Goal: Task Accomplishment & Management: Manage account settings

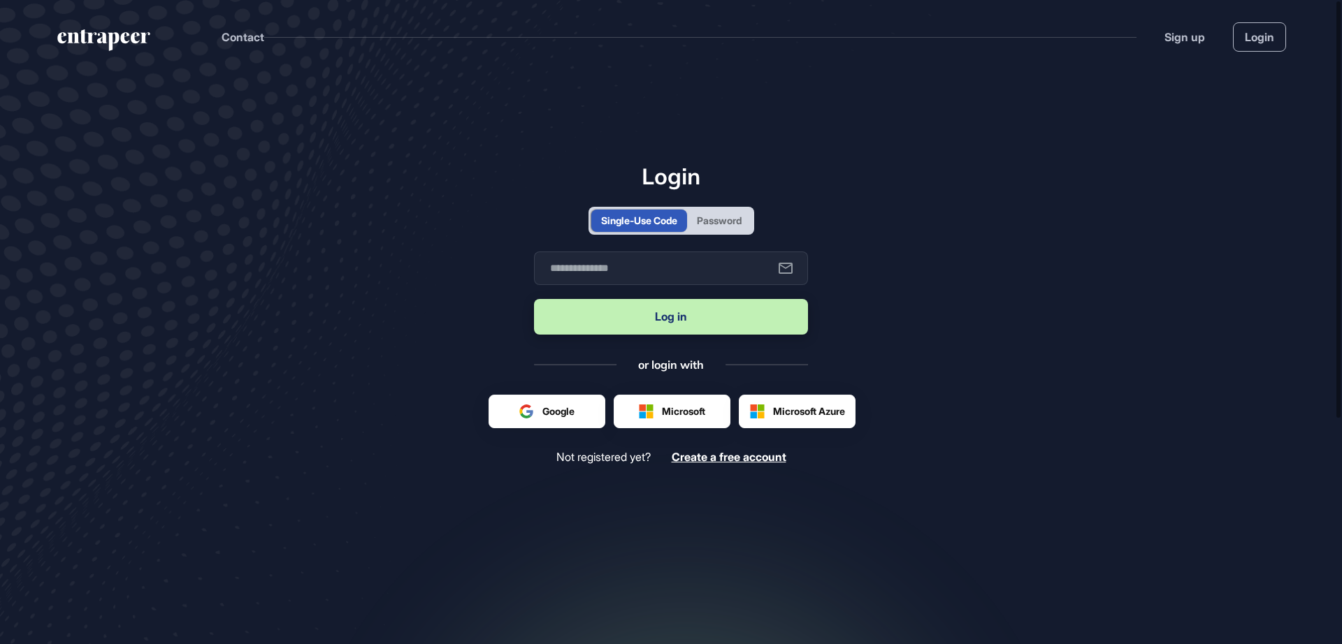
click at [741, 217] on div "Password" at bounding box center [719, 220] width 45 height 15
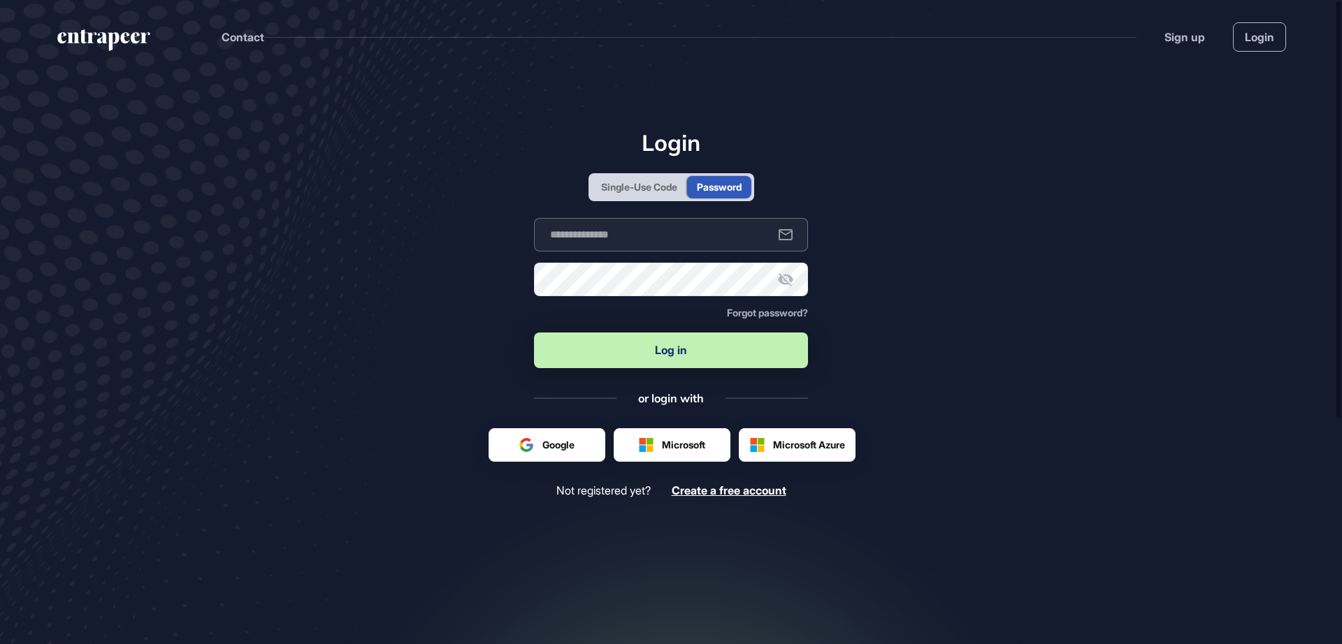
type input "**********"
click at [653, 351] on button "Log in" at bounding box center [671, 351] width 274 height 36
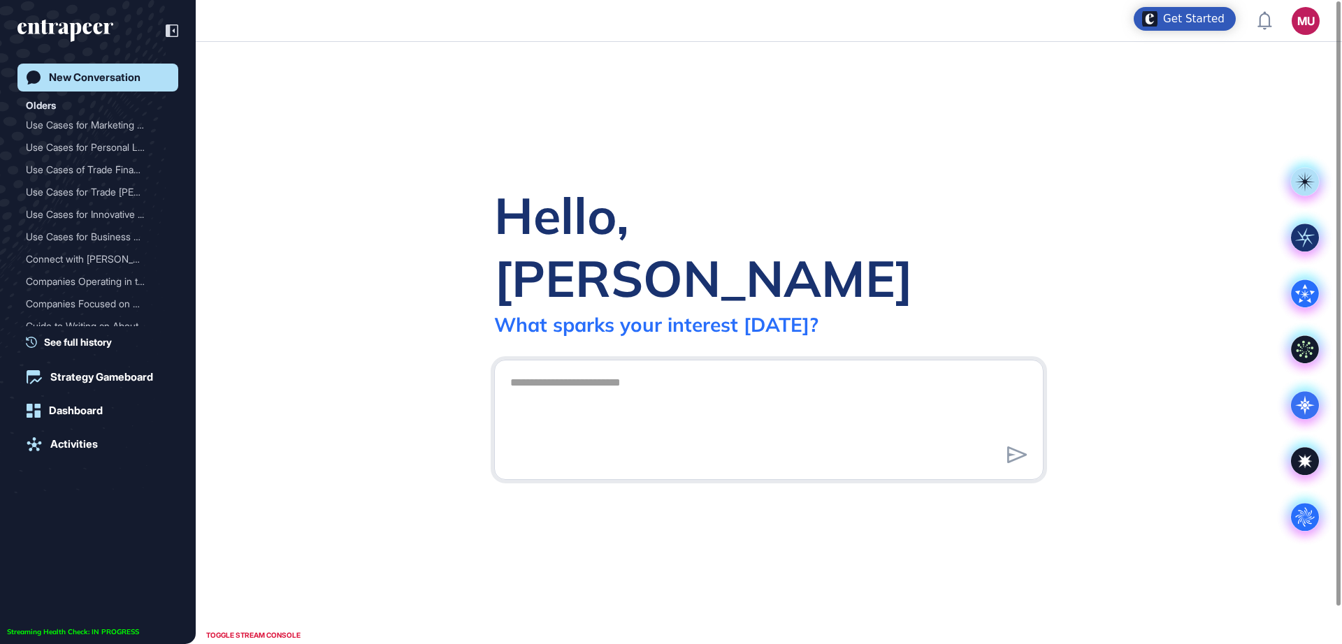
scroll to position [1, 1]
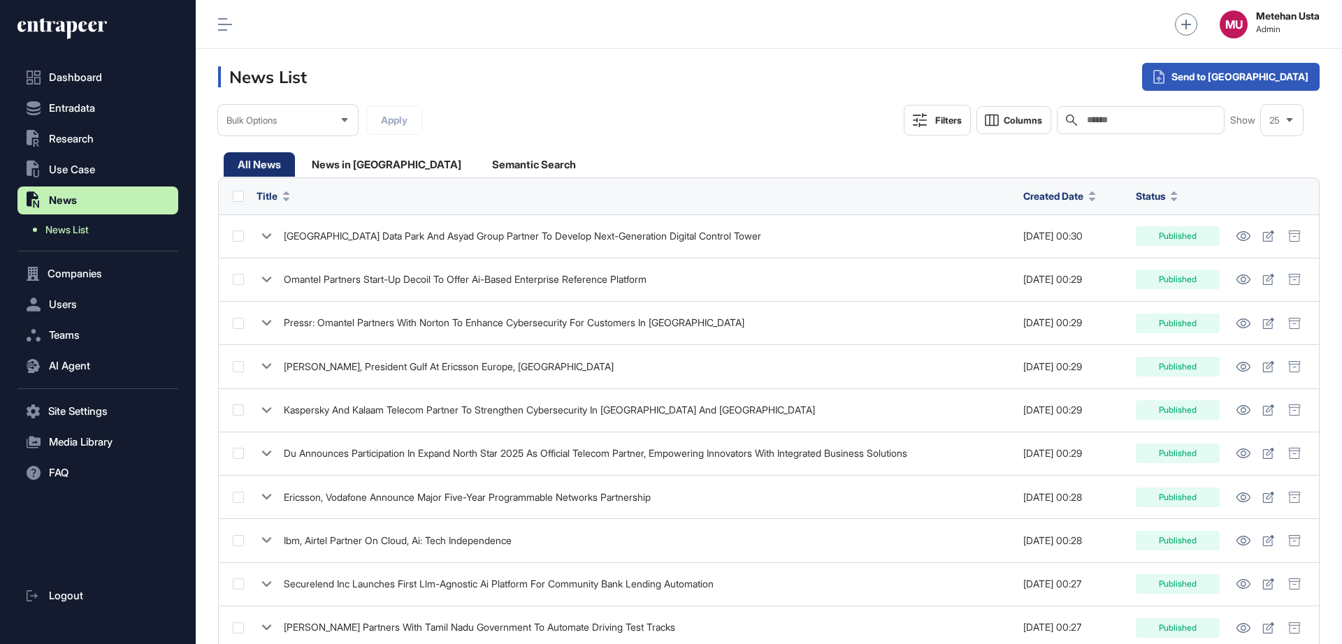
click at [79, 230] on span "News List" at bounding box center [66, 229] width 43 height 11
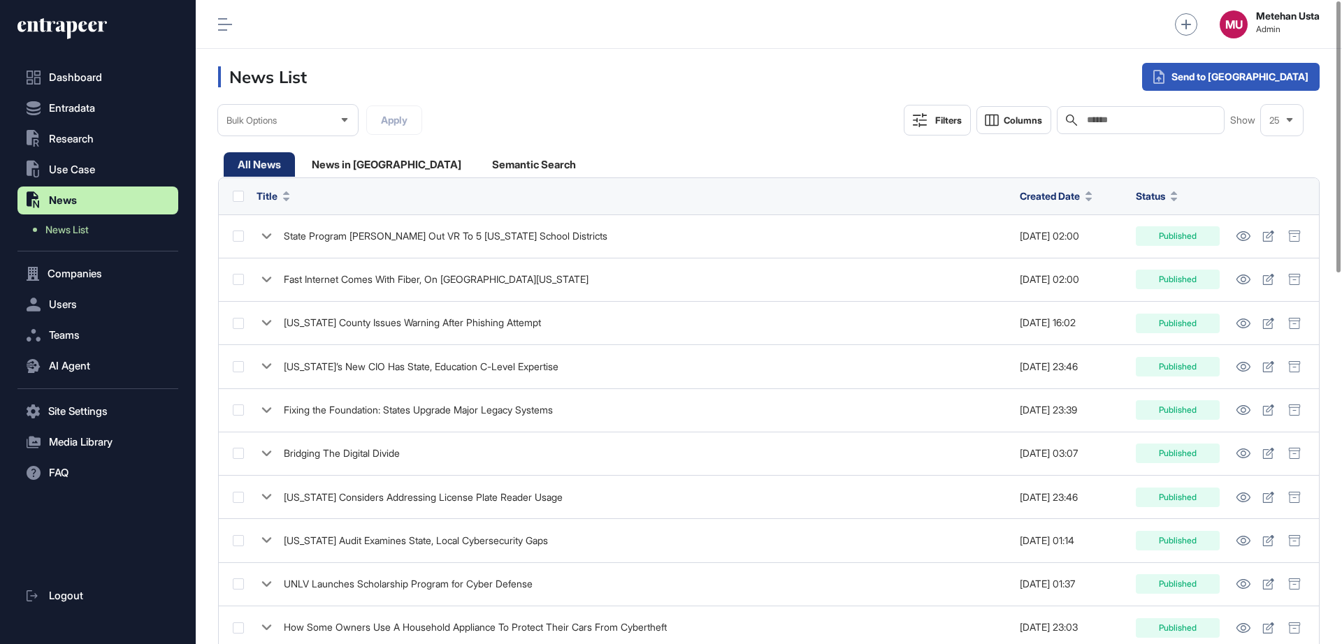
click at [1124, 122] on input "text" at bounding box center [1150, 120] width 130 height 11
paste input "**********"
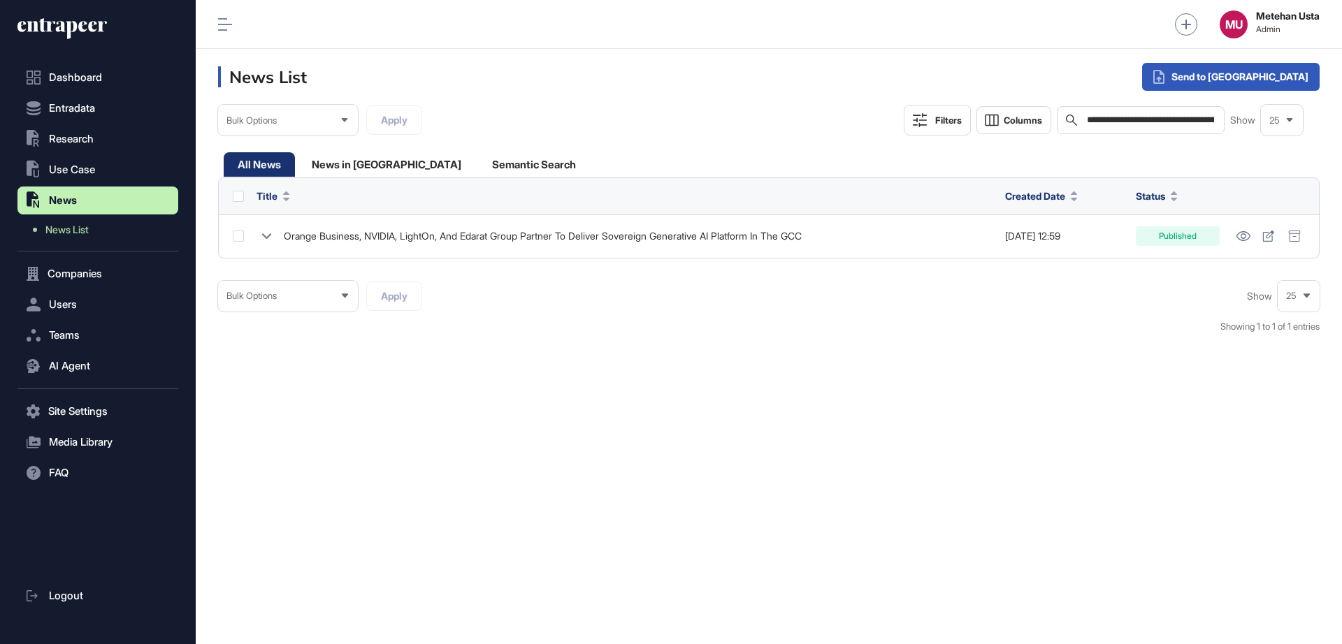
click at [1194, 122] on input "**********" at bounding box center [1150, 120] width 130 height 11
paste input "text"
click at [1194, 122] on input "**********" at bounding box center [1150, 120] width 130 height 11
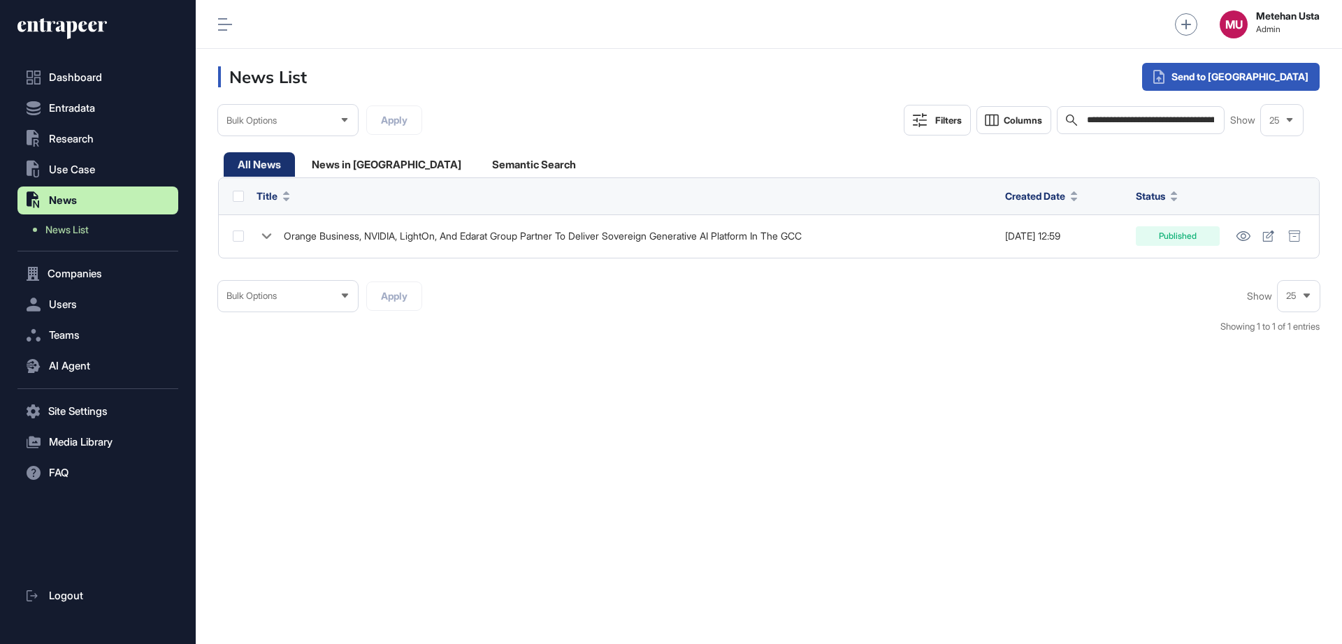
scroll to position [0, 419]
type input "**********"
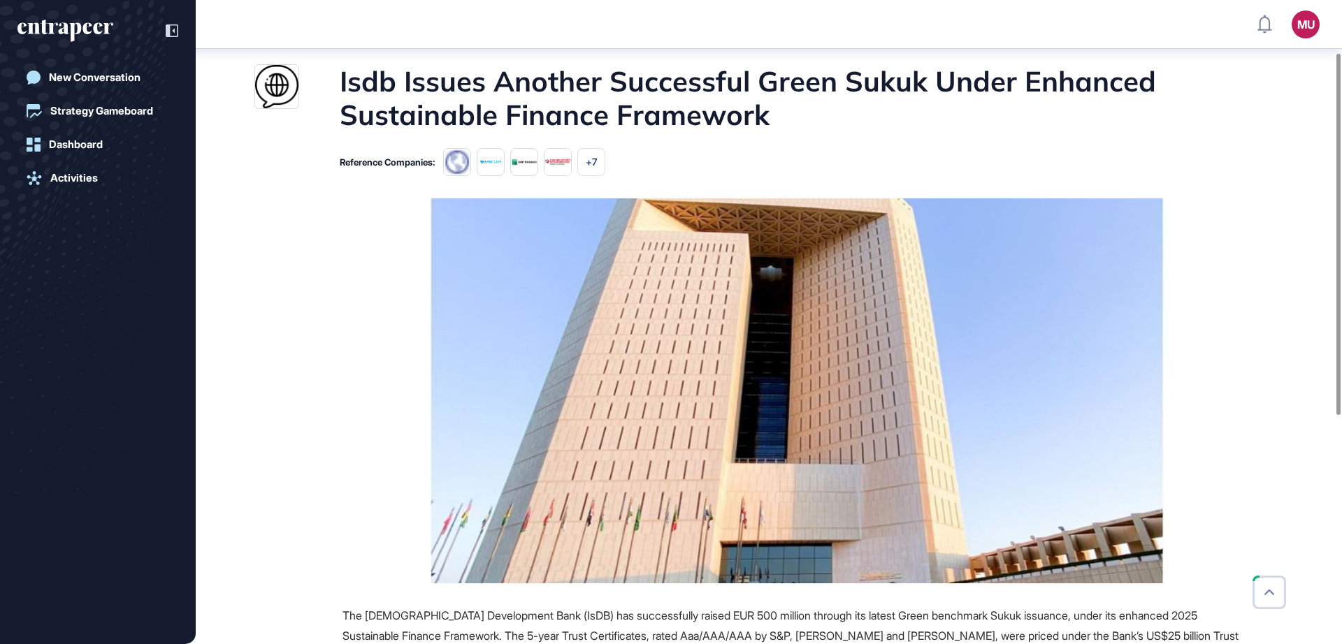
scroll to position [96, 0]
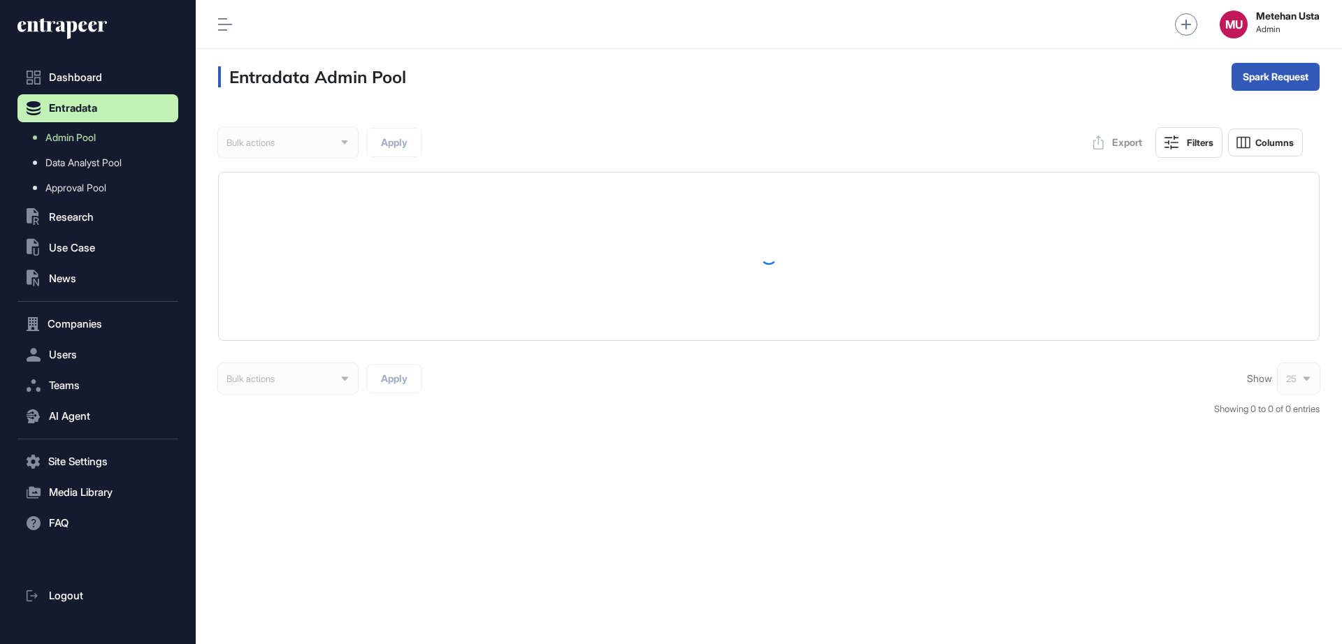
scroll to position [1, 1]
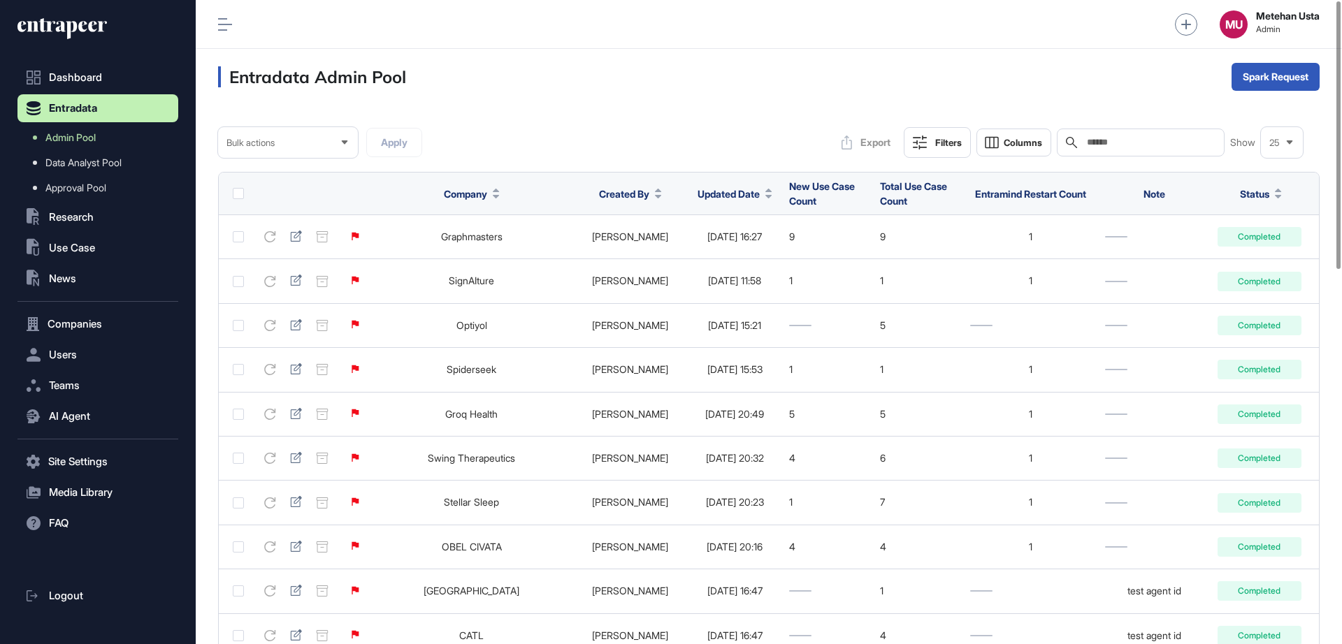
click at [1108, 145] on input "text" at bounding box center [1150, 142] width 130 height 11
paste input "**********"
type input "**********"
click at [1141, 140] on input "*" at bounding box center [1150, 142] width 130 height 11
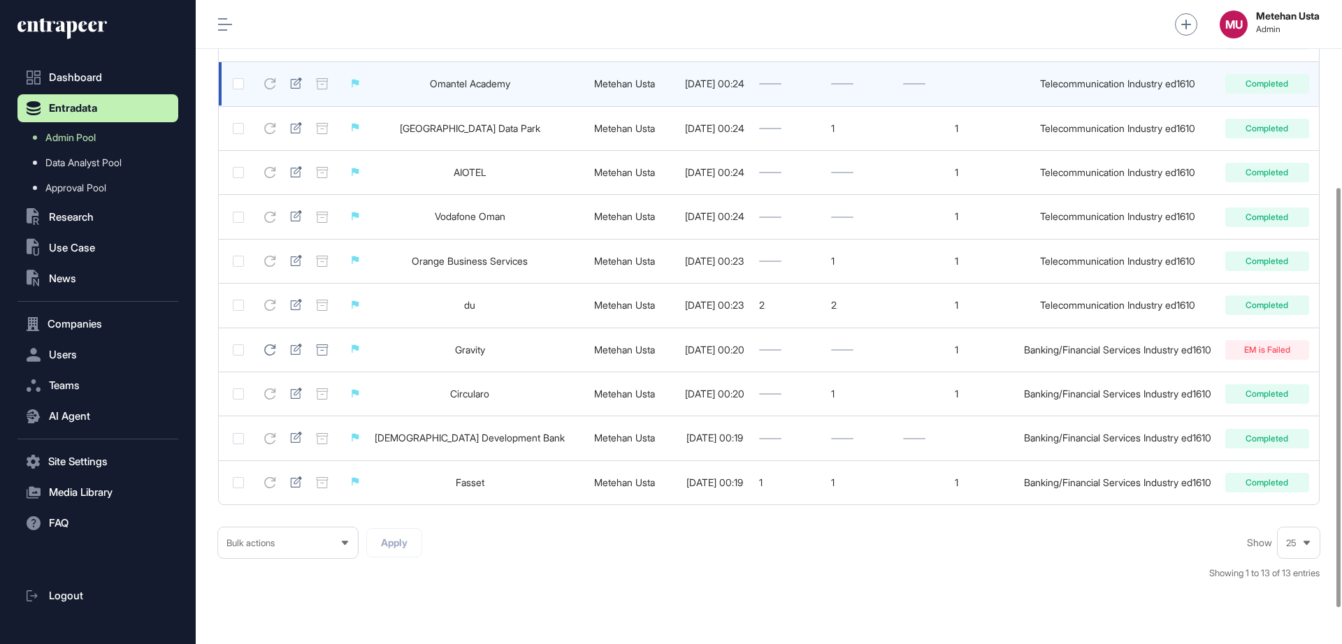
scroll to position [287, 0]
type input "******"
click at [896, 360] on td "1" at bounding box center [956, 349] width 121 height 44
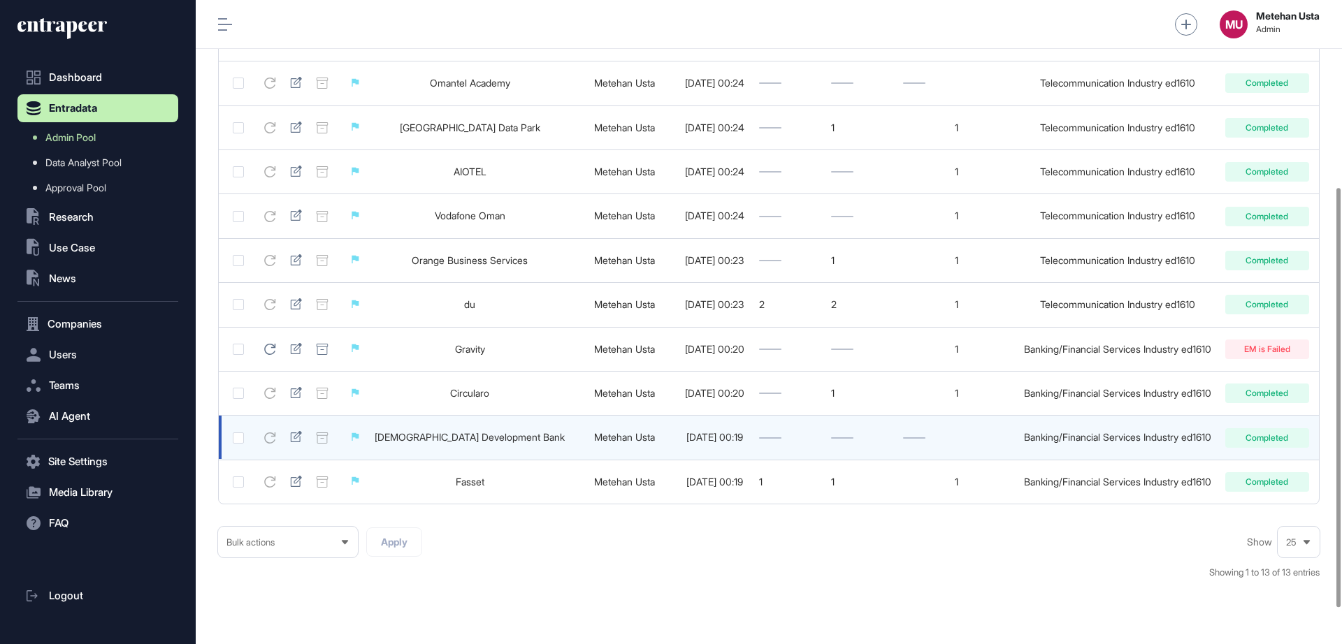
click at [440, 435] on link "Islamic Development Bank" at bounding box center [470, 437] width 190 height 12
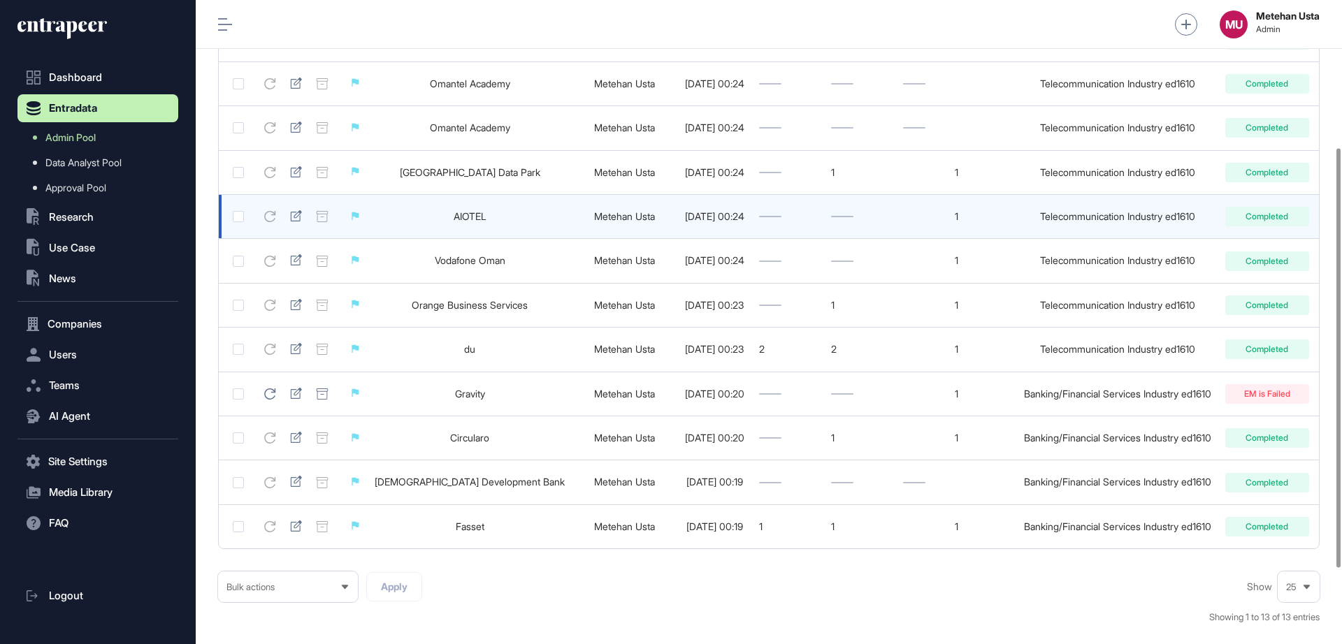
scroll to position [215, 0]
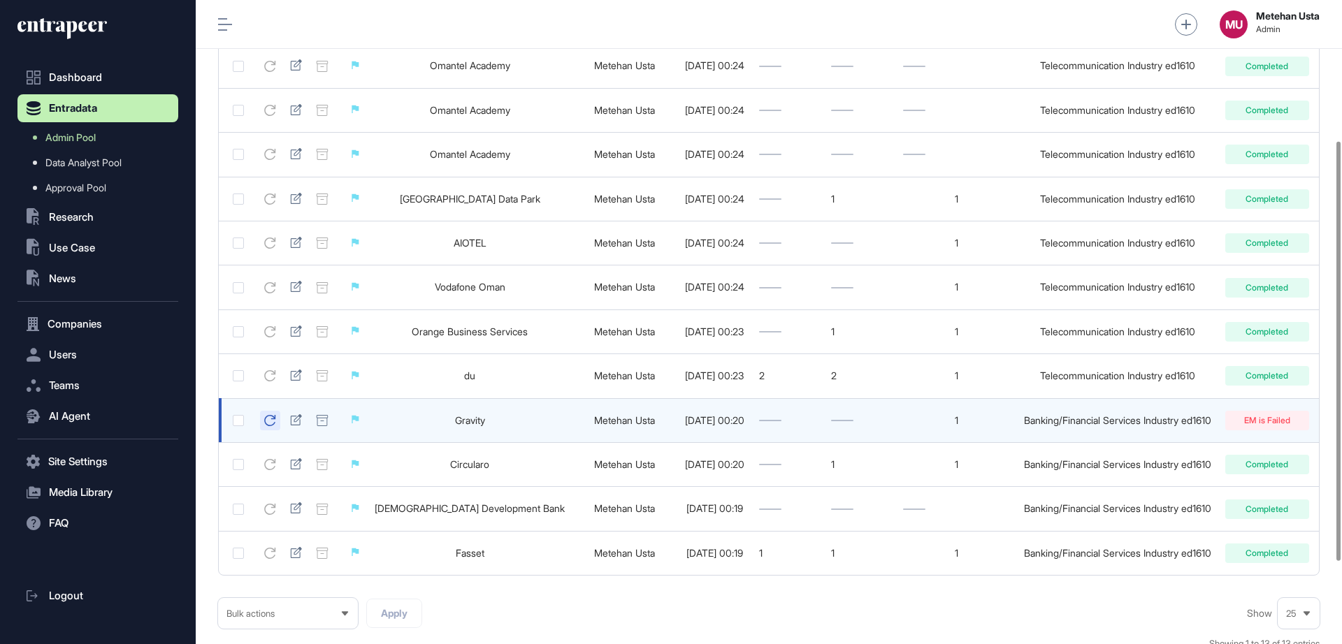
click at [268, 423] on icon at bounding box center [270, 420] width 12 height 11
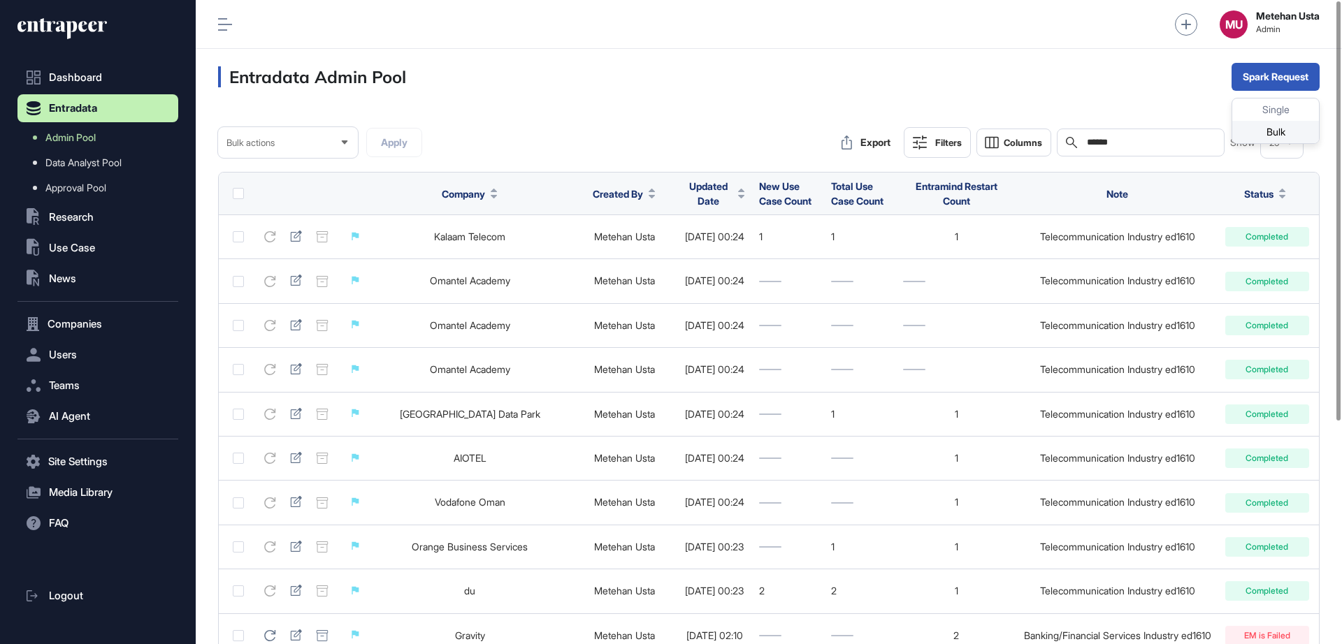
click at [1263, 131] on div "Bulk" at bounding box center [1275, 132] width 87 height 22
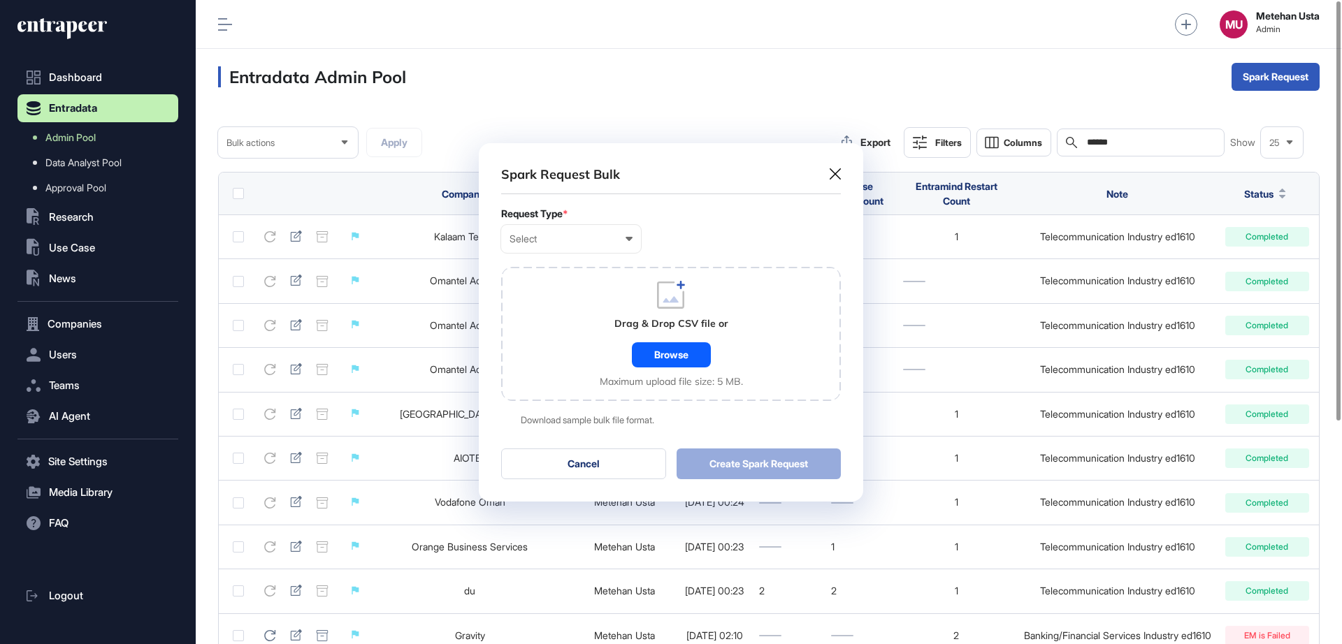
scroll to position [1, 6]
click at [594, 249] on div "Select User Company Customer Request ID" at bounding box center [571, 239] width 140 height 28
click at [0, 0] on div "Company" at bounding box center [0, 0] width 0 height 0
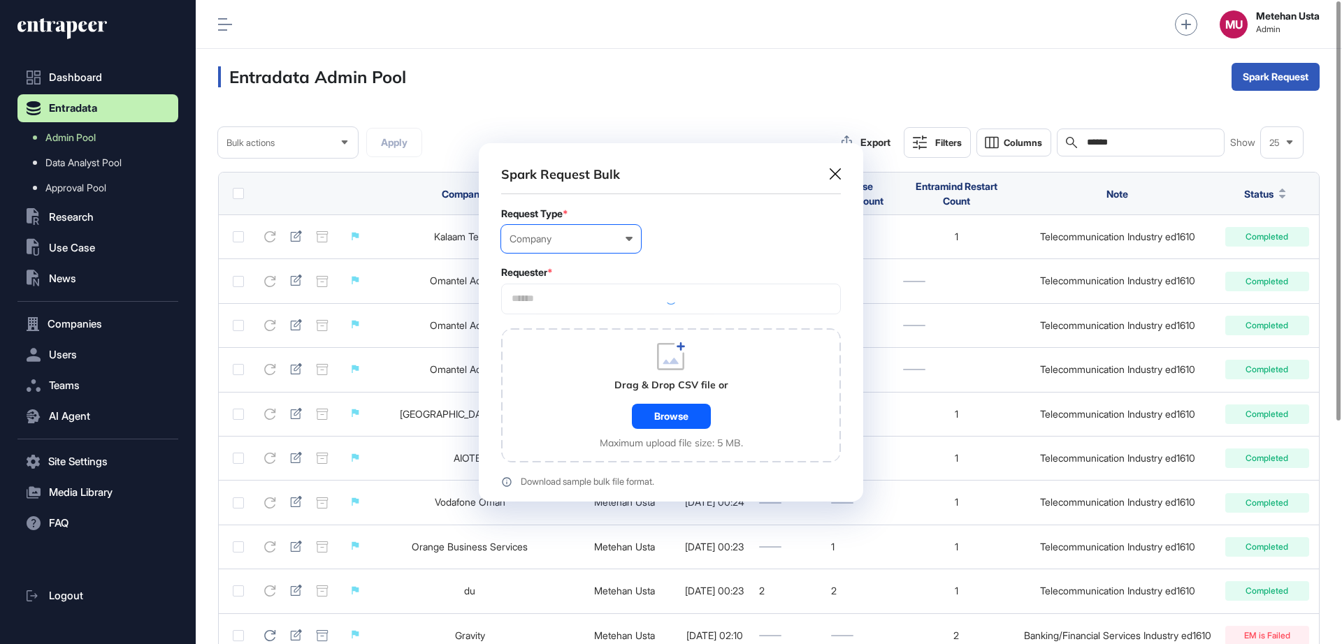
scroll to position [420, 384]
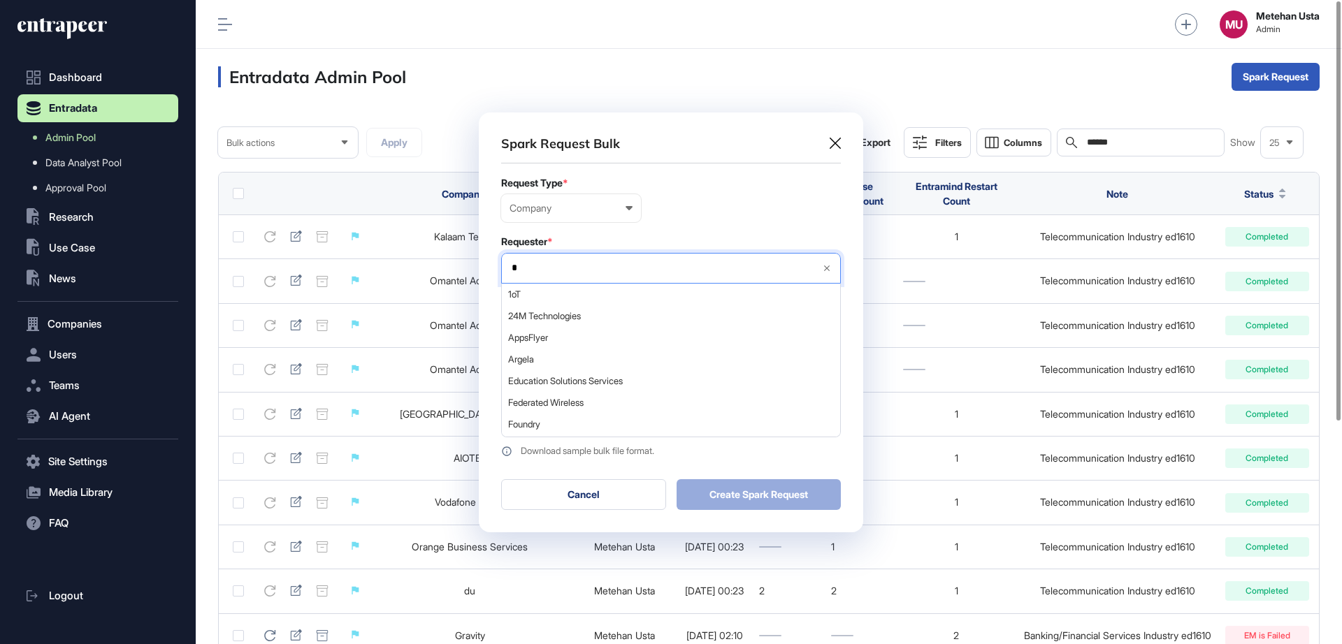
click at [578, 267] on input "*" at bounding box center [660, 268] width 300 height 12
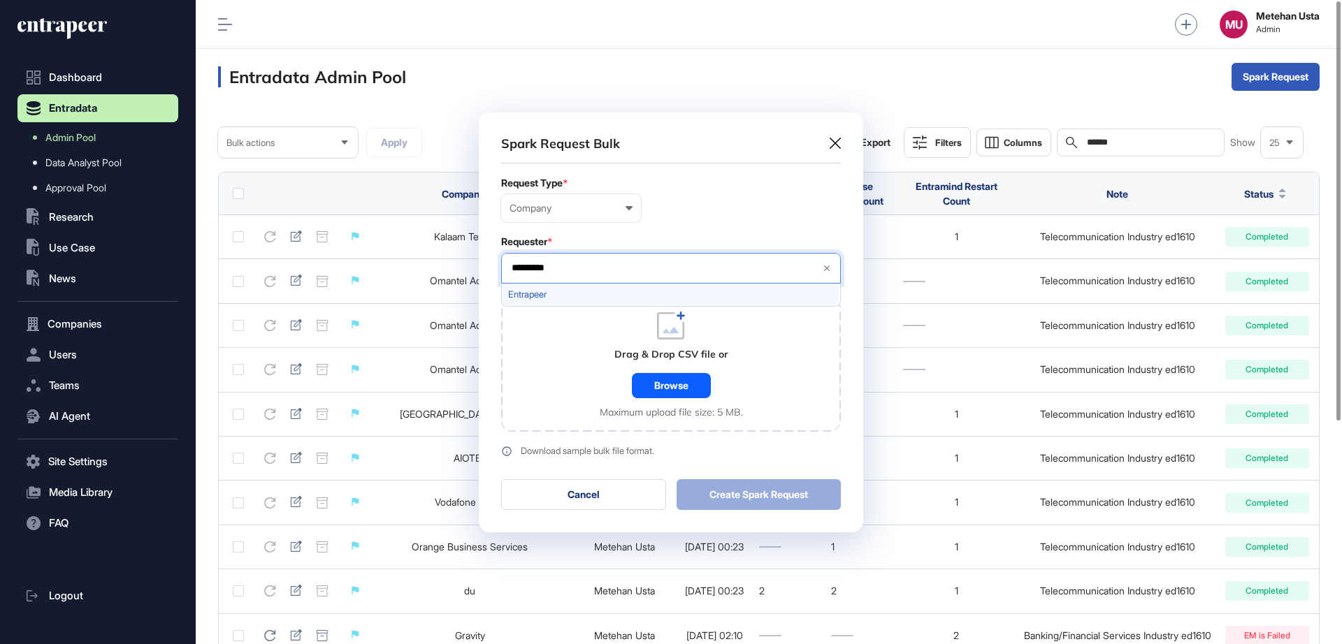
type input "*********"
click at [589, 292] on span "Entrapeer" at bounding box center [670, 294] width 324 height 10
click at [702, 198] on div "Company User Company Customer Request ID" at bounding box center [671, 208] width 340 height 28
click at [656, 393] on div "Browse" at bounding box center [671, 385] width 79 height 25
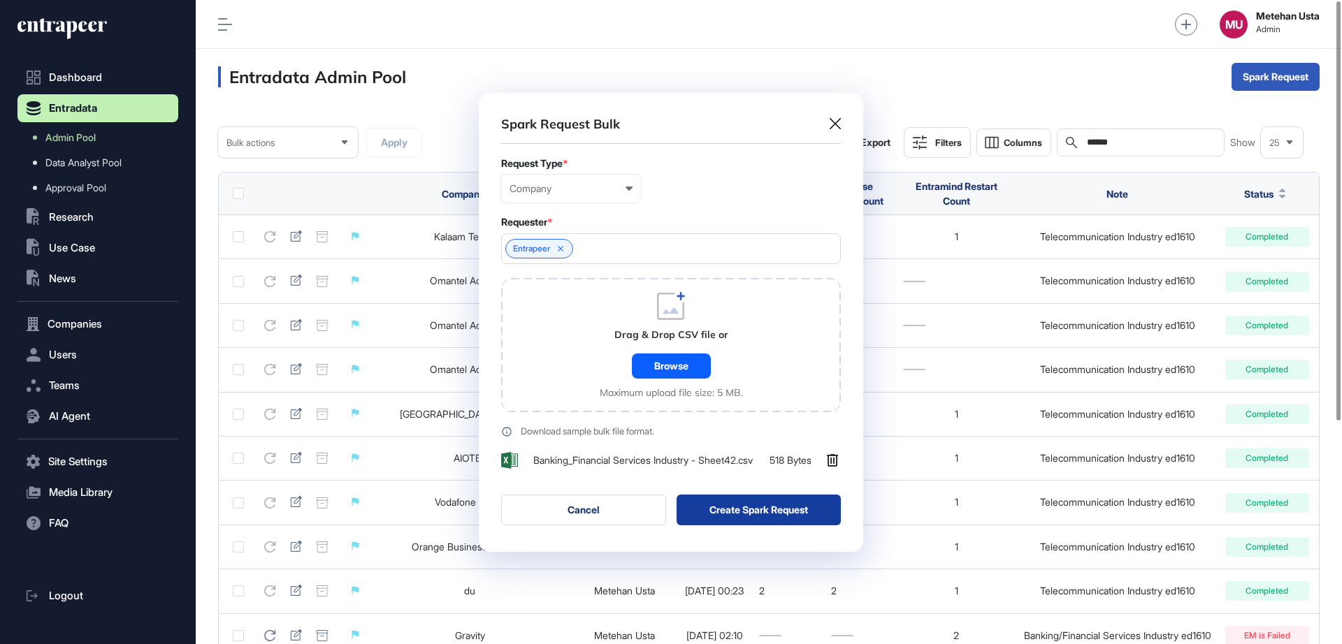
click at [734, 523] on button "Create Spark Request" at bounding box center [758, 510] width 165 height 31
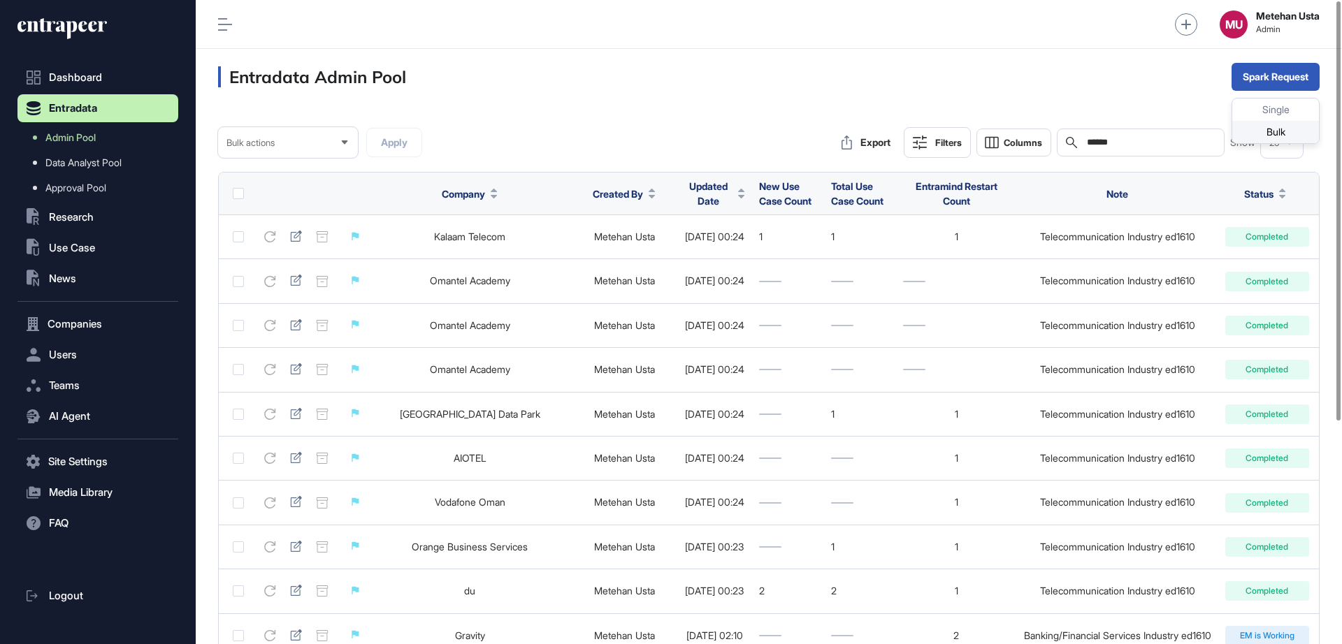
click at [1257, 129] on div "Bulk" at bounding box center [1275, 132] width 87 height 22
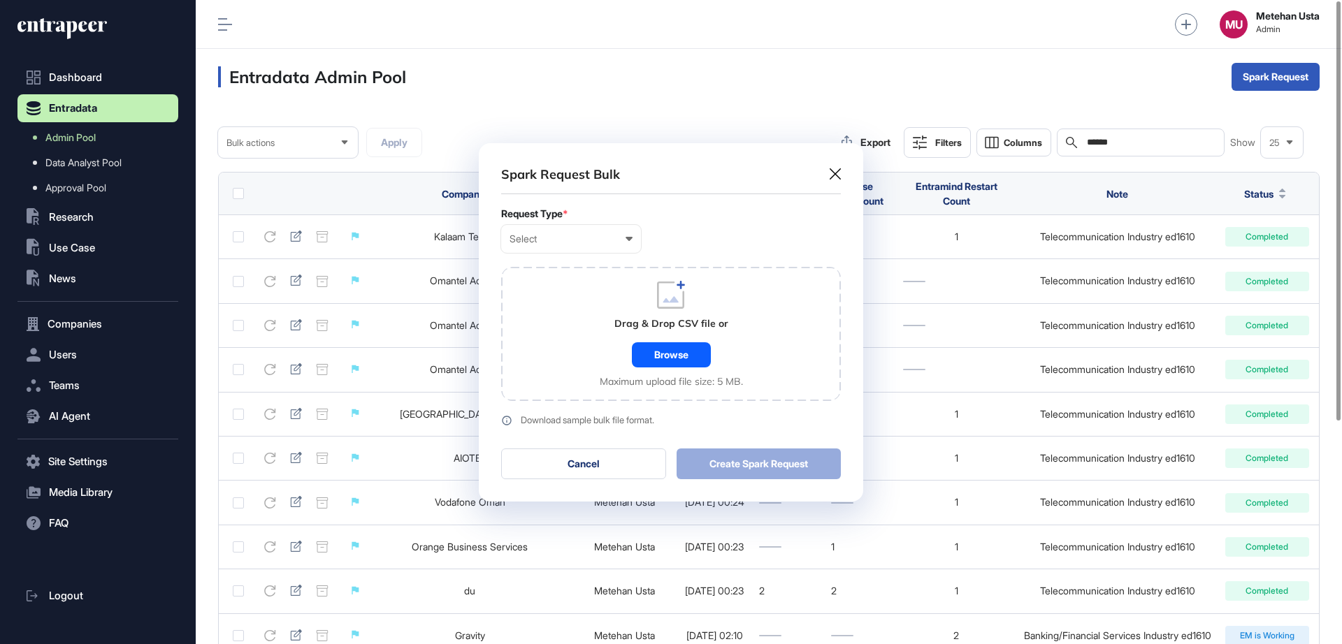
scroll to position [1, 6]
click at [574, 224] on div "Request Type * Select User Company Customer Request ID" at bounding box center [671, 230] width 340 height 45
click at [527, 236] on div "Select" at bounding box center [570, 238] width 123 height 11
click at [0, 0] on div "User" at bounding box center [0, 0] width 0 height 0
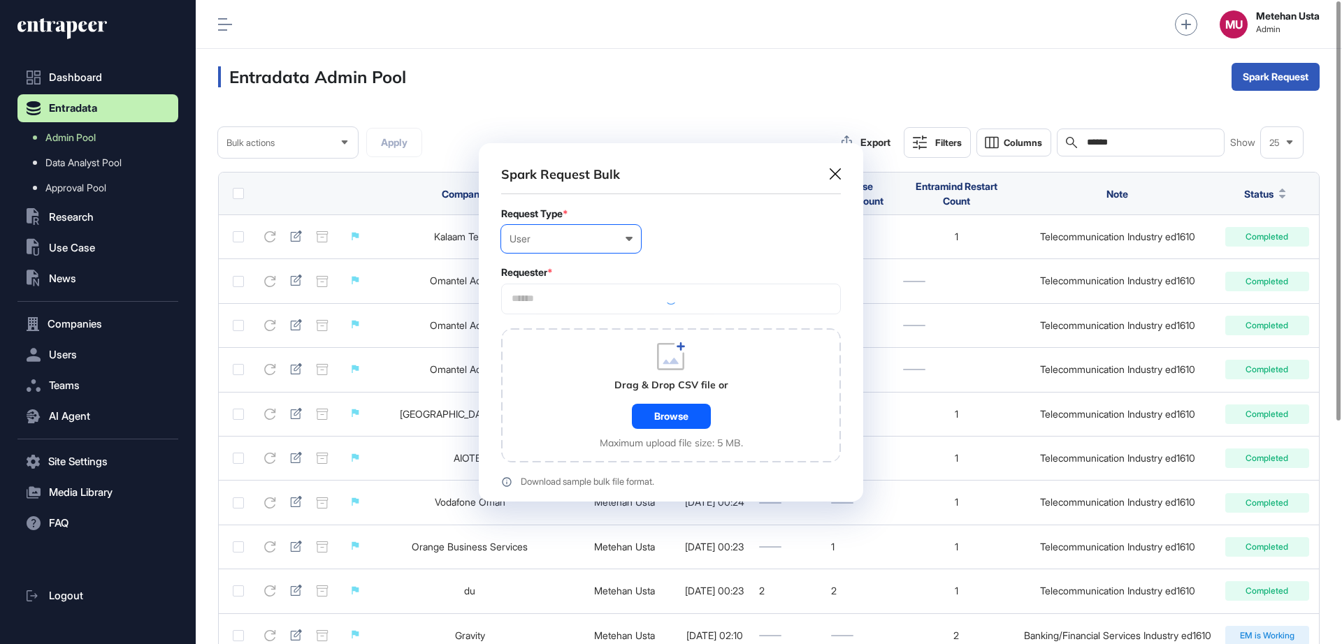
scroll to position [420, 384]
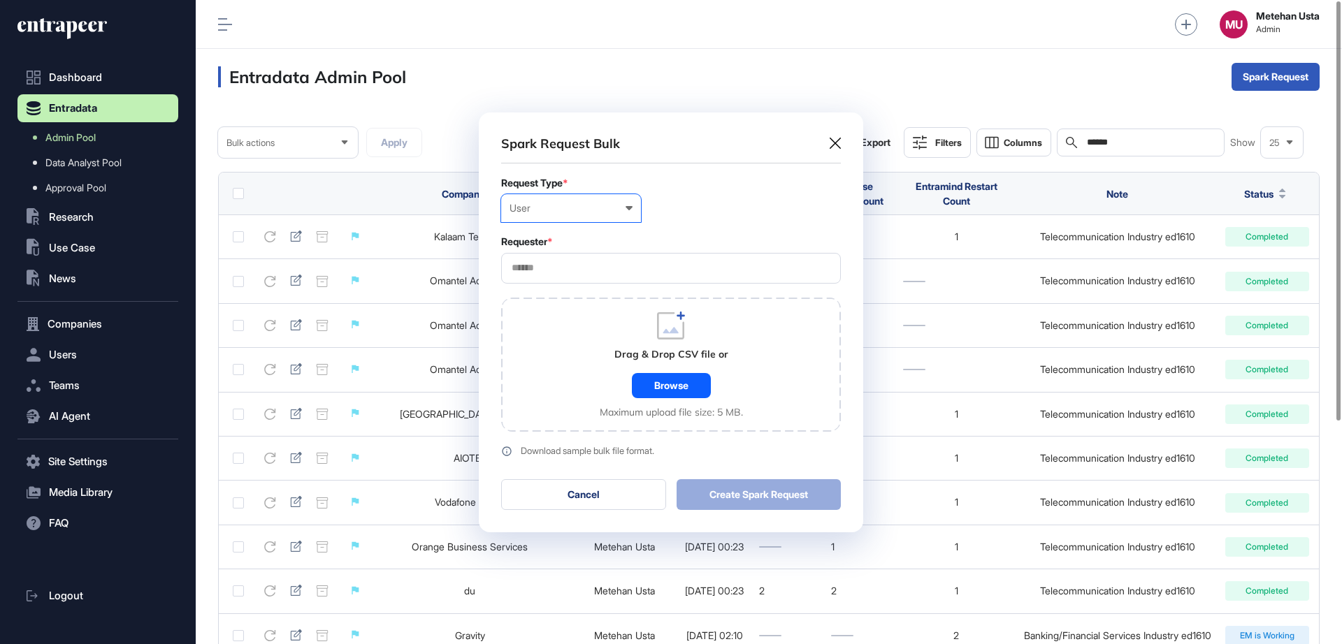
click at [553, 214] on div "User User Company Customer Request ID" at bounding box center [571, 208] width 140 height 28
click at [0, 0] on div "Company" at bounding box center [0, 0] width 0 height 0
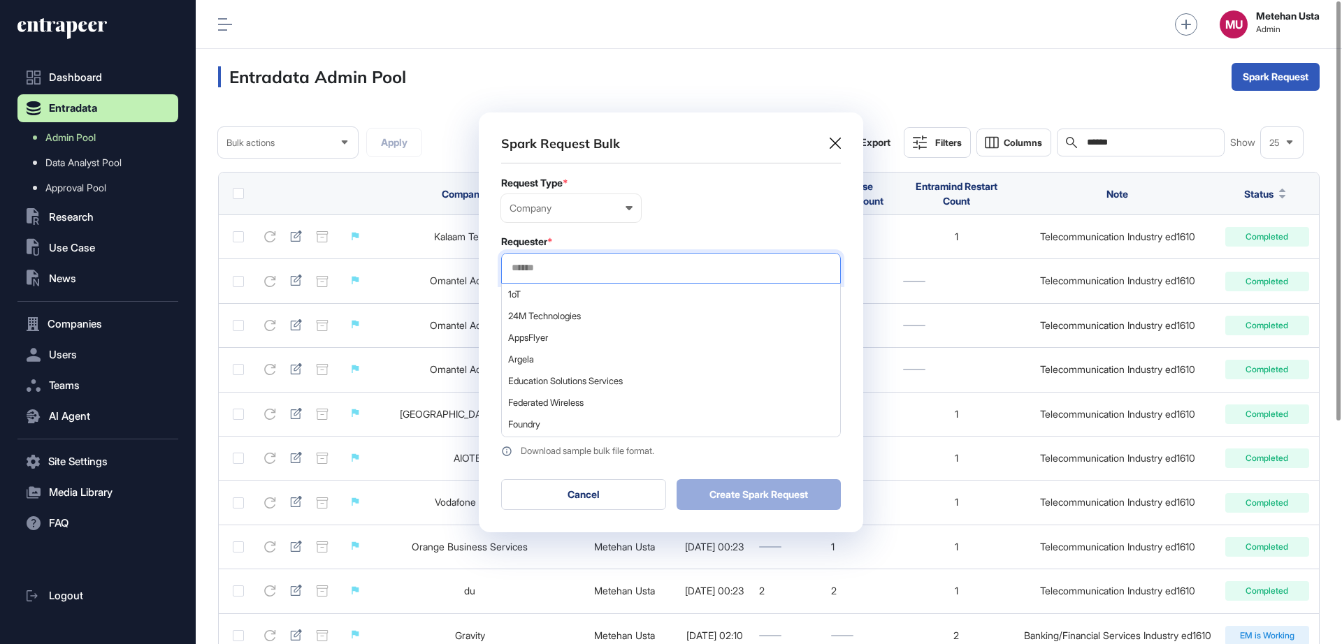
click at [584, 272] on input "text" at bounding box center [670, 268] width 321 height 12
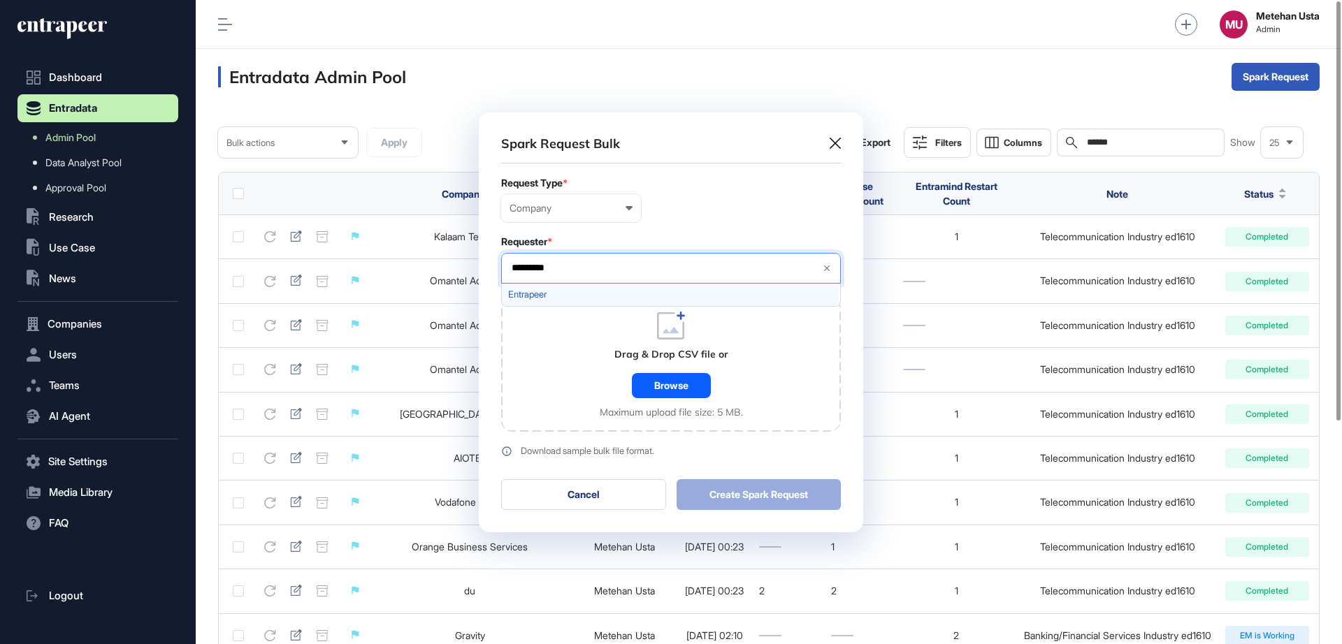
type input "*********"
click at [581, 294] on span "Entrapeer" at bounding box center [670, 294] width 324 height 10
click at [700, 217] on div "Company User Company Customer Request ID" at bounding box center [671, 208] width 340 height 28
click at [677, 391] on div "Browse" at bounding box center [671, 385] width 79 height 25
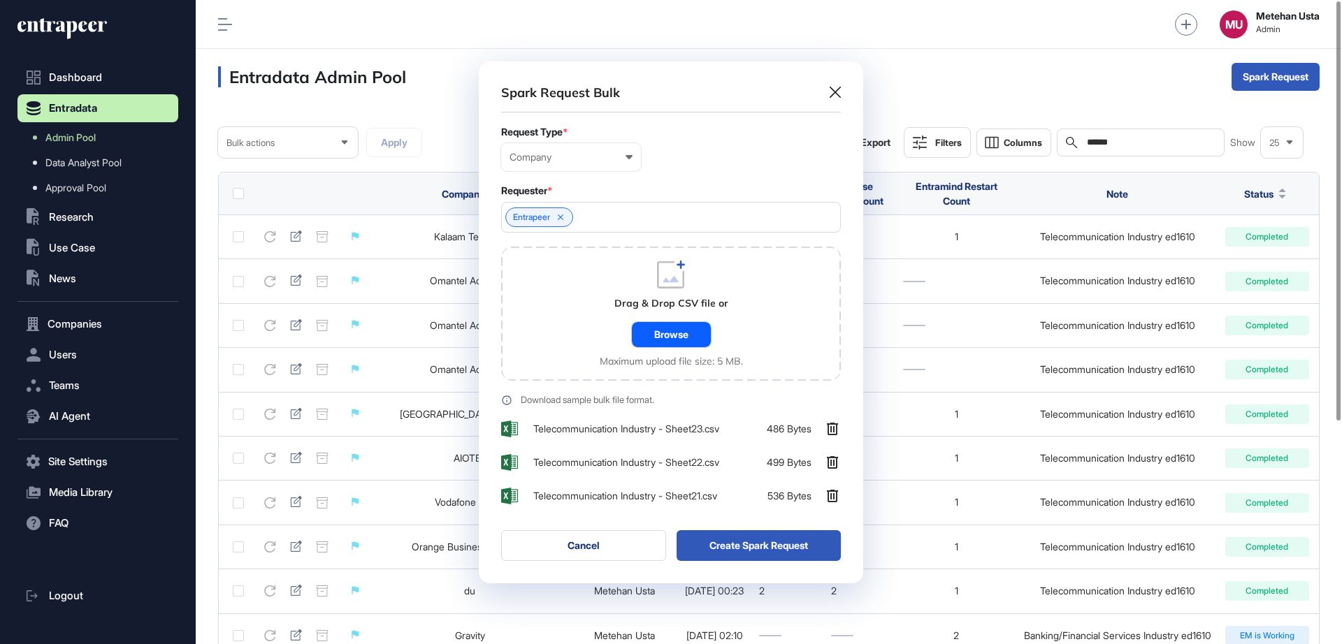
scroll to position [522, 384]
click at [776, 546] on button "Create Spark Request" at bounding box center [758, 545] width 165 height 31
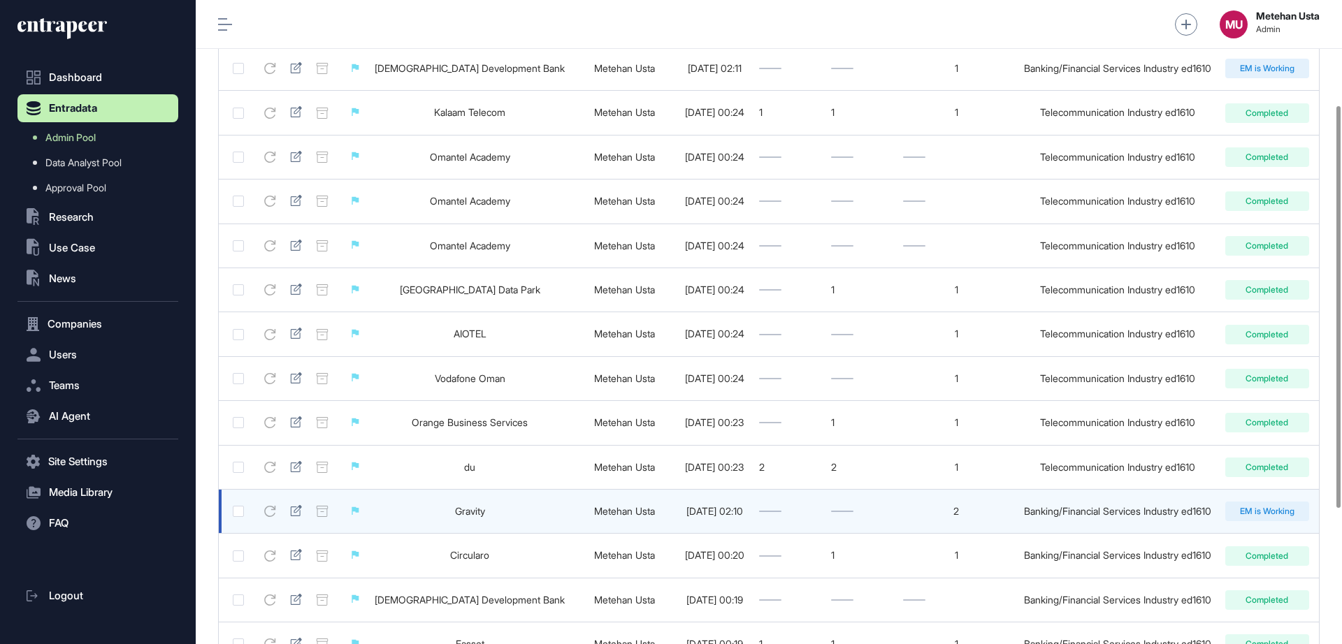
scroll to position [168, 0]
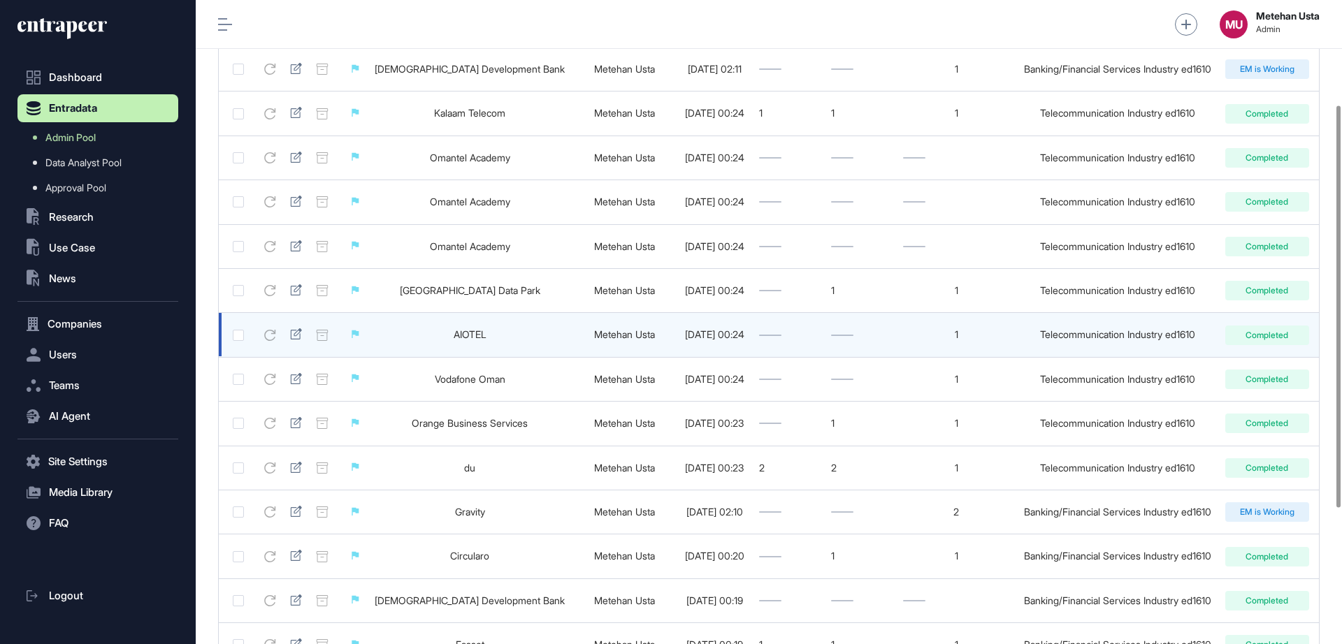
click at [454, 333] on link "AIOTEL" at bounding box center [470, 334] width 33 height 12
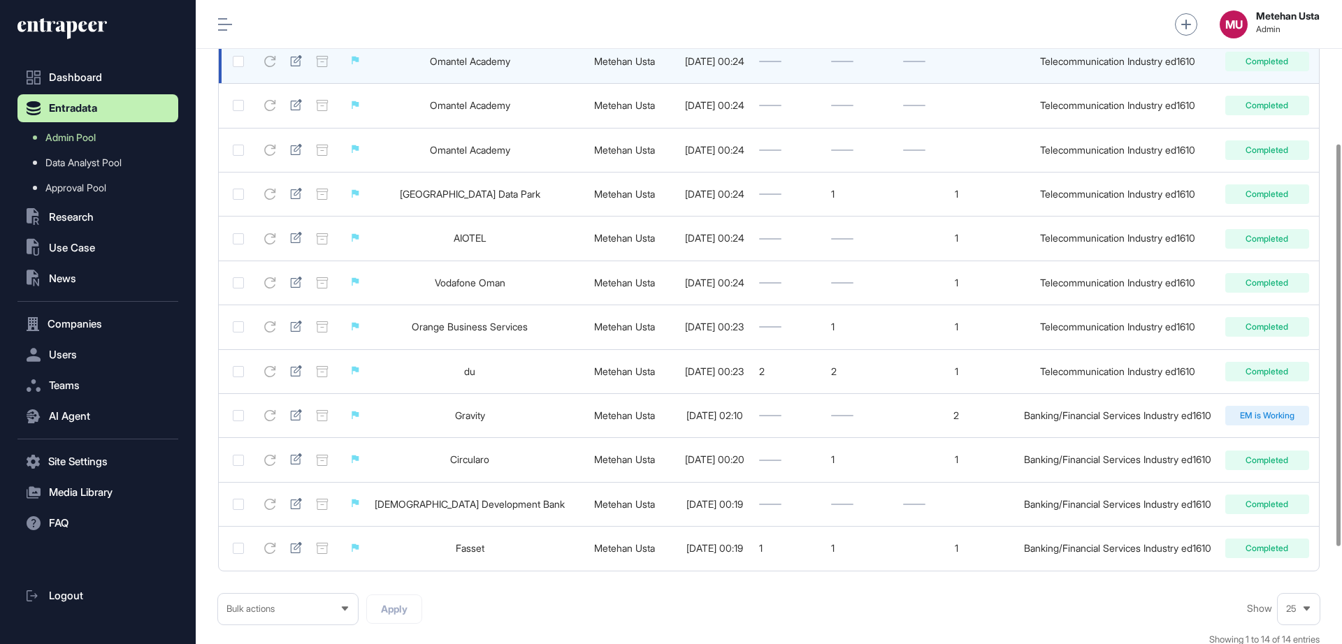
scroll to position [0, 0]
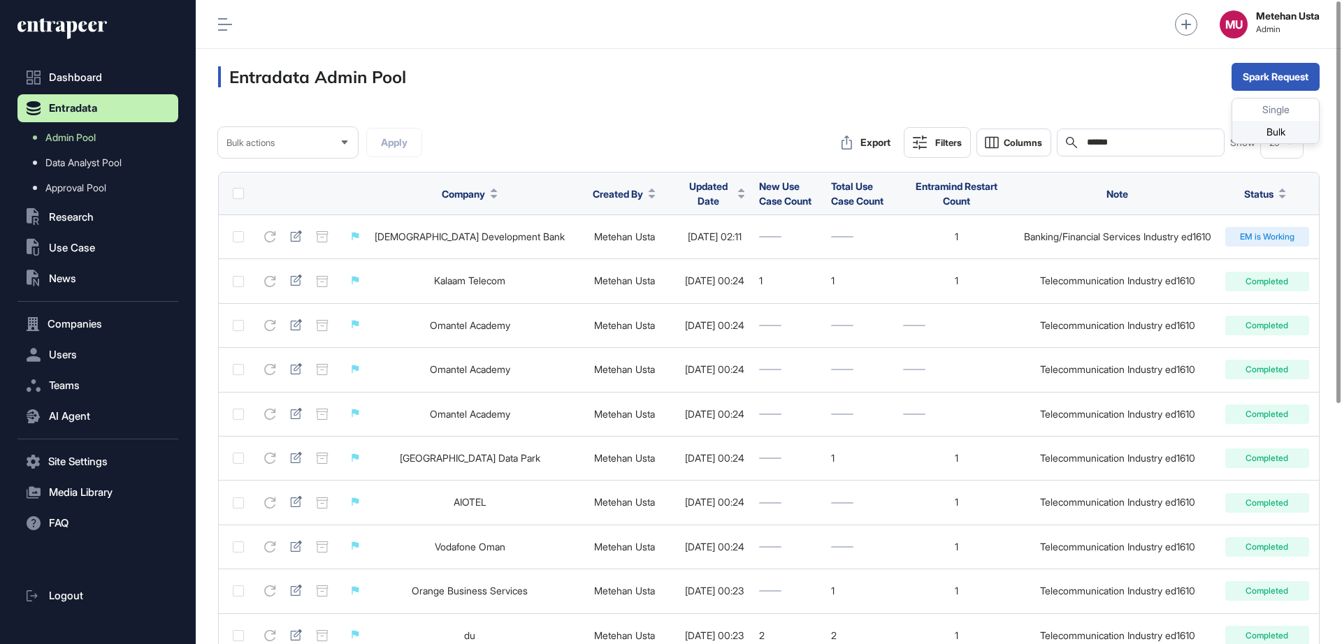
click at [1273, 132] on div "Bulk" at bounding box center [1275, 132] width 87 height 22
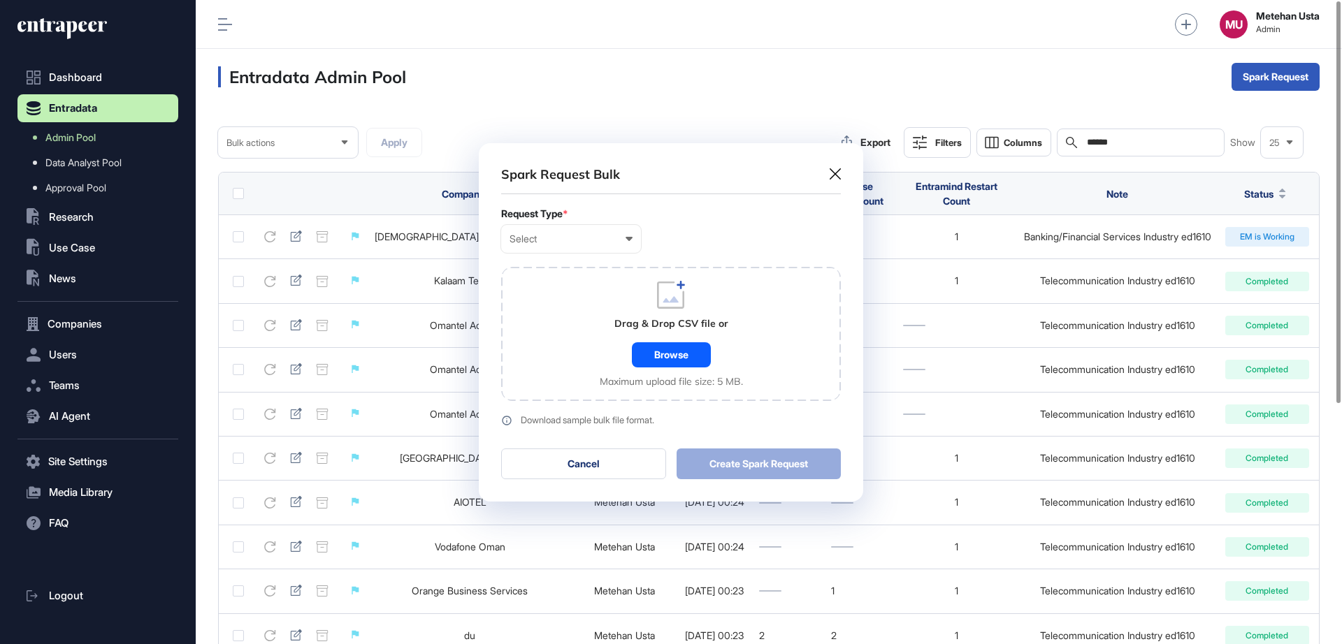
scroll to position [1, 6]
click at [619, 236] on div "Select" at bounding box center [570, 238] width 123 height 11
click at [0, 0] on div "Company" at bounding box center [0, 0] width 0 height 0
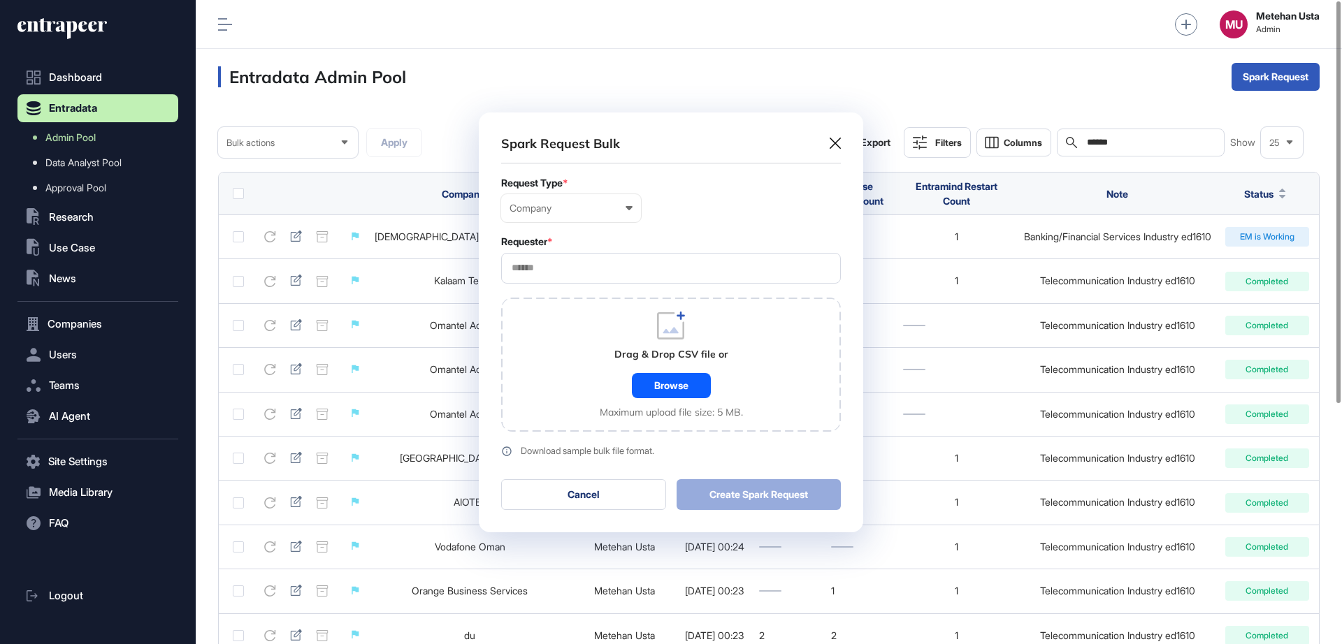
click at [581, 277] on div at bounding box center [671, 268] width 340 height 31
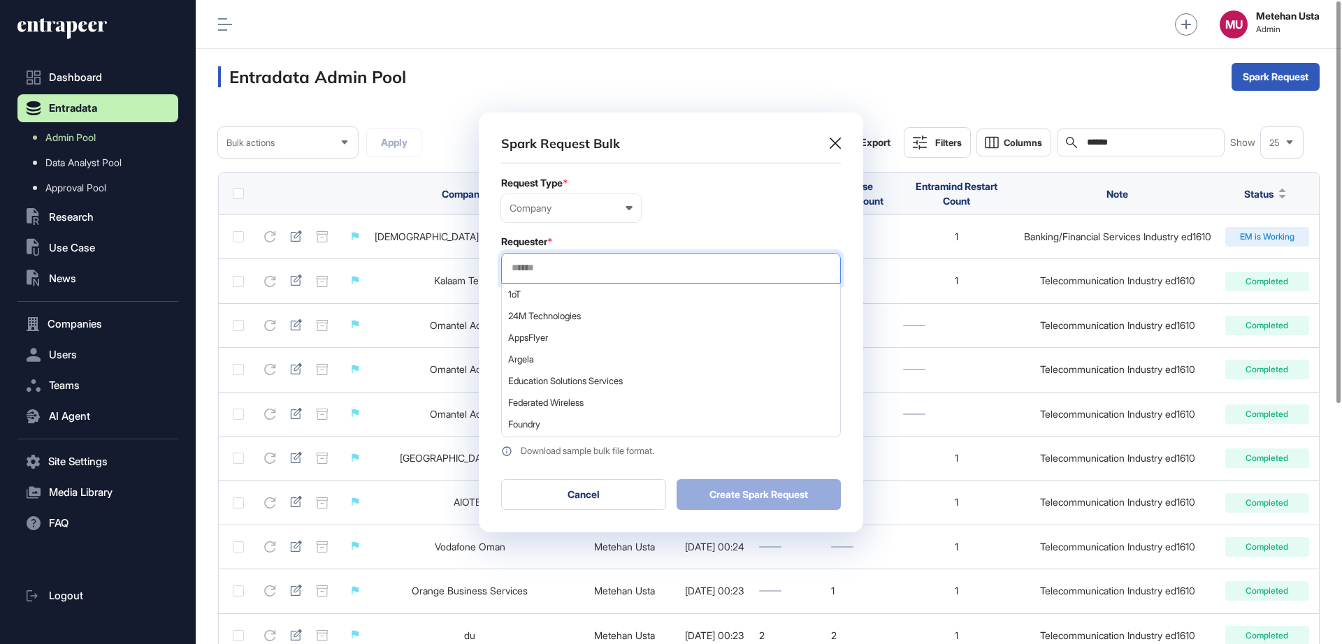
click at [584, 271] on input "text" at bounding box center [670, 268] width 321 height 12
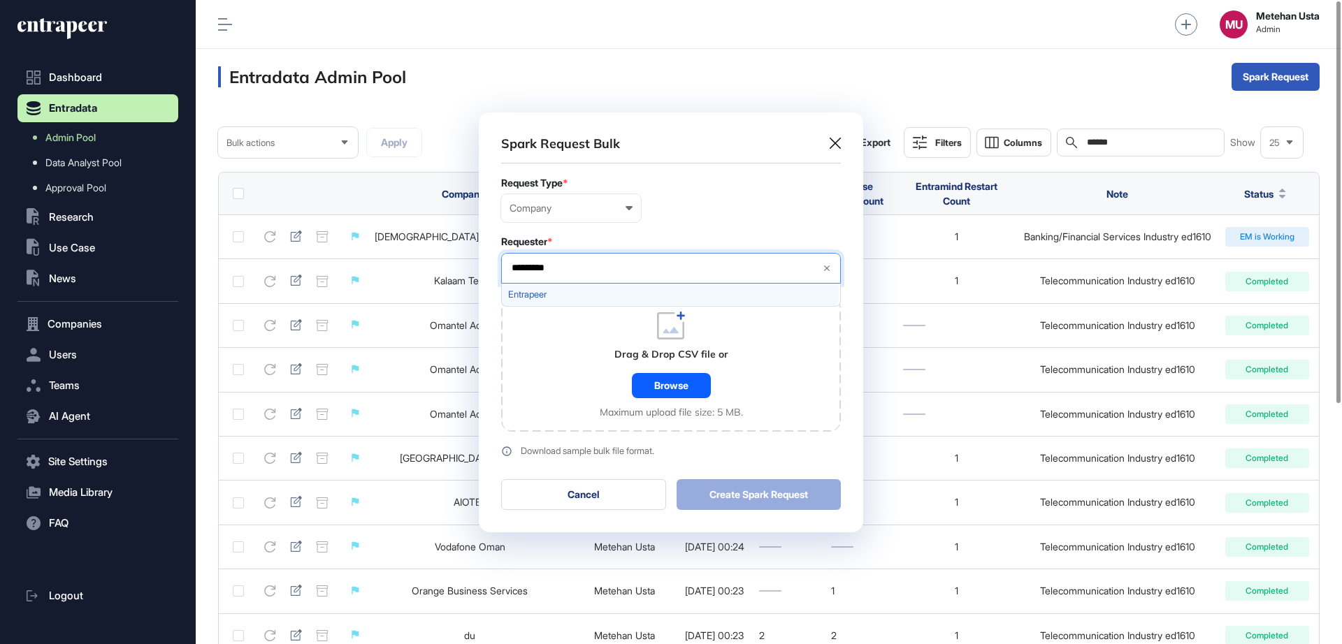
type input "*********"
click at [545, 296] on span "Entrapeer" at bounding box center [670, 294] width 324 height 10
click at [696, 200] on div "Company User Company Customer Request ID" at bounding box center [671, 208] width 340 height 28
click at [669, 382] on div "Browse" at bounding box center [671, 385] width 79 height 25
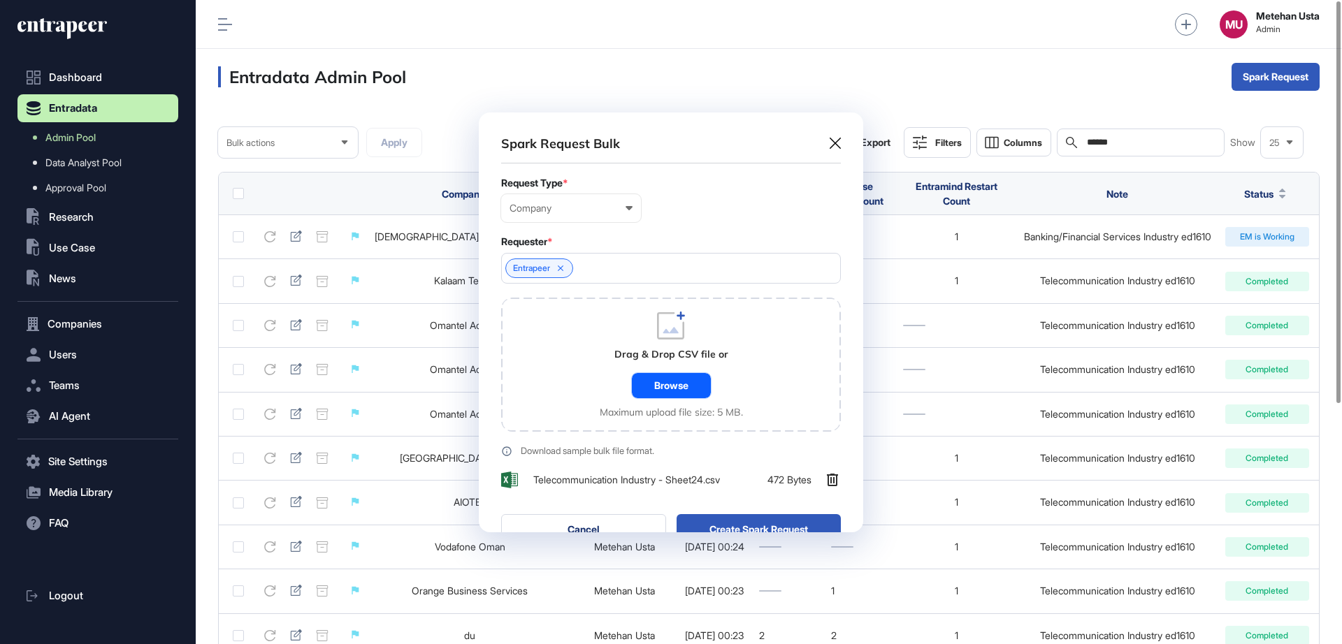
scroll to position [455, 384]
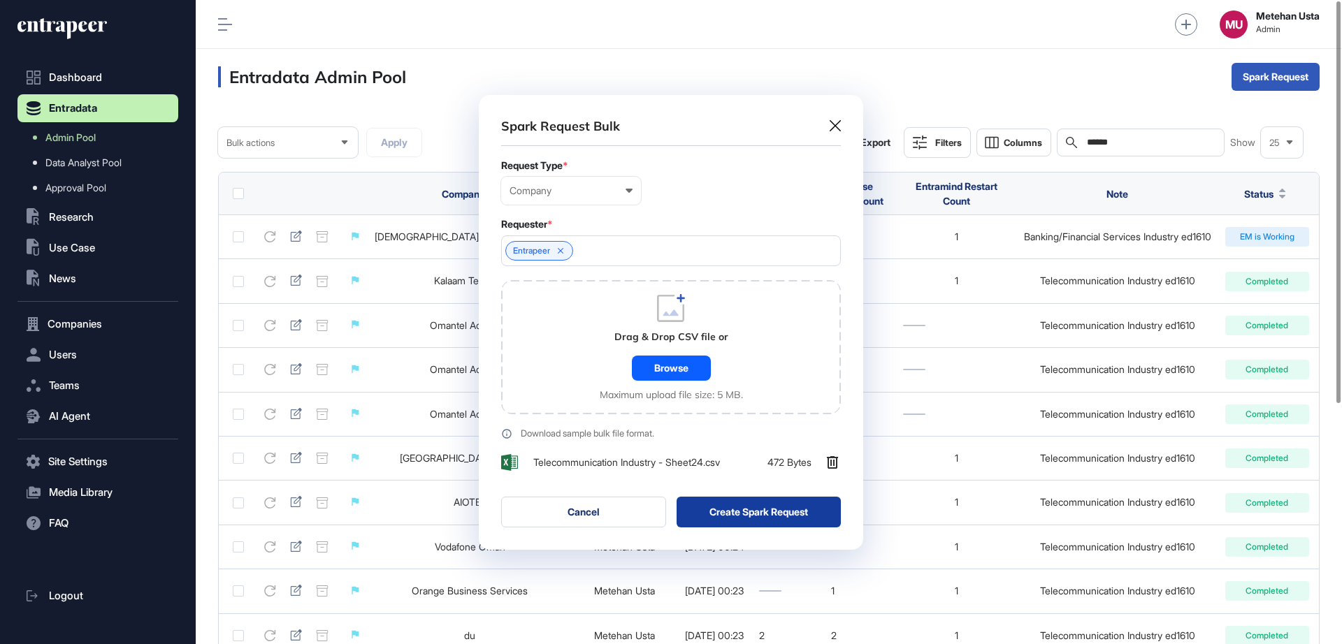
click at [746, 514] on button "Create Spark Request" at bounding box center [758, 512] width 165 height 31
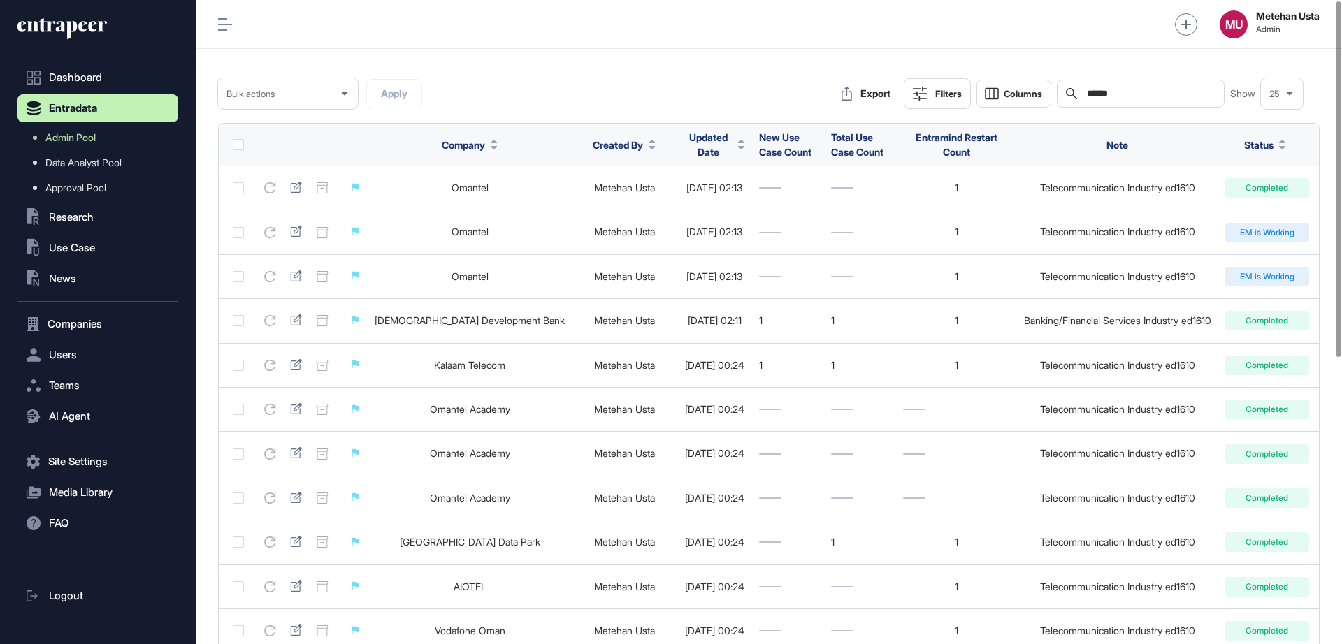
scroll to position [0, 0]
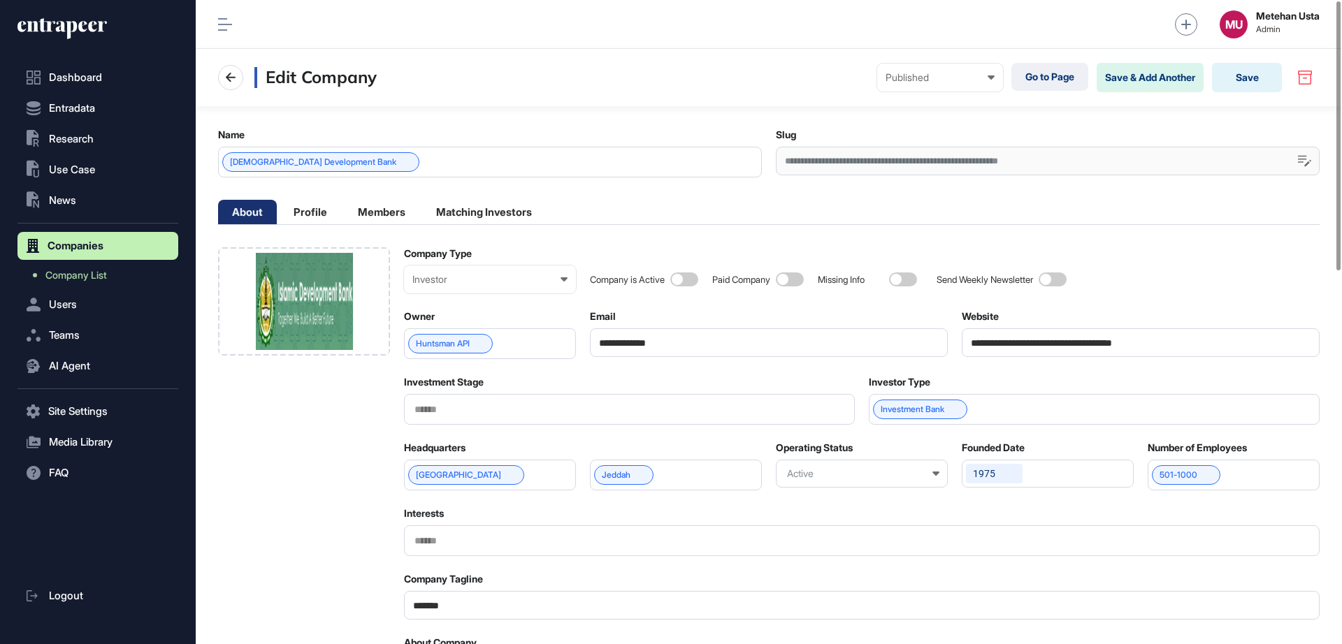
scroll to position [1, 6]
click at [469, 287] on div "Investor Enterprise Startup Investor Non-Profit Organization Government Not Yet…" at bounding box center [490, 280] width 172 height 28
click at [0, 0] on div "Startup" at bounding box center [0, 0] width 0 height 0
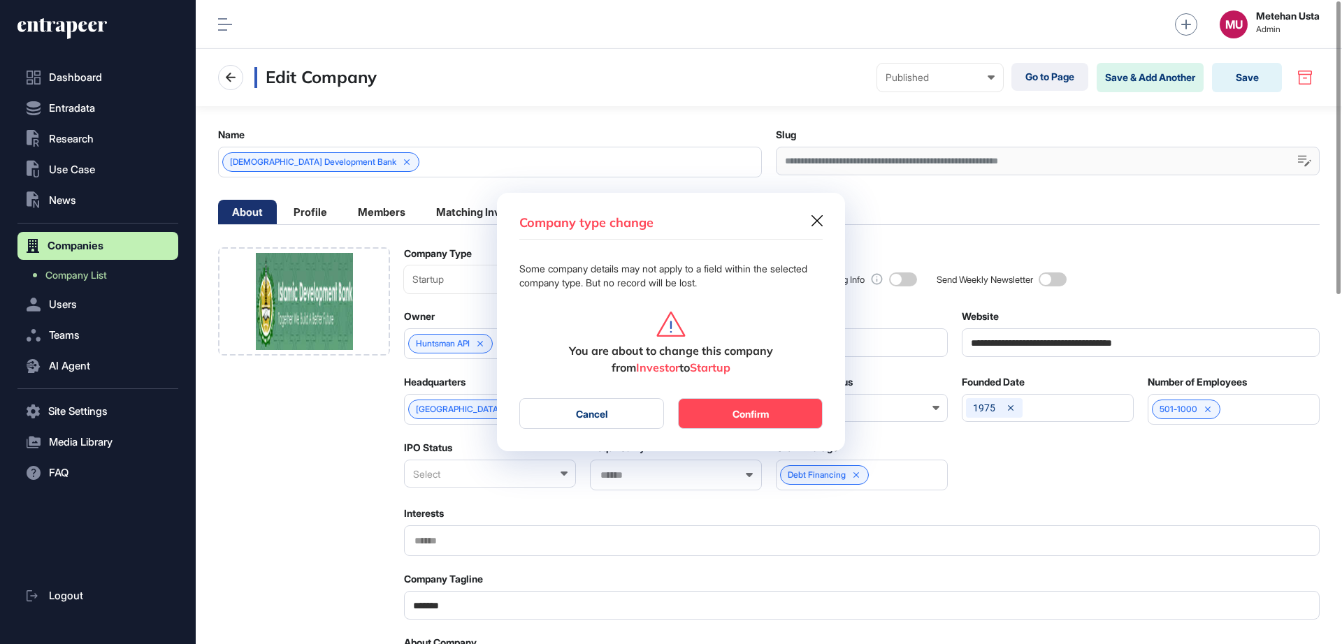
click at [722, 412] on button "Confirm" at bounding box center [750, 413] width 145 height 31
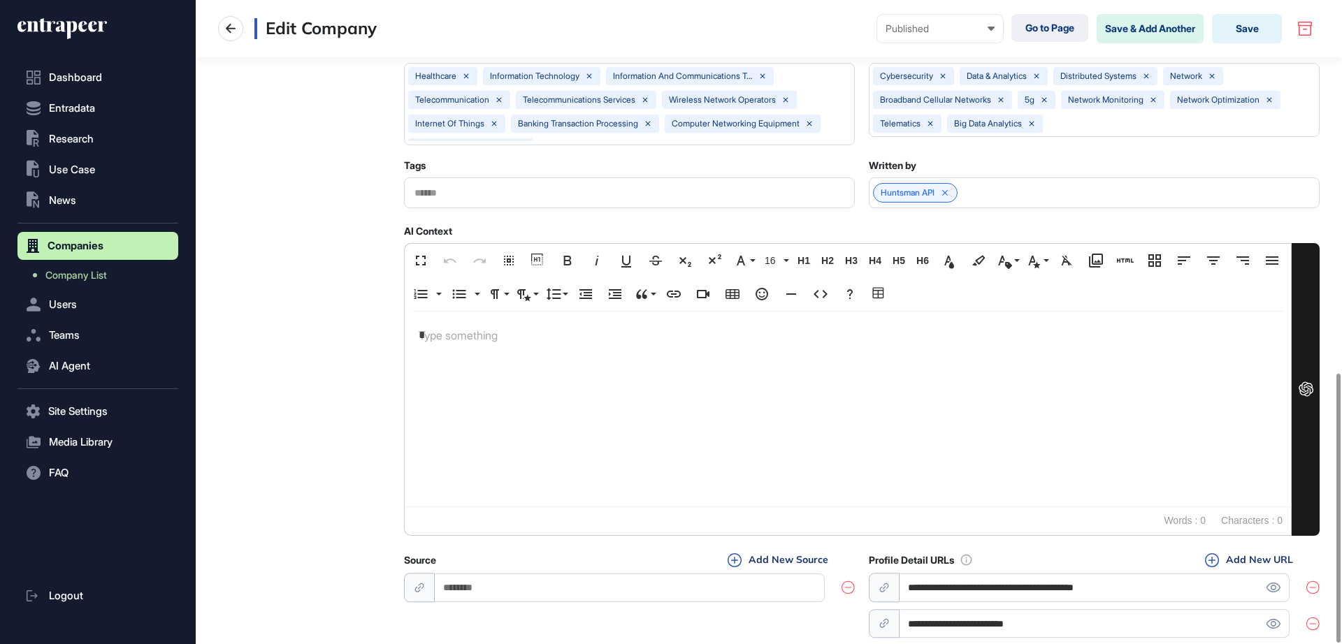
scroll to position [894, 0]
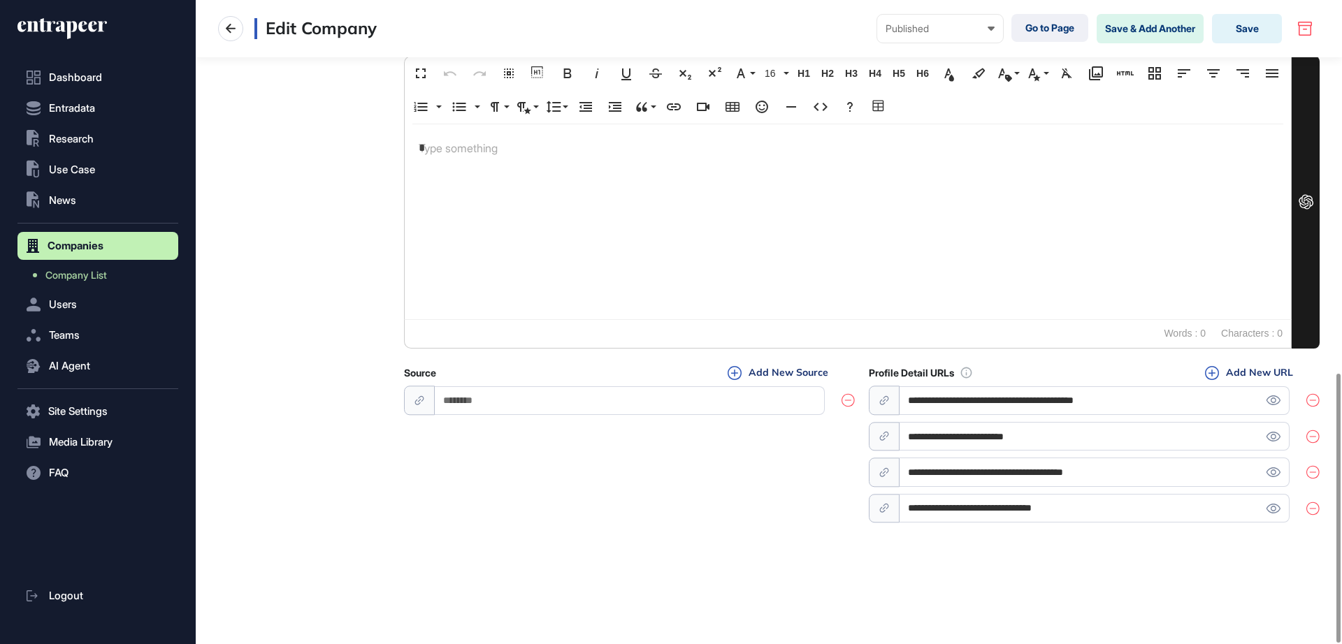
click at [1317, 405] on icon at bounding box center [1312, 400] width 13 height 13
type input "**********"
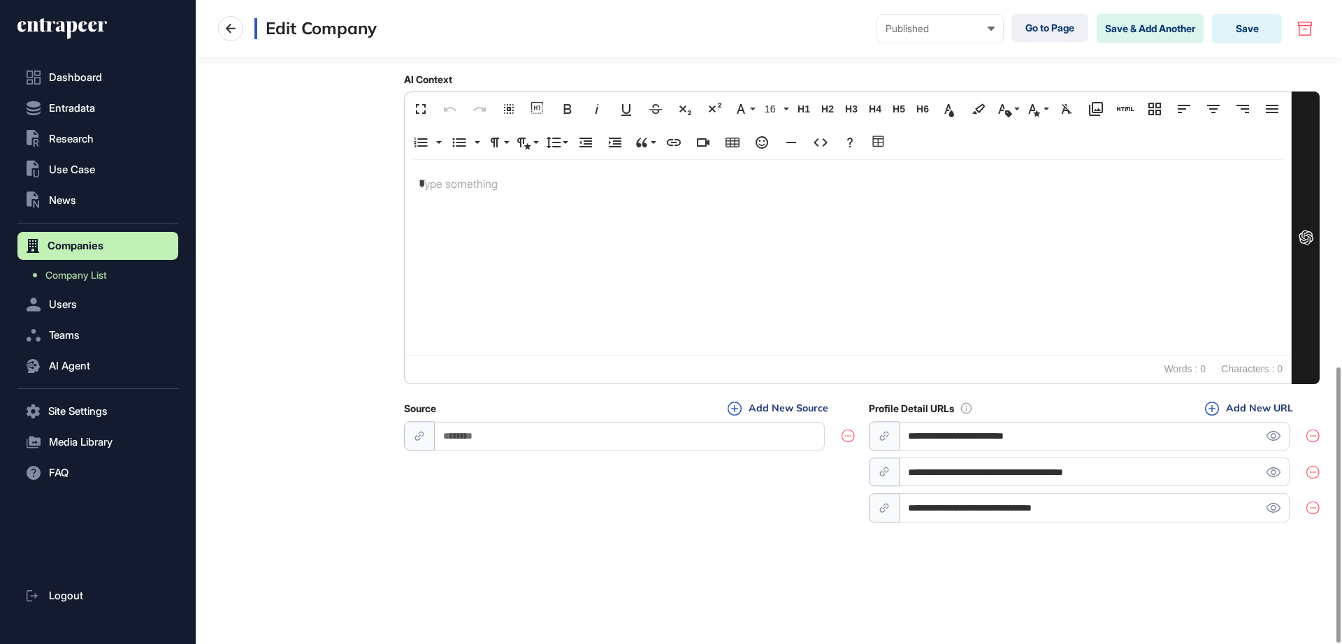
scroll to position [858, 0]
click at [1315, 431] on icon at bounding box center [1312, 436] width 13 height 14
type input "**********"
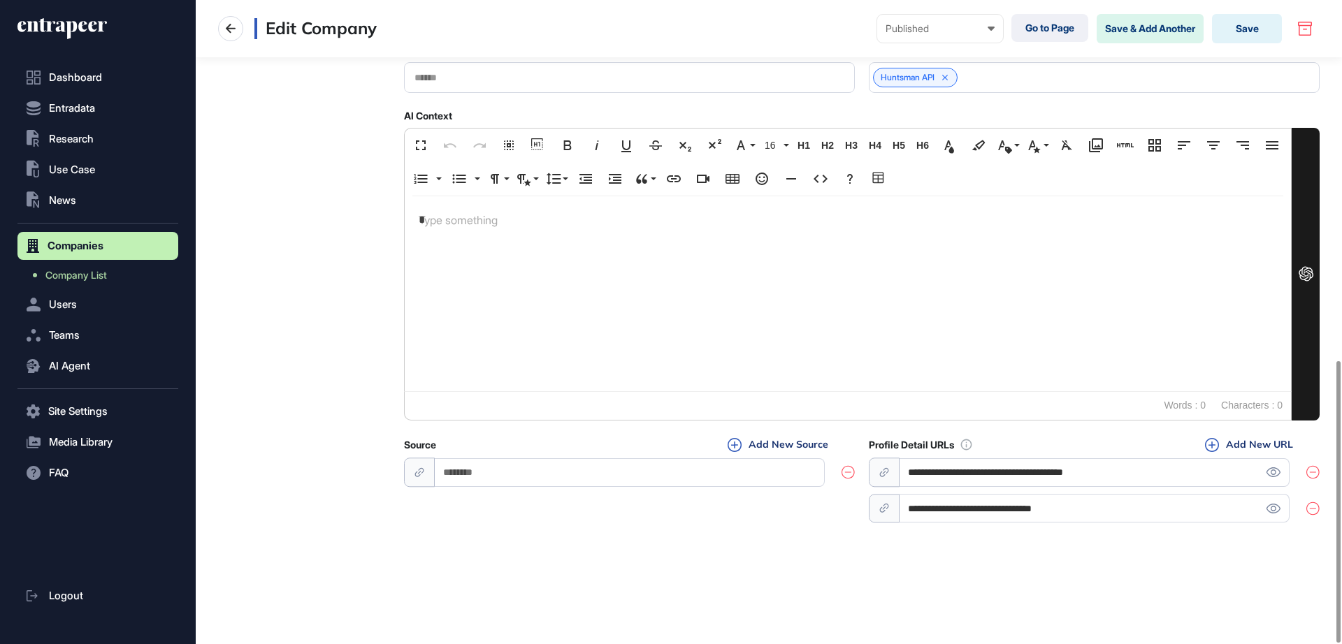
click at [1315, 467] on icon at bounding box center [1312, 472] width 13 height 13
type input "**********"
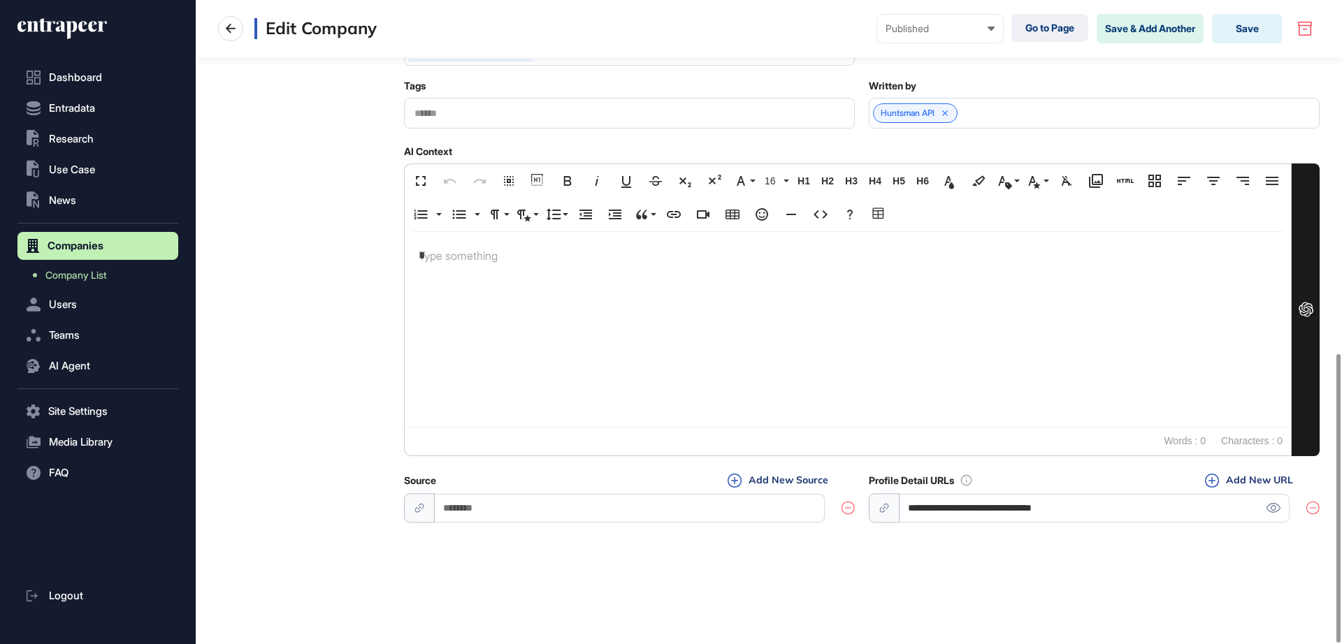
click at [1315, 514] on icon at bounding box center [1312, 508] width 13 height 14
click at [1250, 22] on button "Save" at bounding box center [1247, 28] width 70 height 29
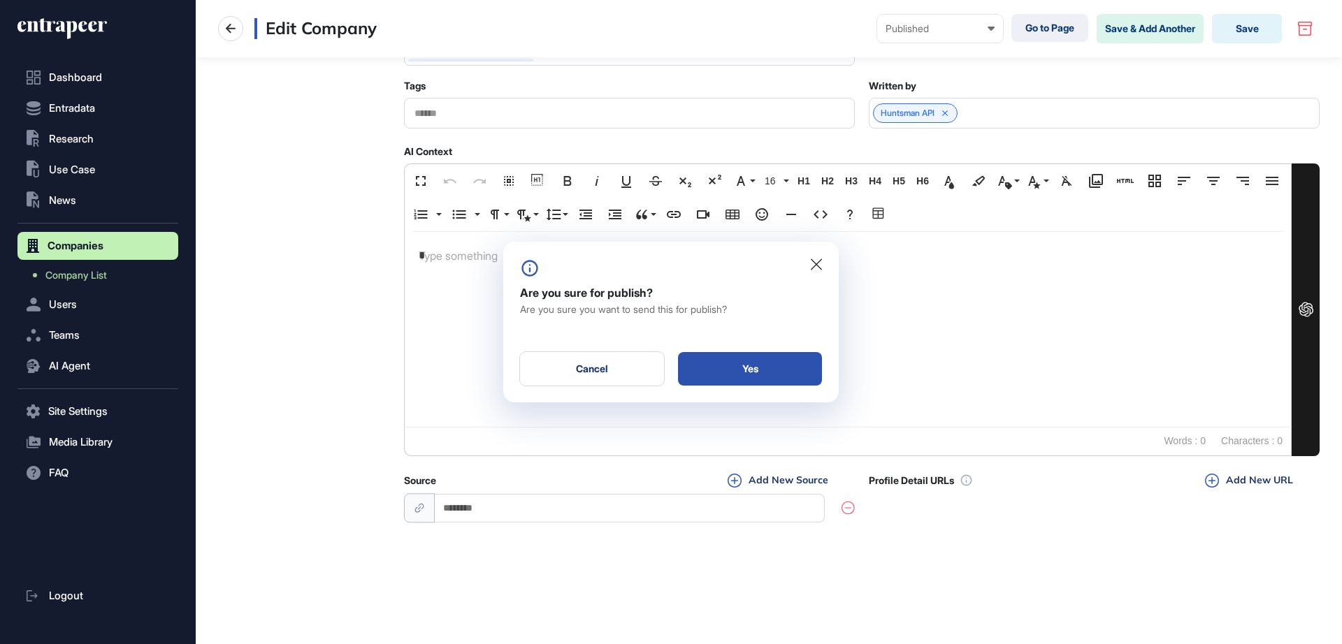
click at [746, 352] on div "Yes" at bounding box center [750, 369] width 144 height 34
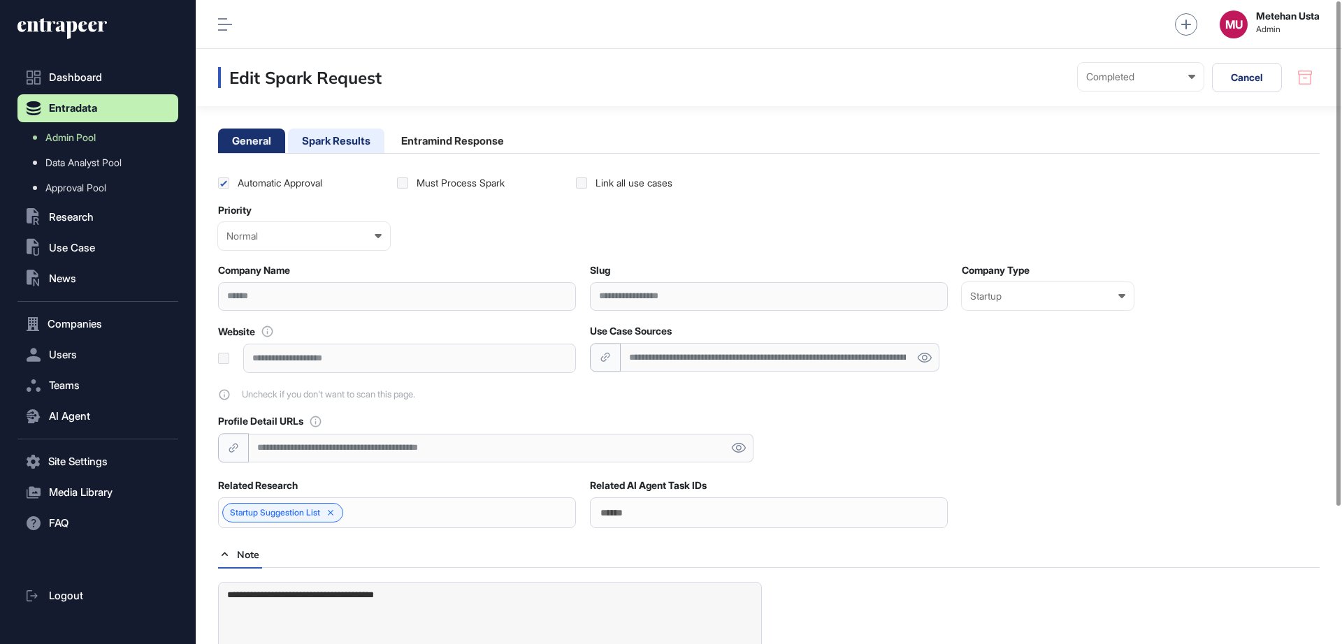
click at [347, 136] on li "Spark Results" at bounding box center [336, 141] width 96 height 24
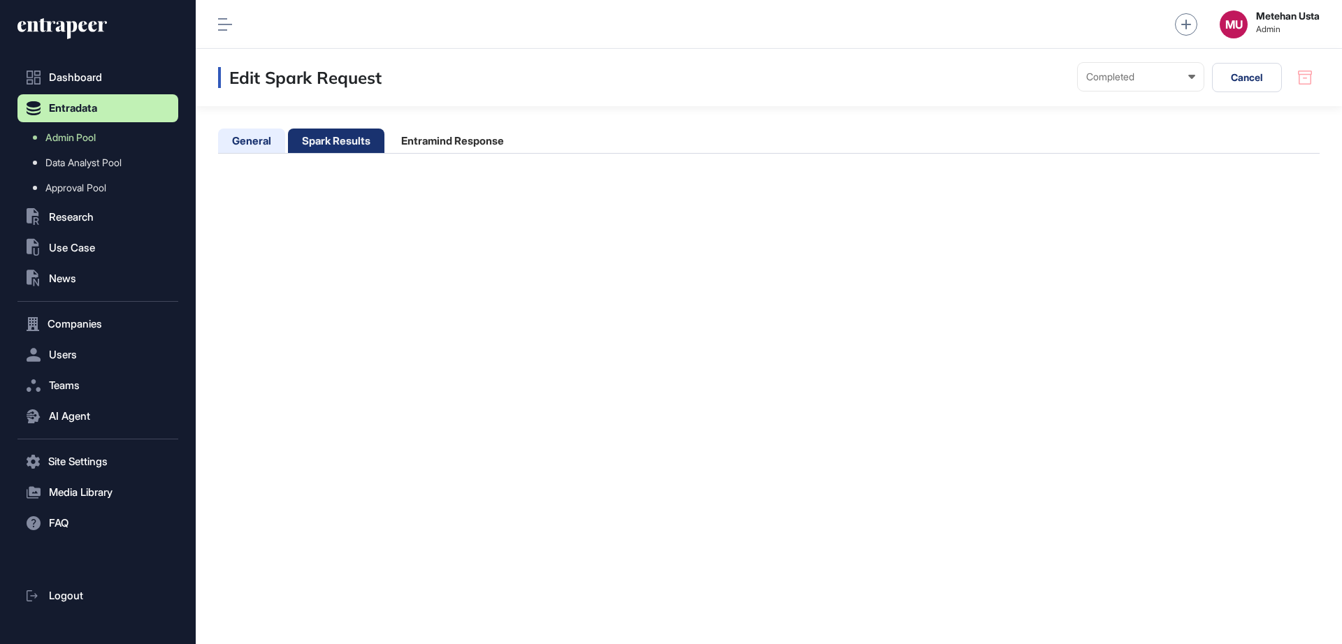
click at [260, 138] on li "General" at bounding box center [251, 141] width 67 height 24
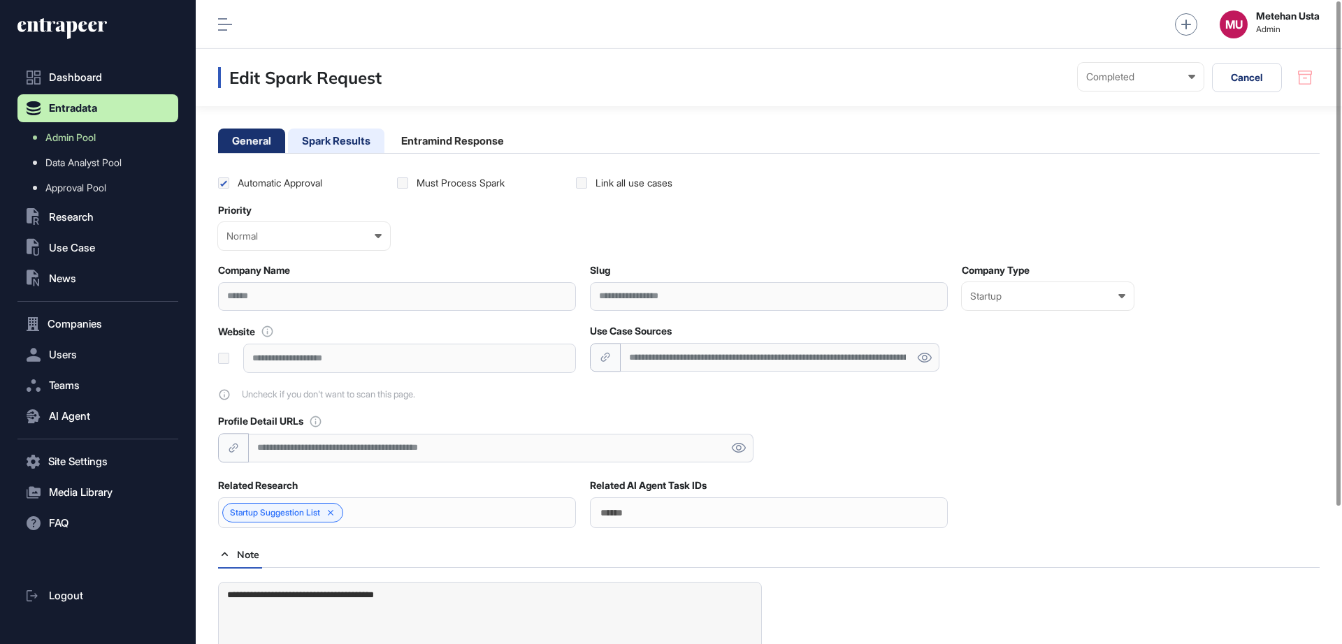
click at [334, 143] on li "Spark Results" at bounding box center [336, 141] width 96 height 24
click at [352, 139] on li "Spark Results" at bounding box center [336, 141] width 96 height 24
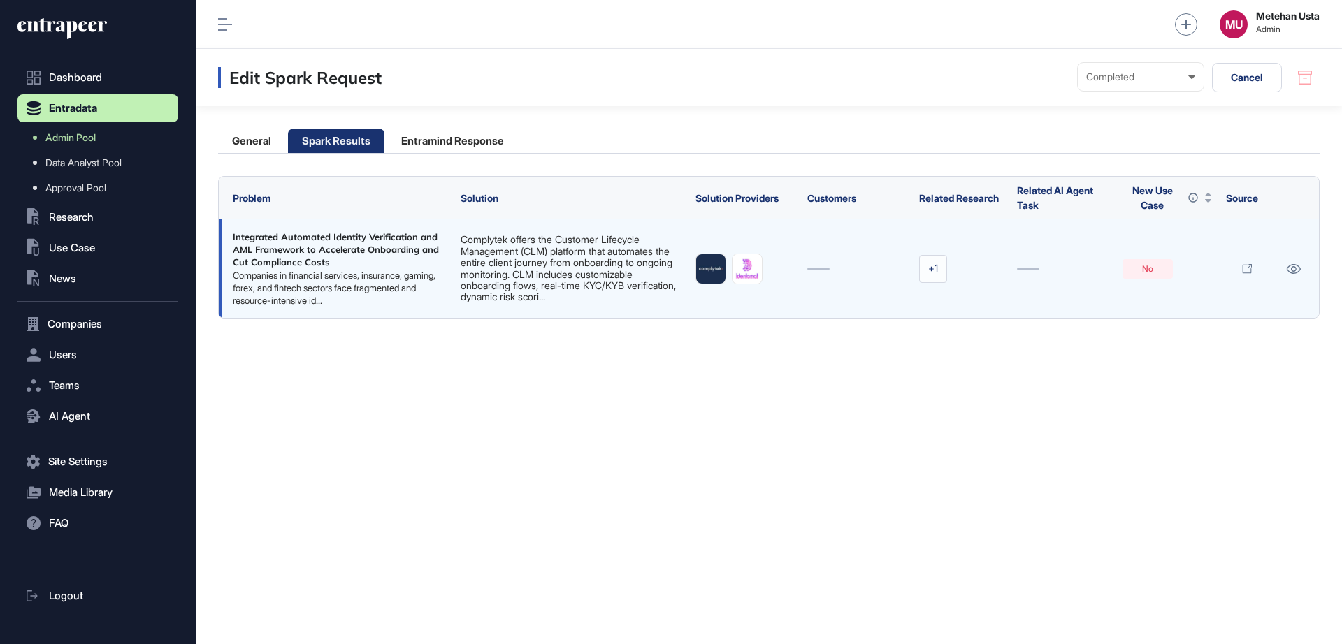
click at [534, 268] on link "Complytek offers the Customer Lifecycle Management (CLM) platform that automate…" at bounding box center [568, 267] width 215 height 69
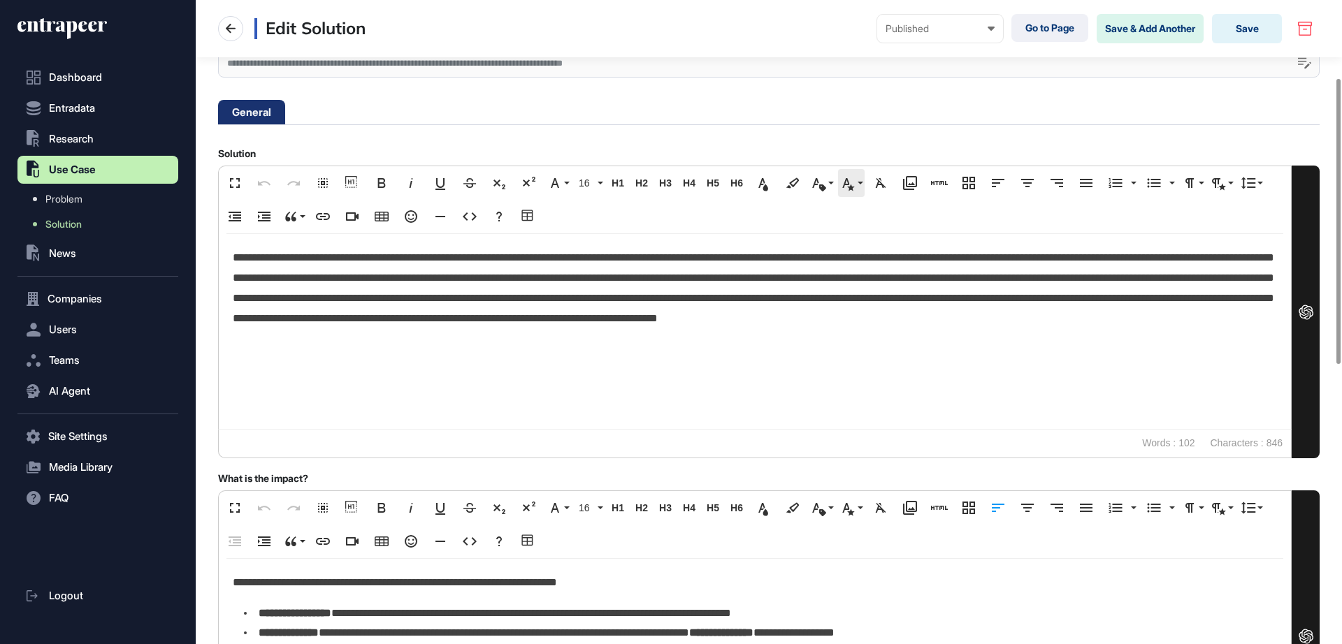
scroll to position [250, 0]
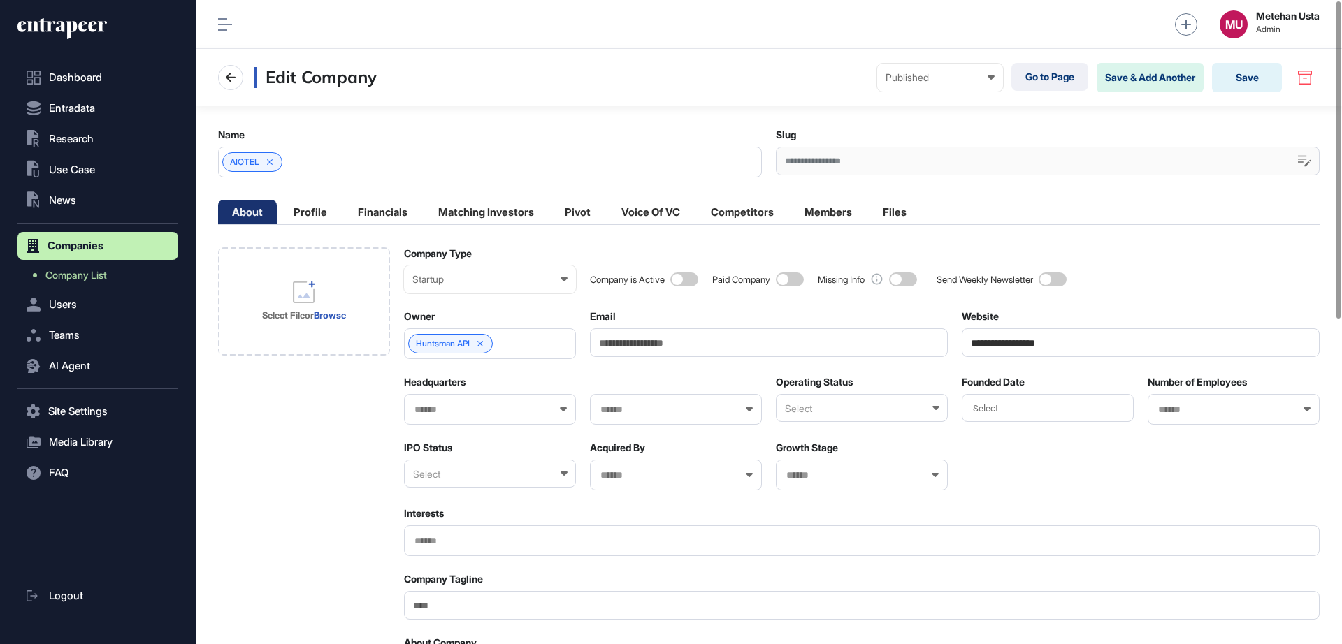
scroll to position [658, 0]
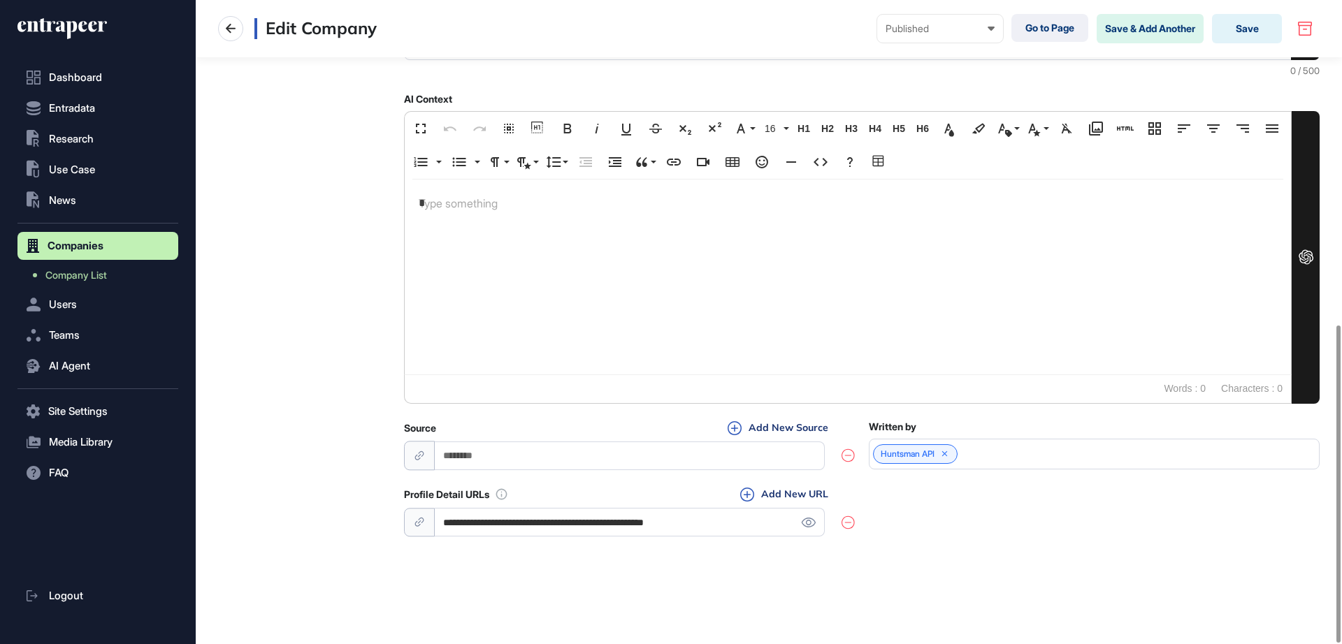
click at [849, 519] on icon at bounding box center [847, 523] width 13 height 14
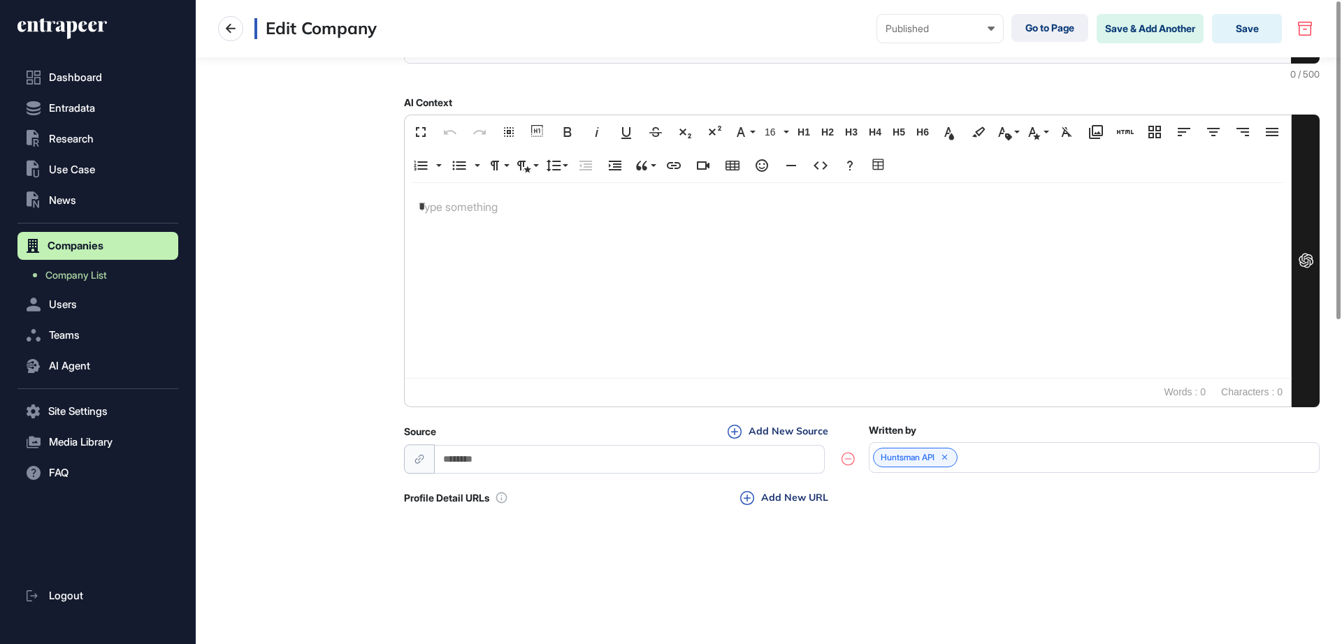
scroll to position [0, 0]
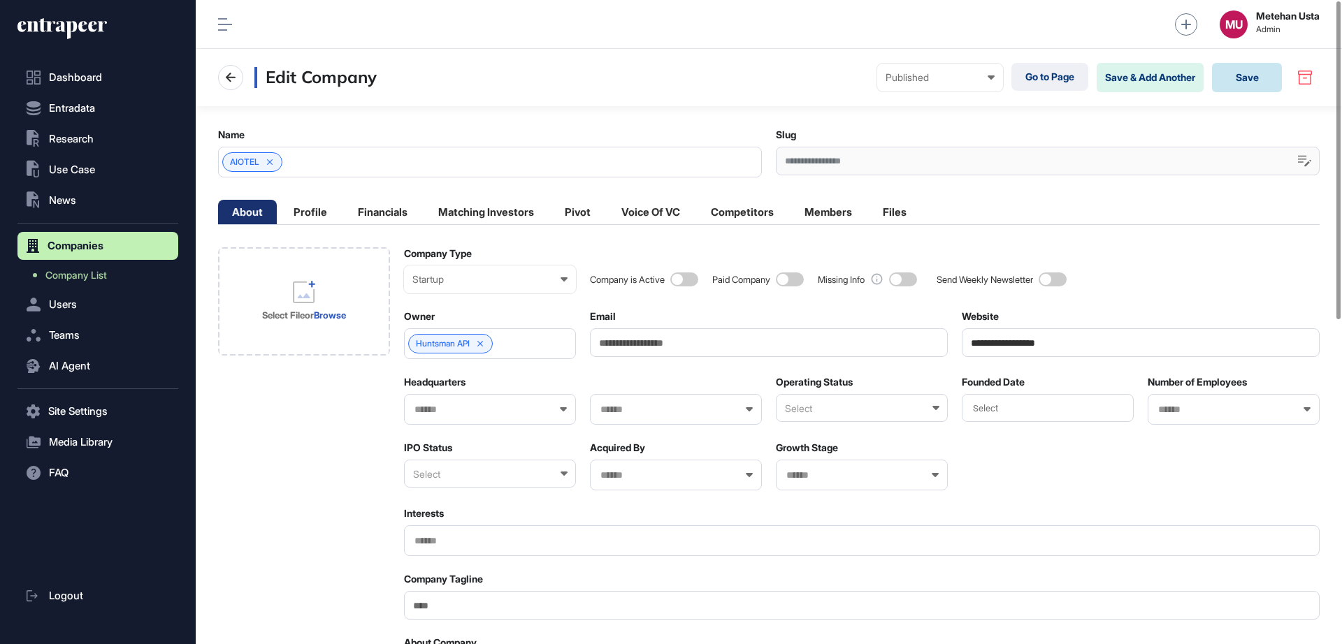
click at [1275, 64] on button "Save" at bounding box center [1247, 77] width 70 height 29
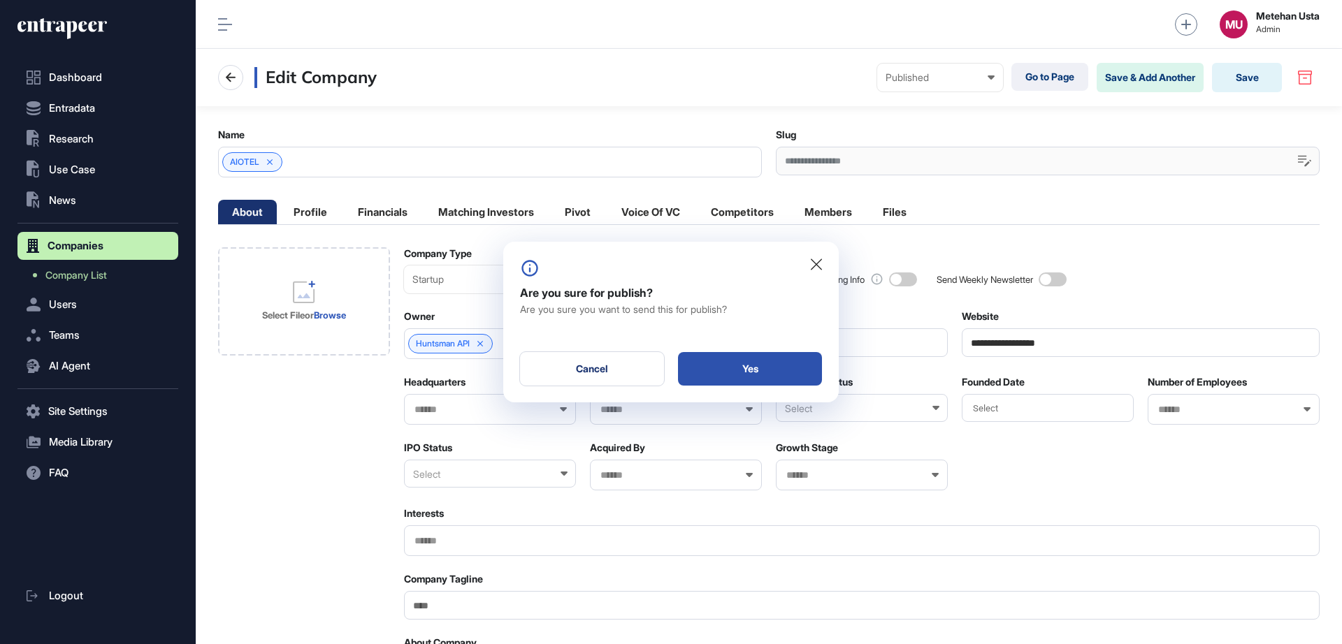
click at [765, 361] on div "Yes" at bounding box center [750, 369] width 144 height 34
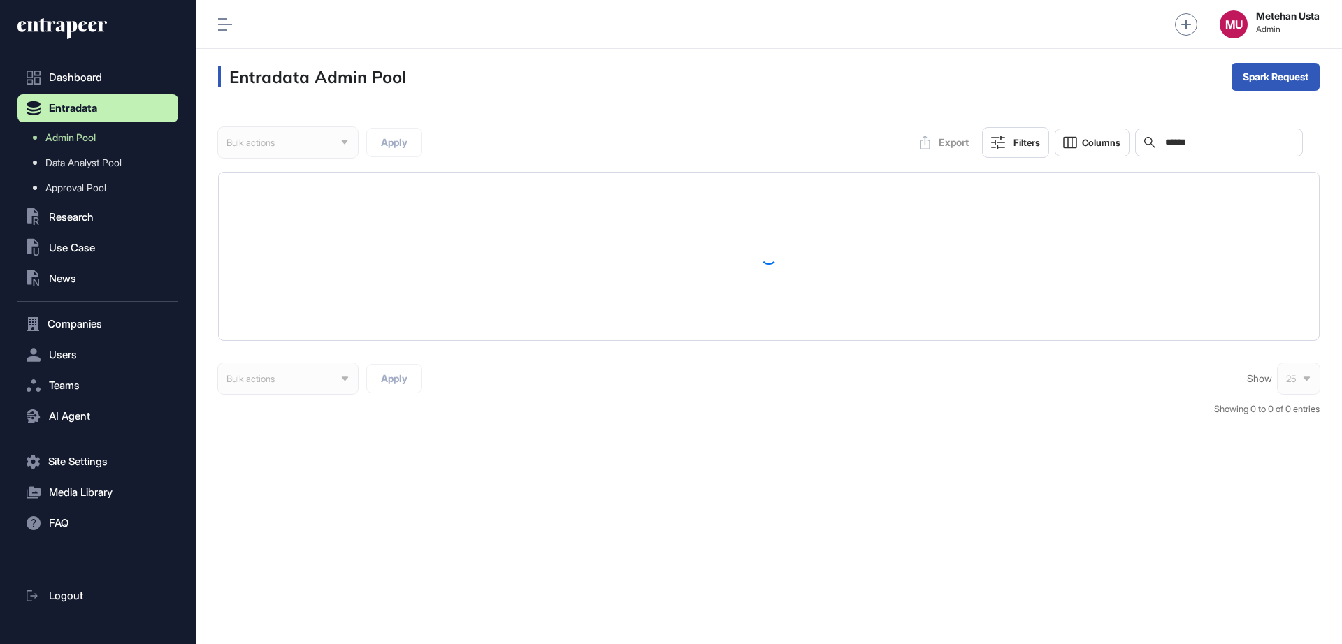
scroll to position [1, 1]
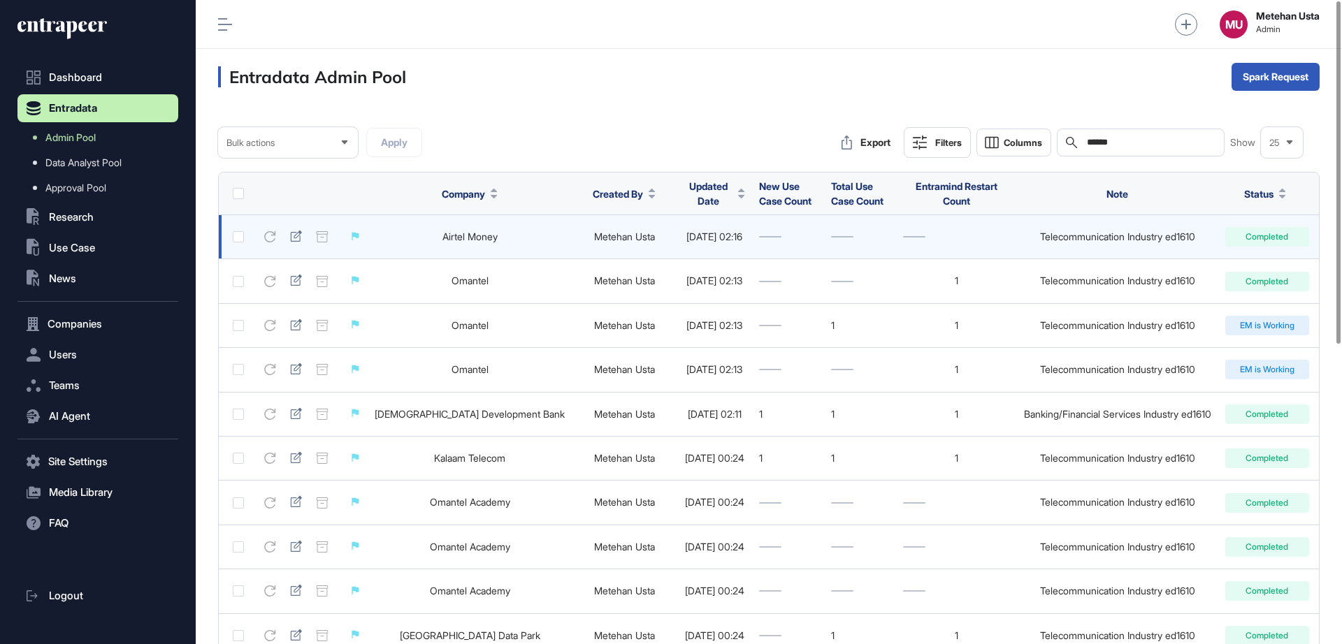
click at [442, 239] on link "Airtel Money" at bounding box center [469, 237] width 55 height 12
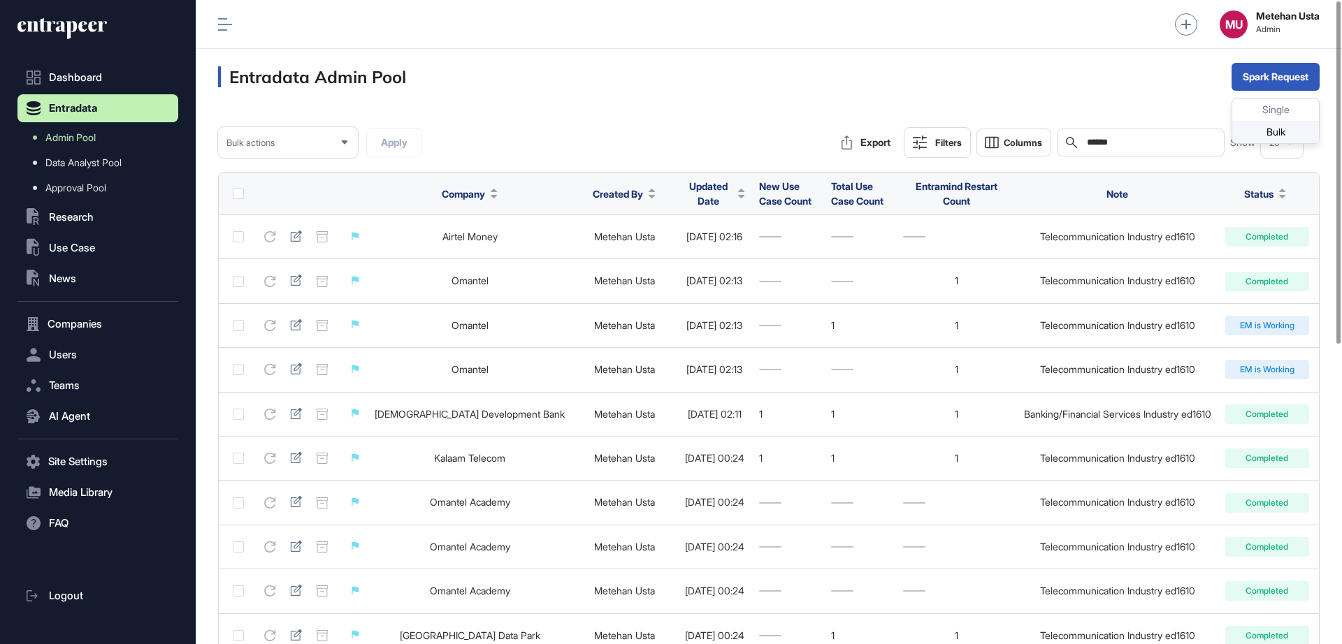
click at [1266, 136] on div "Bulk" at bounding box center [1275, 132] width 87 height 22
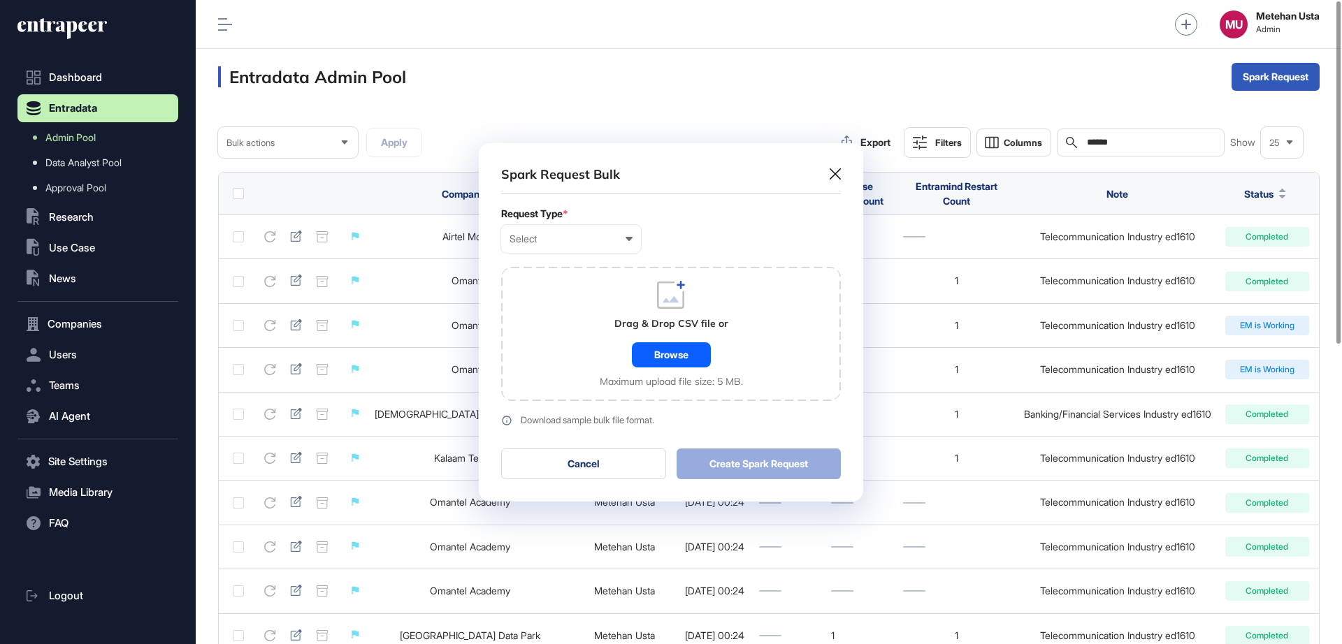
scroll to position [1, 6]
click at [559, 236] on div "Select" at bounding box center [570, 238] width 123 height 11
click at [0, 0] on div "Company" at bounding box center [0, 0] width 0 height 0
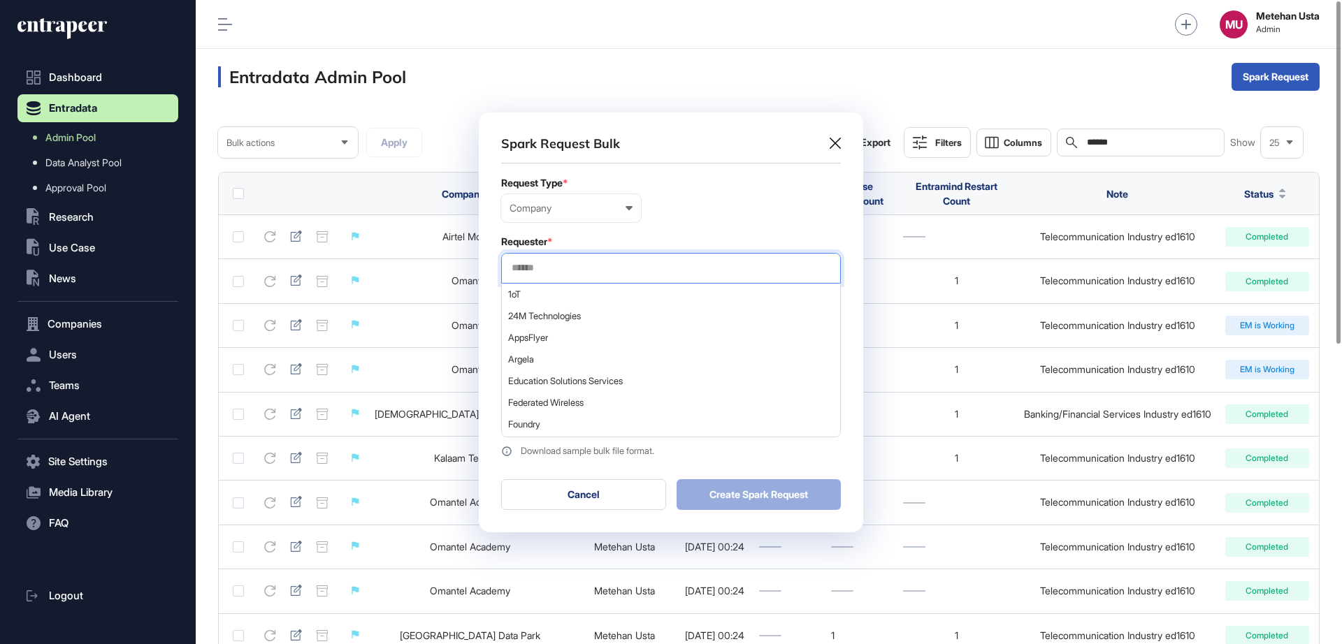
click at [617, 273] on input "text" at bounding box center [670, 268] width 321 height 12
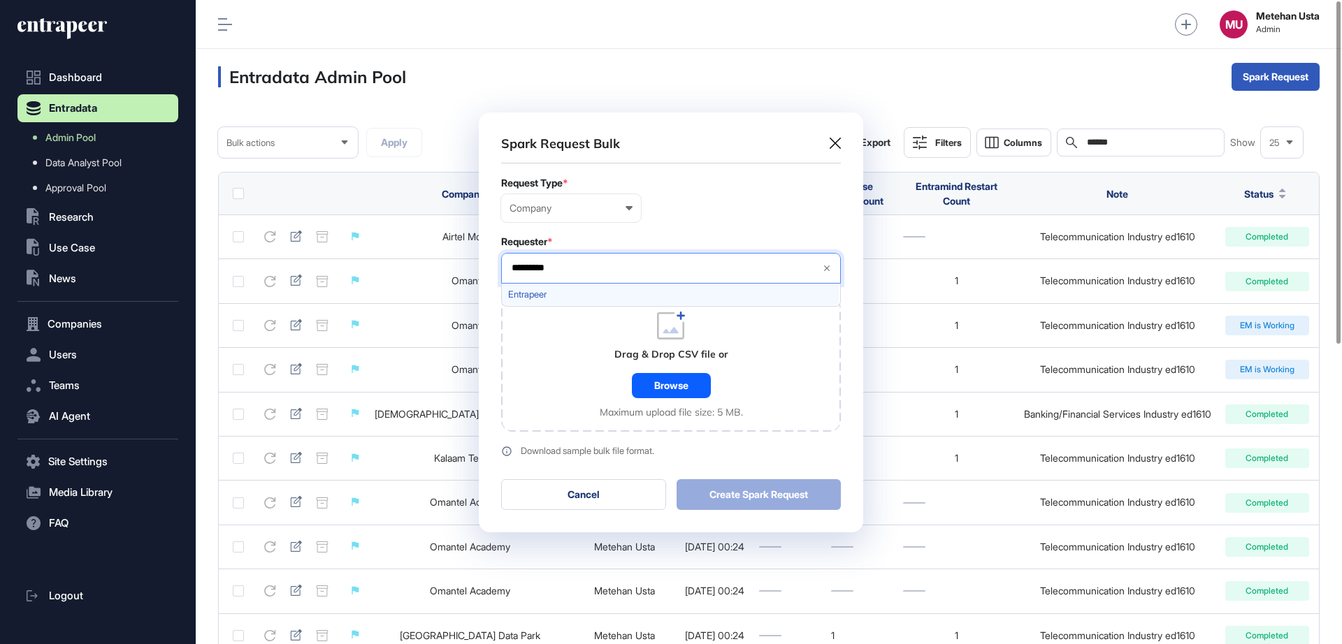
type input "*********"
click at [567, 294] on span "Entrapeer" at bounding box center [670, 294] width 324 height 10
click at [681, 215] on div "Company User Company Customer Request ID" at bounding box center [671, 208] width 340 height 28
click at [685, 379] on div "Browse" at bounding box center [671, 385] width 79 height 25
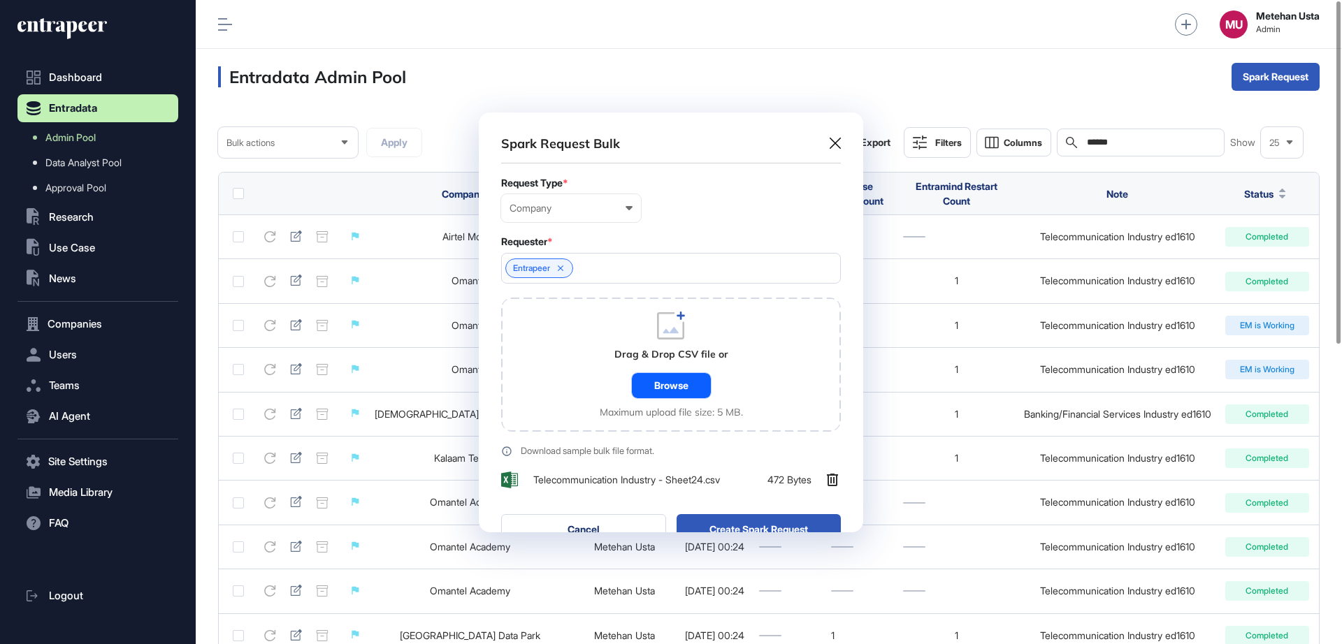
scroll to position [455, 384]
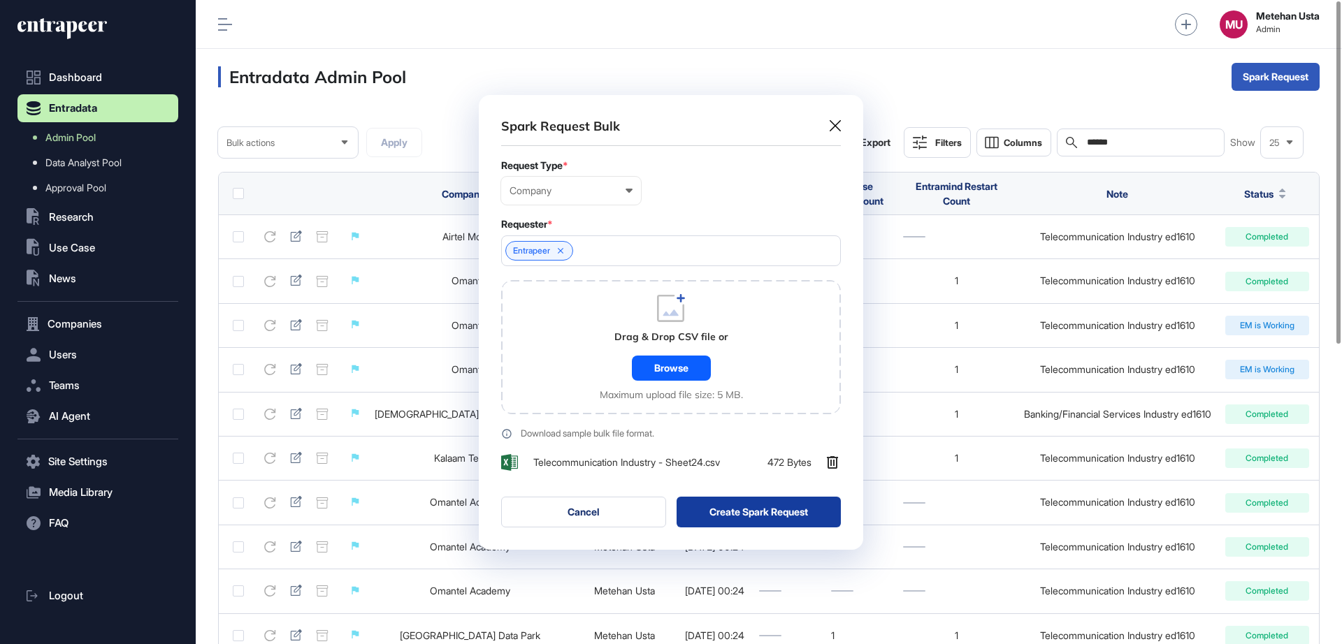
click at [748, 508] on button "Create Spark Request" at bounding box center [758, 512] width 165 height 31
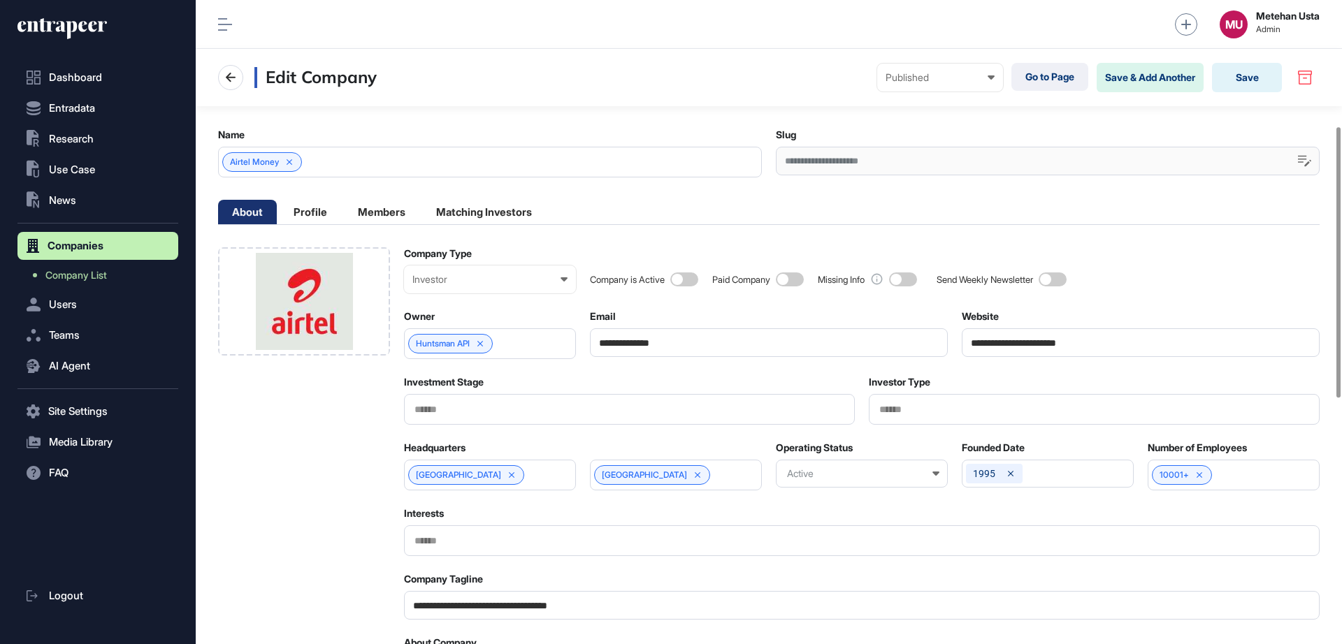
scroll to position [885, 0]
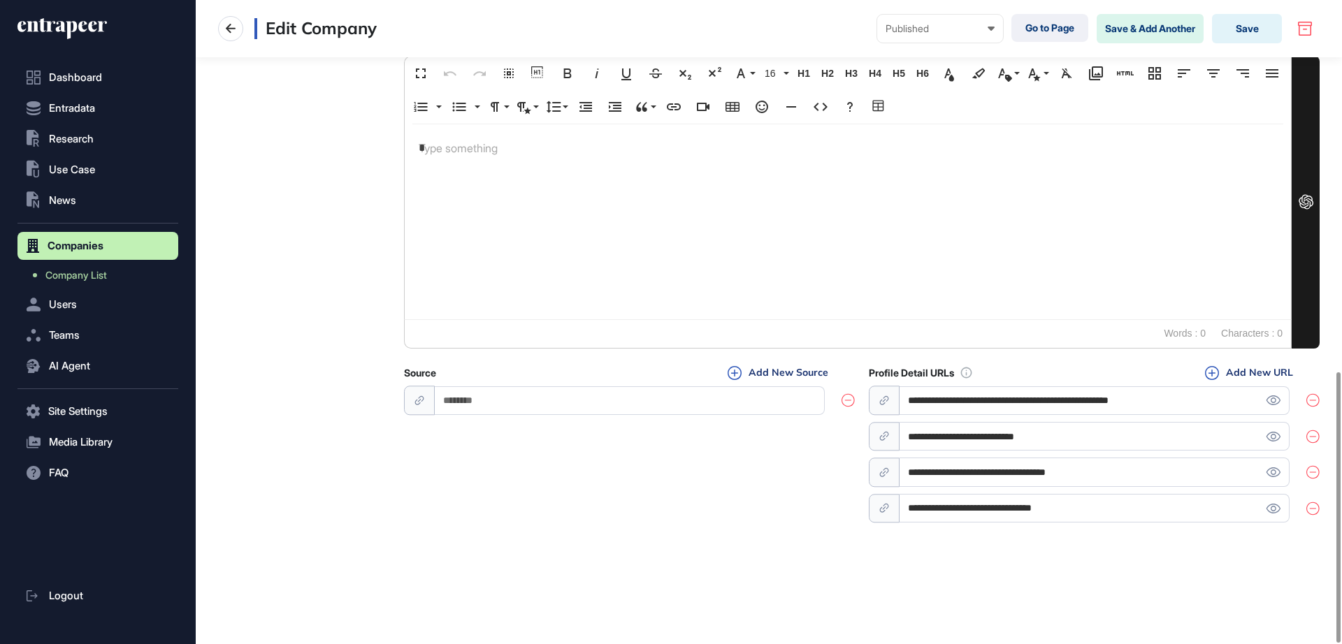
click at [1315, 396] on icon at bounding box center [1312, 400] width 13 height 14
type input "**********"
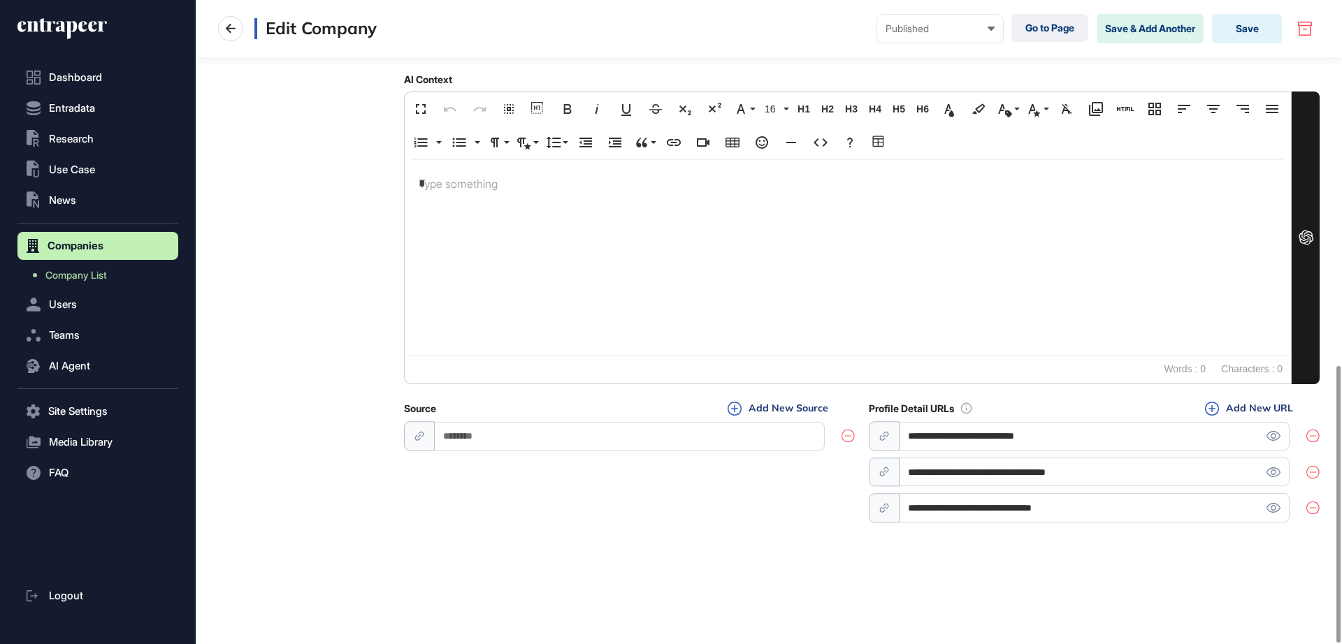
click at [1317, 442] on icon at bounding box center [1312, 436] width 13 height 14
type input "**********"
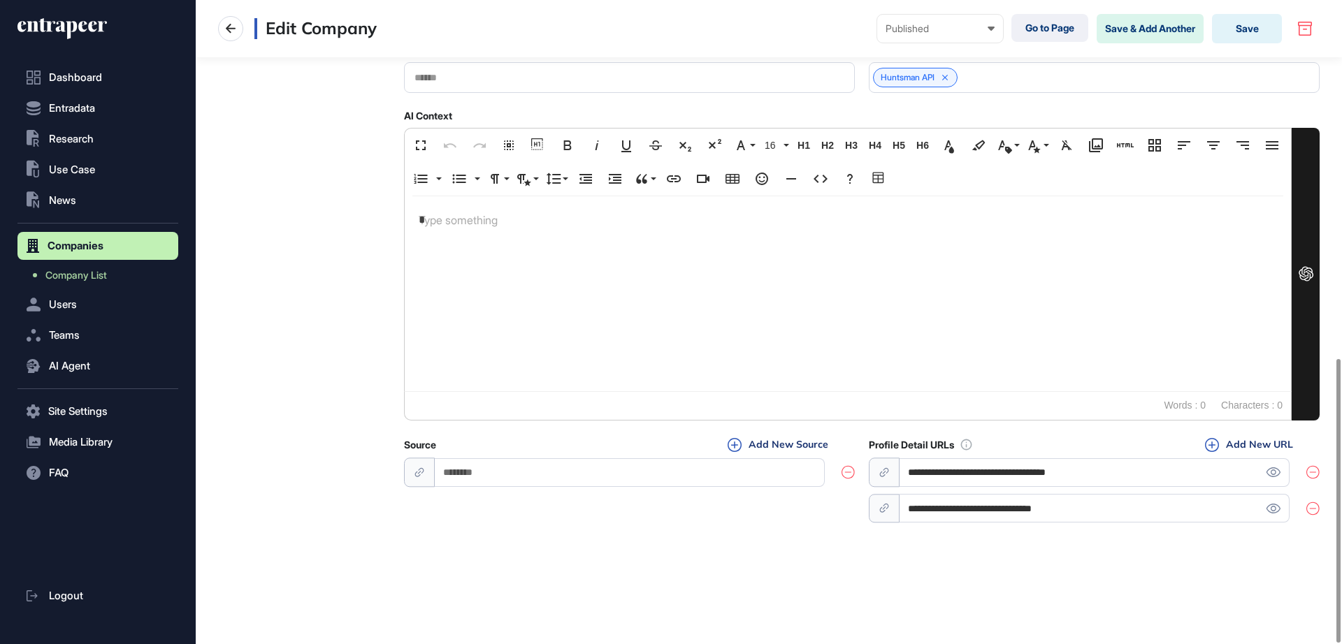
click at [1313, 479] on icon at bounding box center [1312, 472] width 13 height 14
type input "**********"
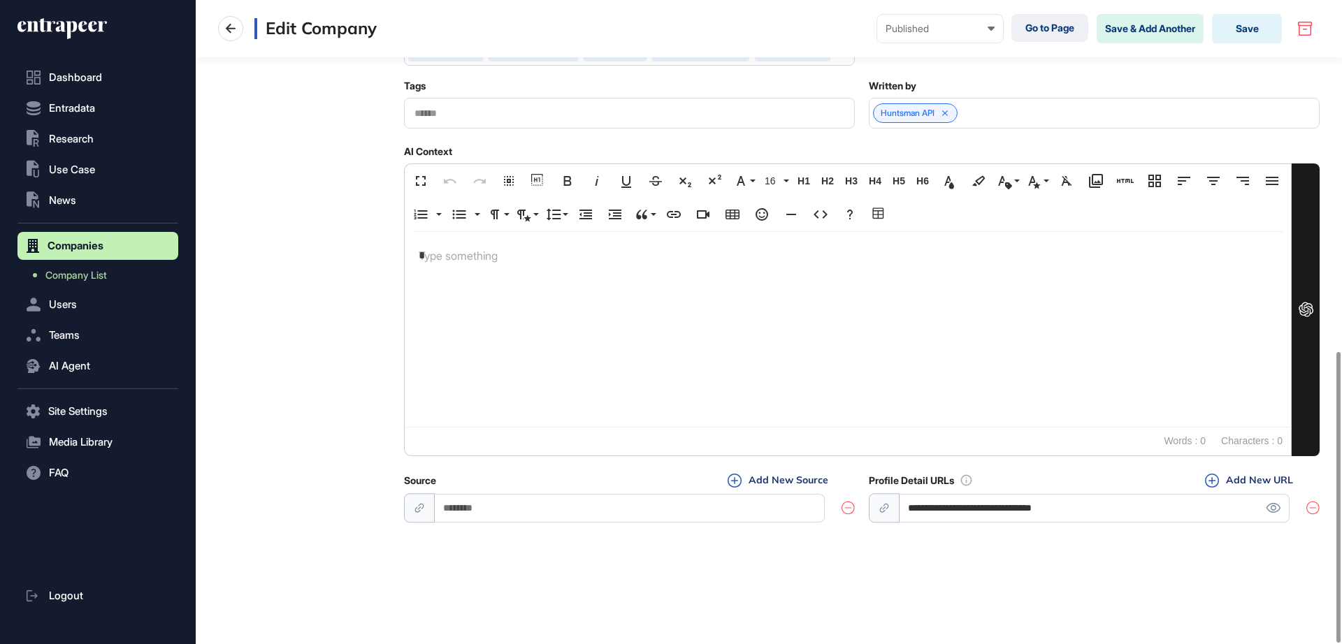
click at [1313, 502] on icon at bounding box center [1312, 508] width 13 height 14
click at [1229, 30] on button "Save" at bounding box center [1247, 28] width 70 height 29
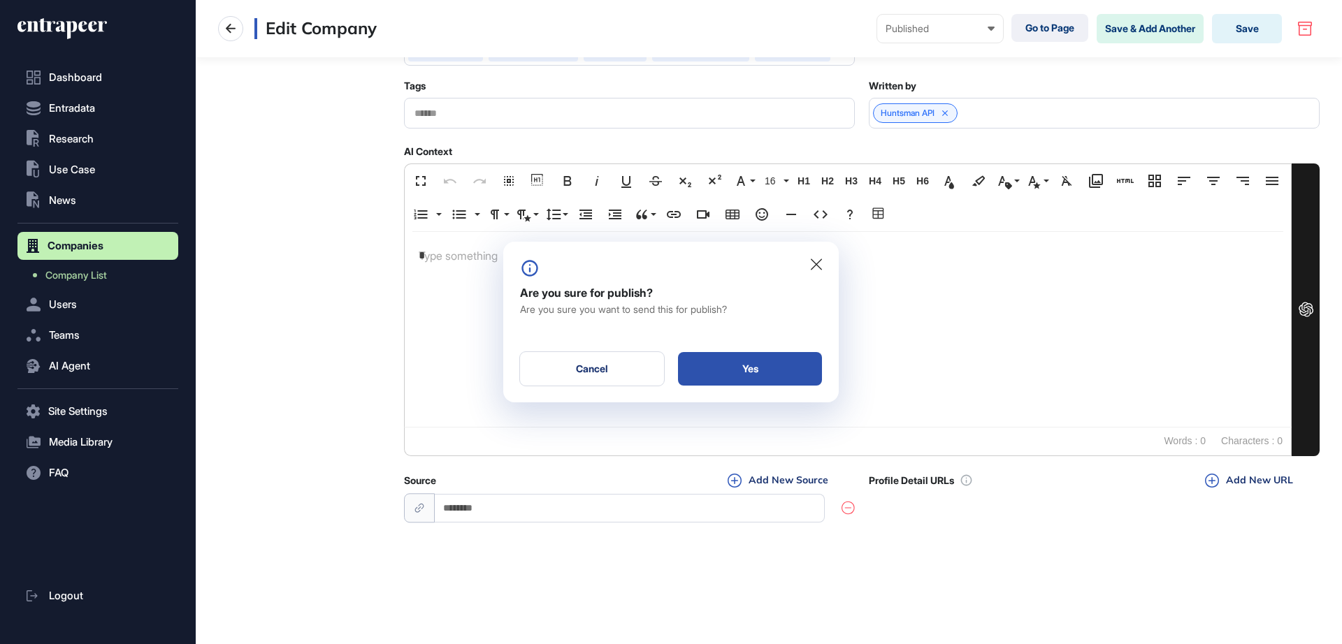
click at [772, 360] on div "Yes" at bounding box center [750, 369] width 144 height 34
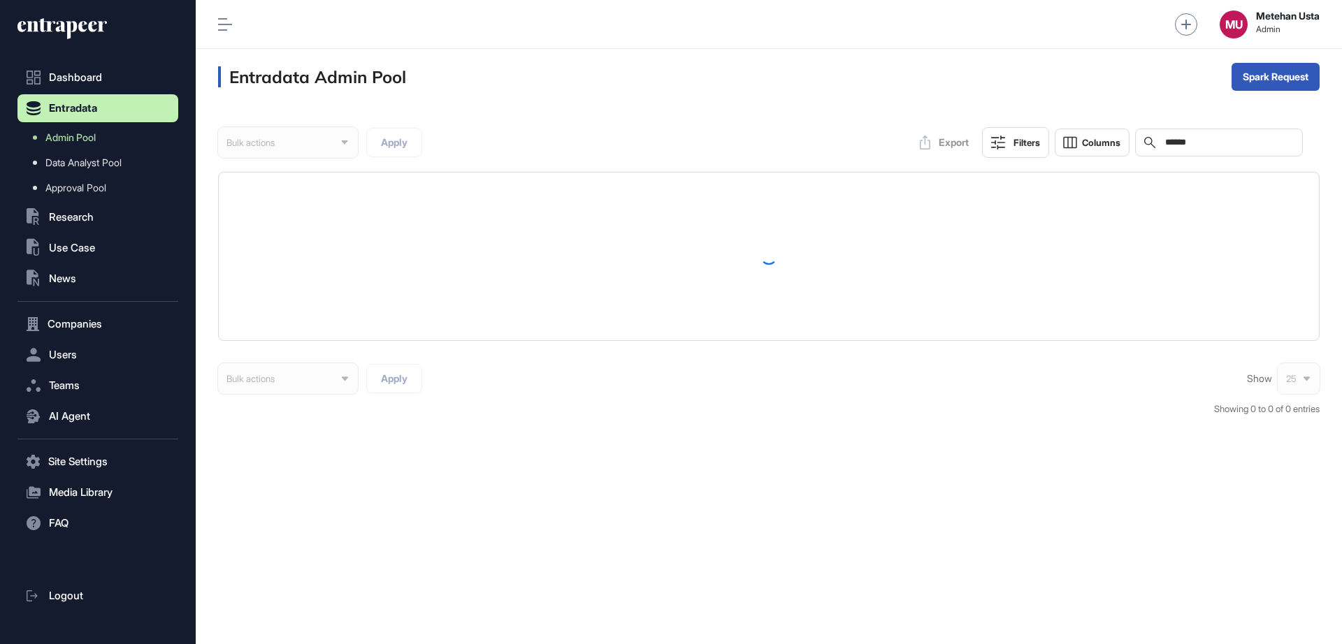
scroll to position [1, 1]
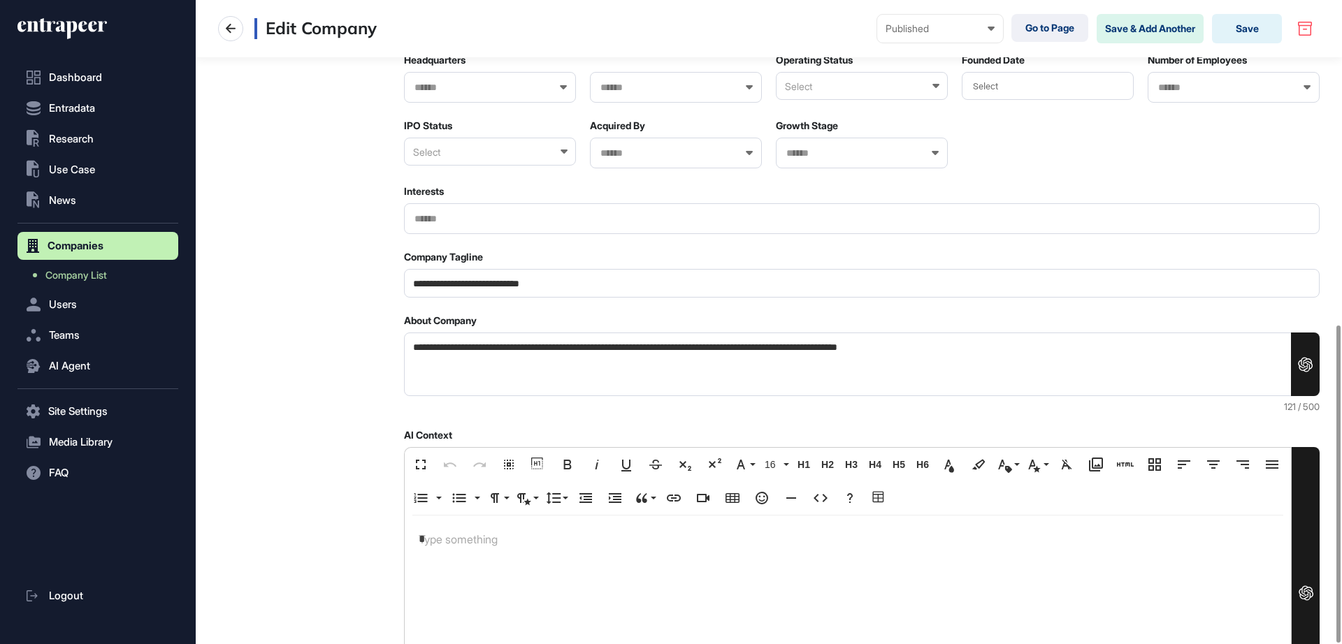
scroll to position [658, 0]
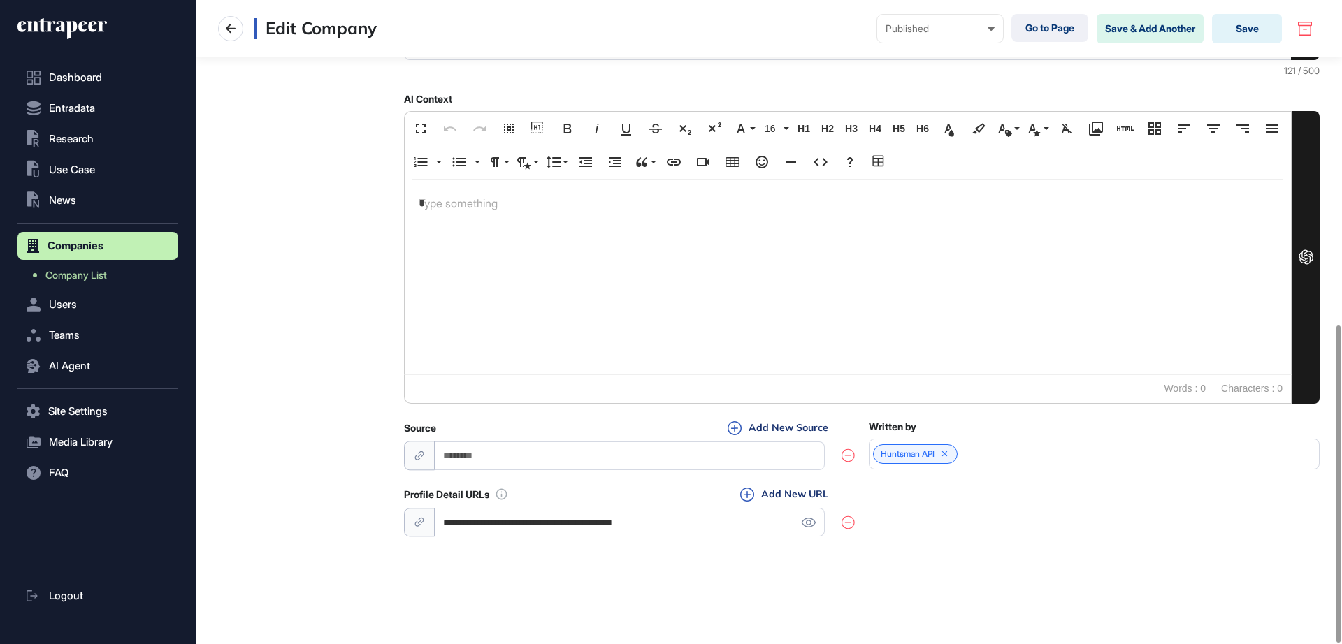
click at [841, 526] on div "**********" at bounding box center [629, 522] width 451 height 29
click at [842, 526] on icon at bounding box center [847, 523] width 13 height 14
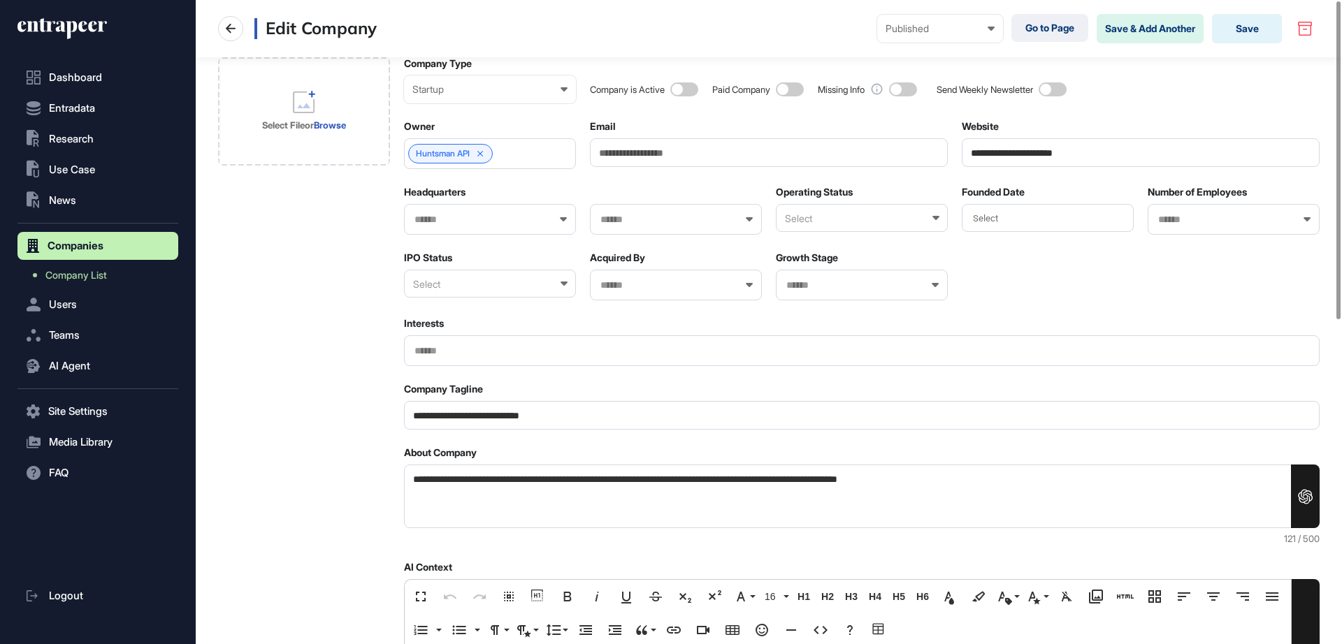
scroll to position [0, 0]
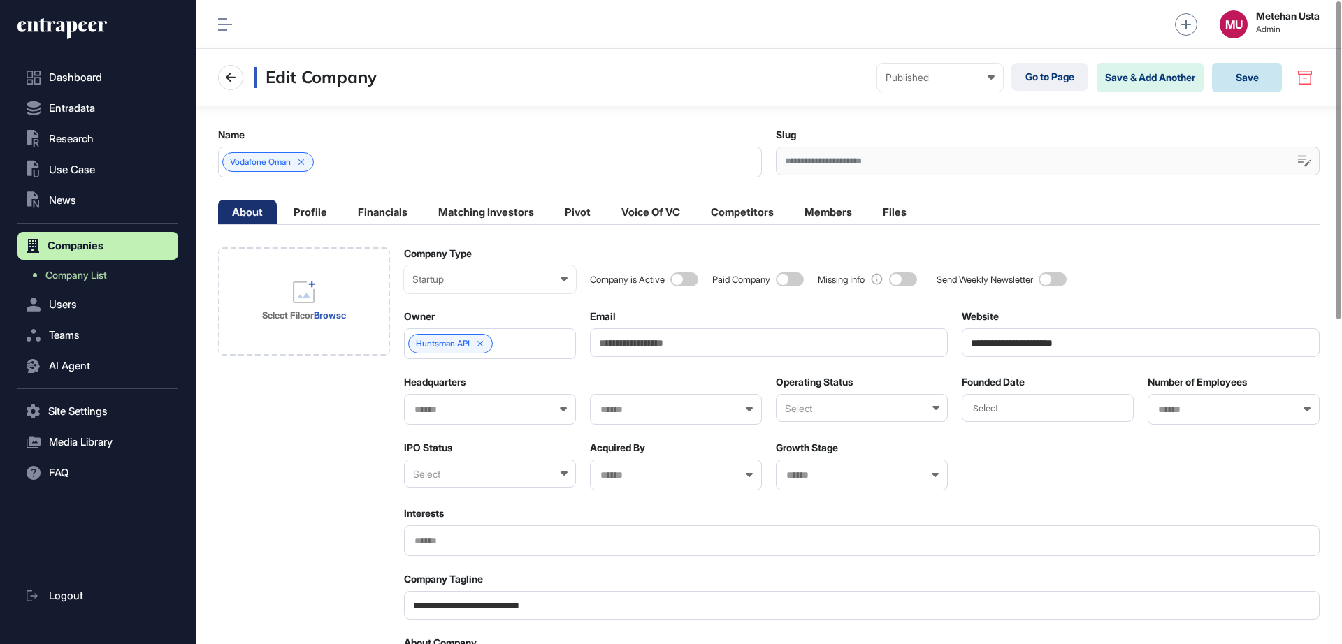
click at [1236, 79] on button "Save" at bounding box center [1247, 77] width 70 height 29
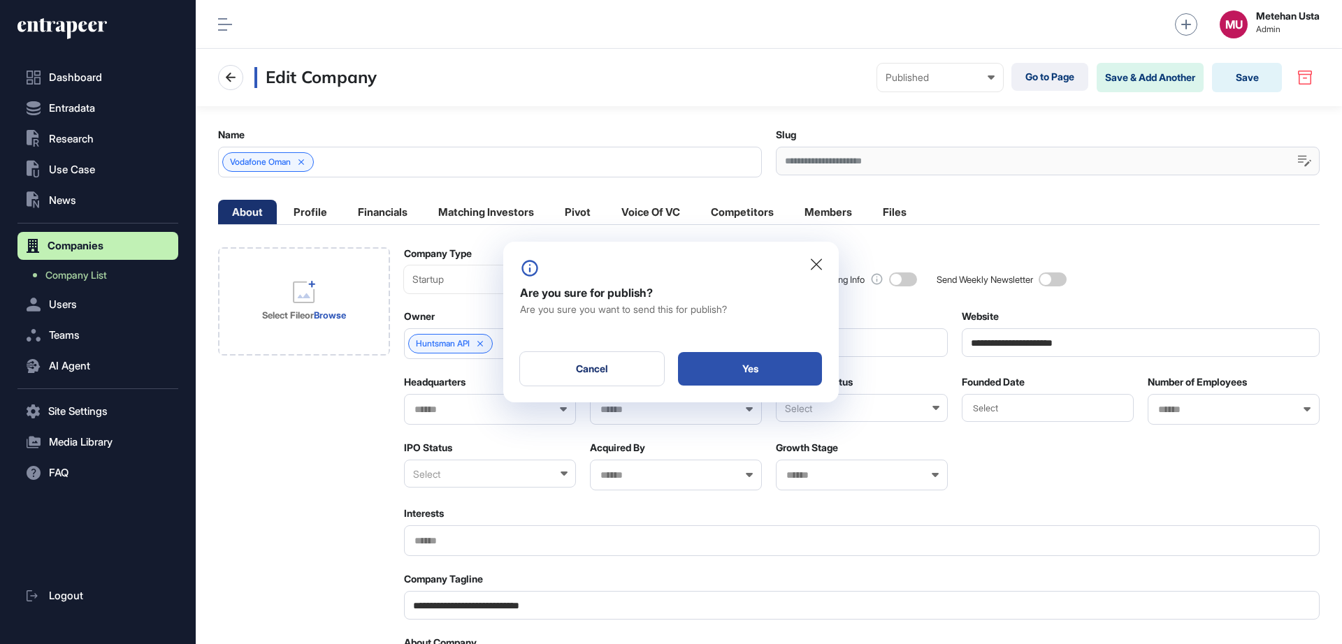
click at [744, 360] on div "Yes" at bounding box center [750, 369] width 144 height 34
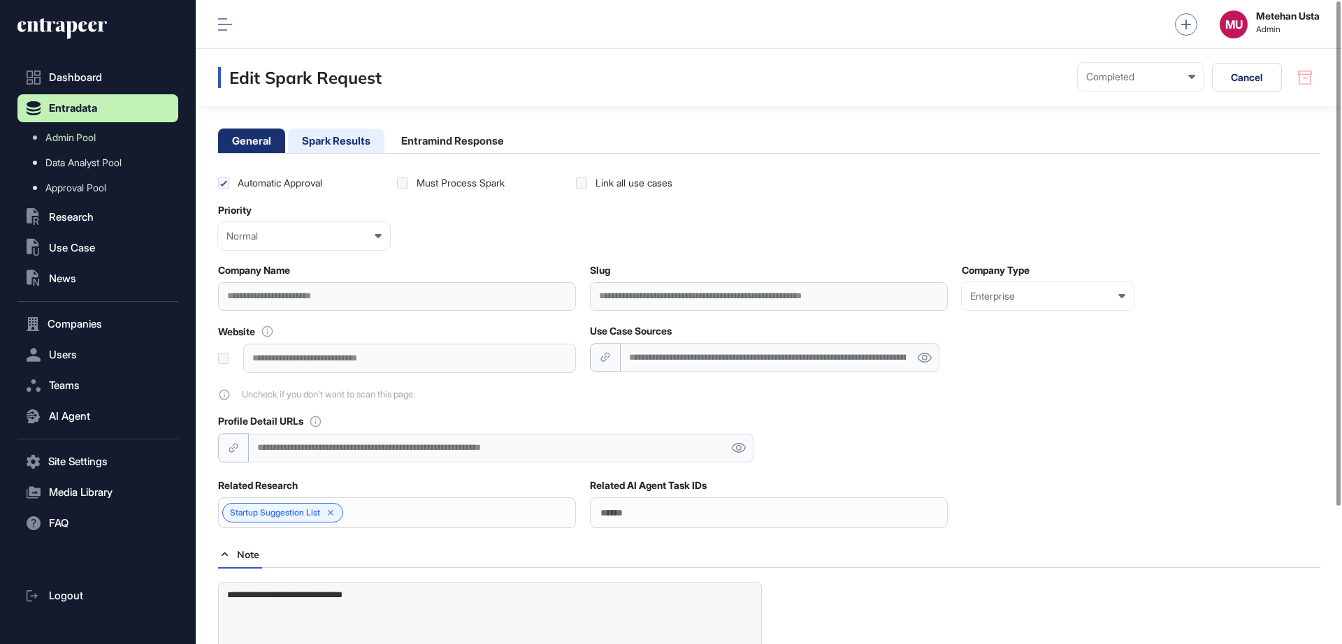
click at [353, 138] on li "Spark Results" at bounding box center [336, 141] width 96 height 24
click at [340, 134] on li "Spark Results" at bounding box center [336, 141] width 96 height 24
click at [337, 131] on li "Spark Results" at bounding box center [336, 141] width 96 height 24
click at [337, 137] on li "Spark Results" at bounding box center [336, 141] width 96 height 24
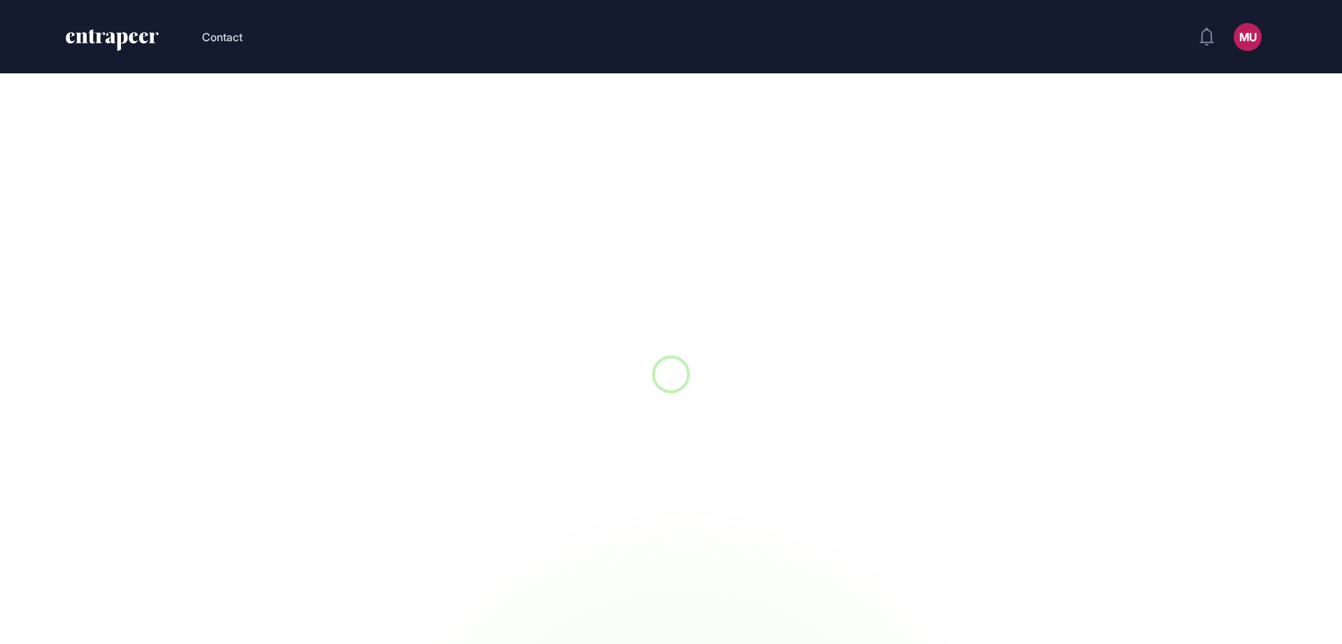
scroll to position [1, 1]
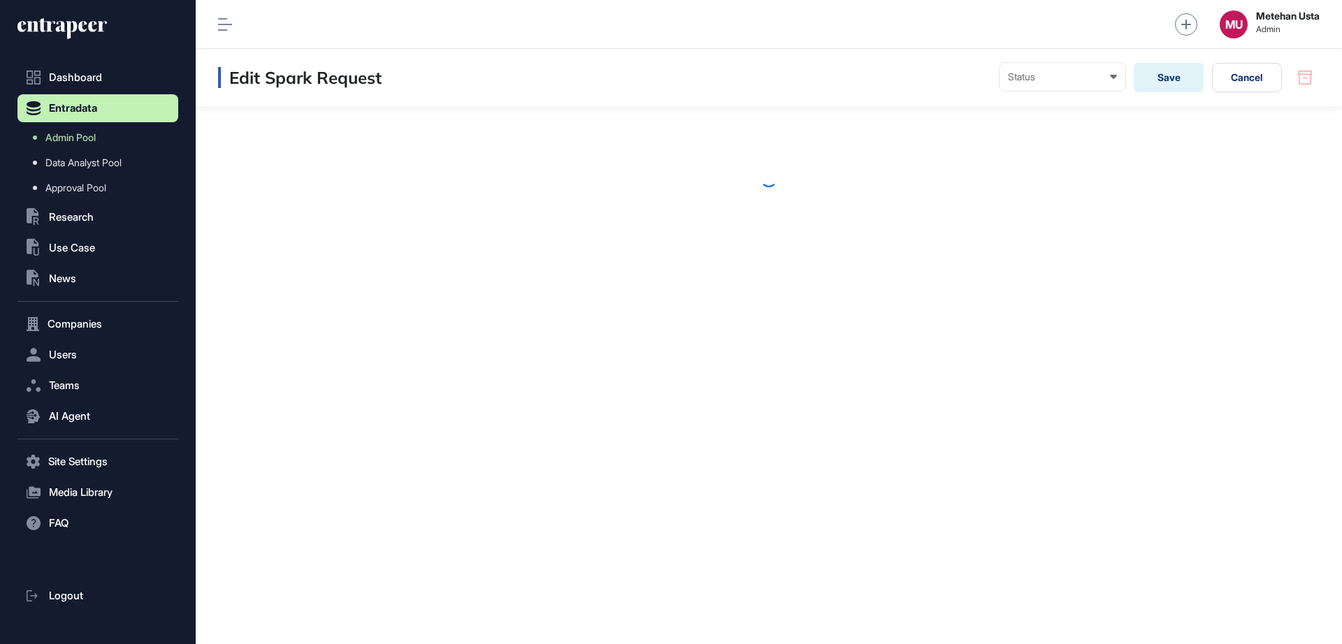
scroll to position [1, 1]
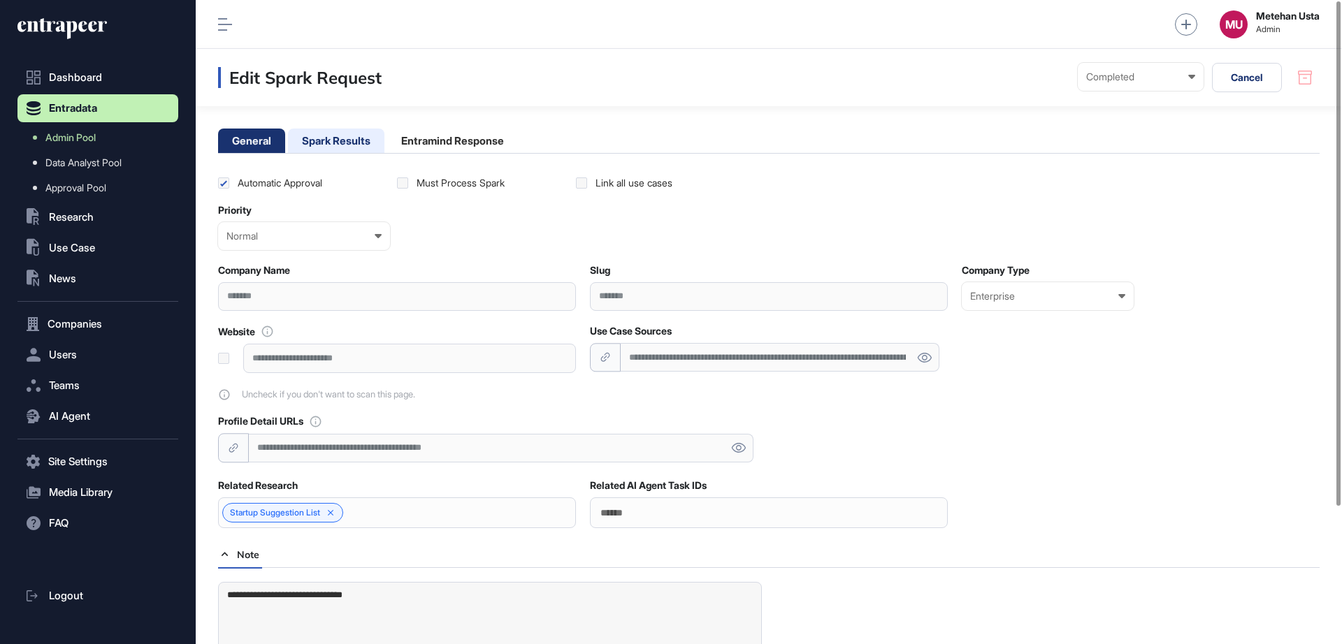
click at [349, 137] on li "Spark Results" at bounding box center [336, 141] width 96 height 24
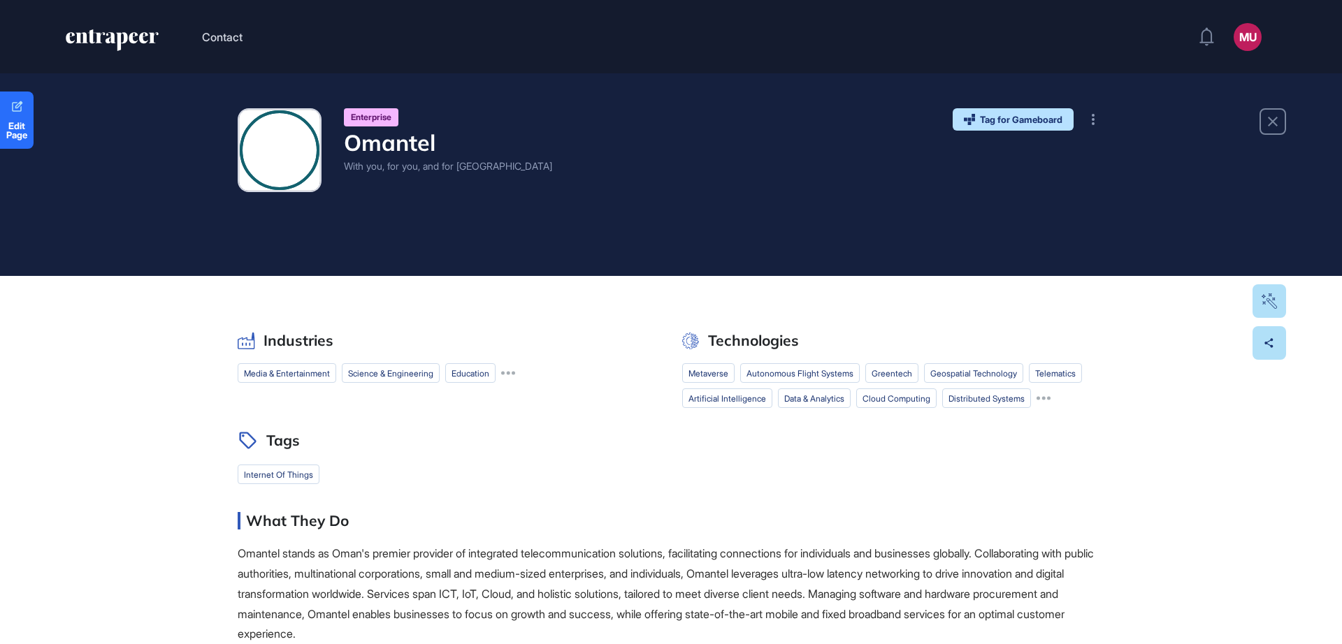
scroll to position [1, 1]
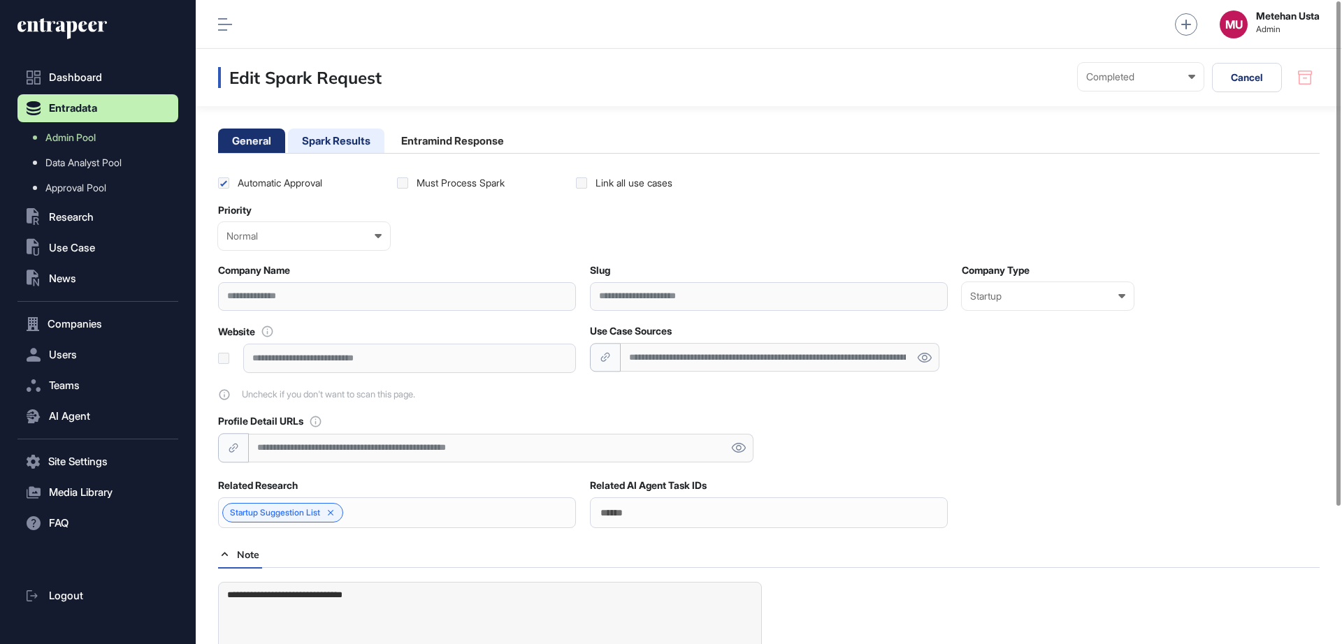
click at [347, 138] on li "Spark Results" at bounding box center [336, 141] width 96 height 24
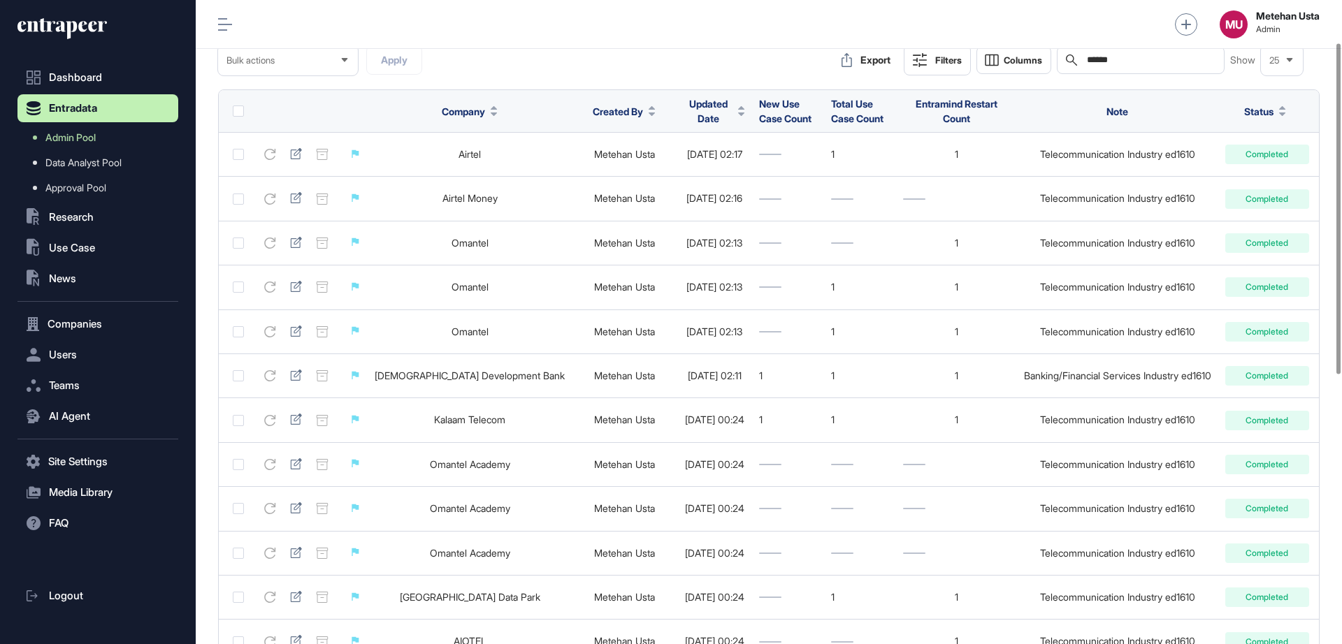
scroll to position [82, 0]
click at [1124, 67] on div "Search ******" at bounding box center [1141, 61] width 168 height 28
click at [1128, 64] on input "******" at bounding box center [1150, 60] width 130 height 11
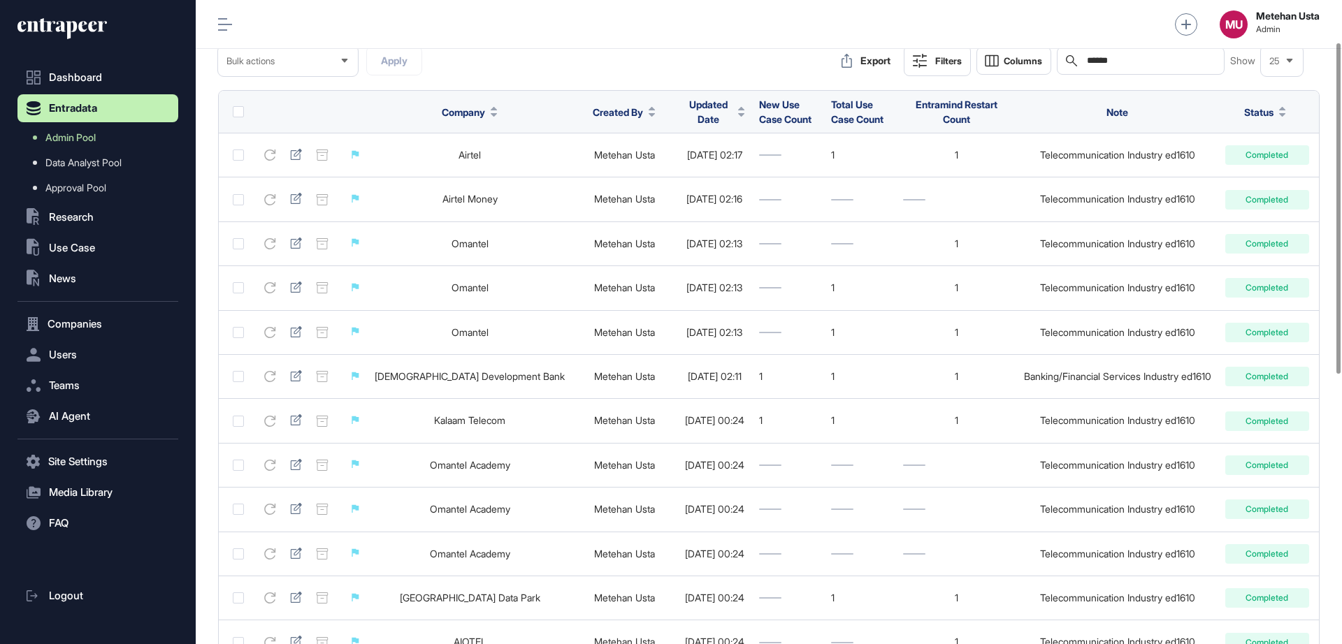
paste input "**********"
click at [1128, 64] on input "**********" at bounding box center [1150, 60] width 130 height 11
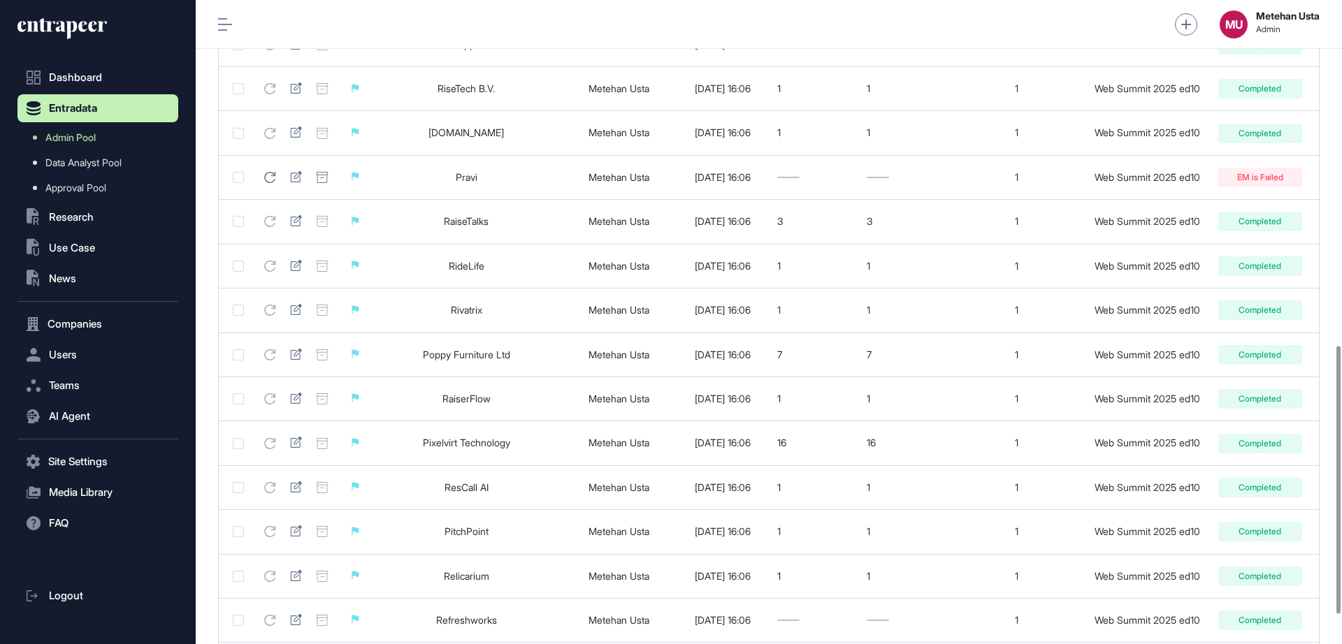
scroll to position [901, 0]
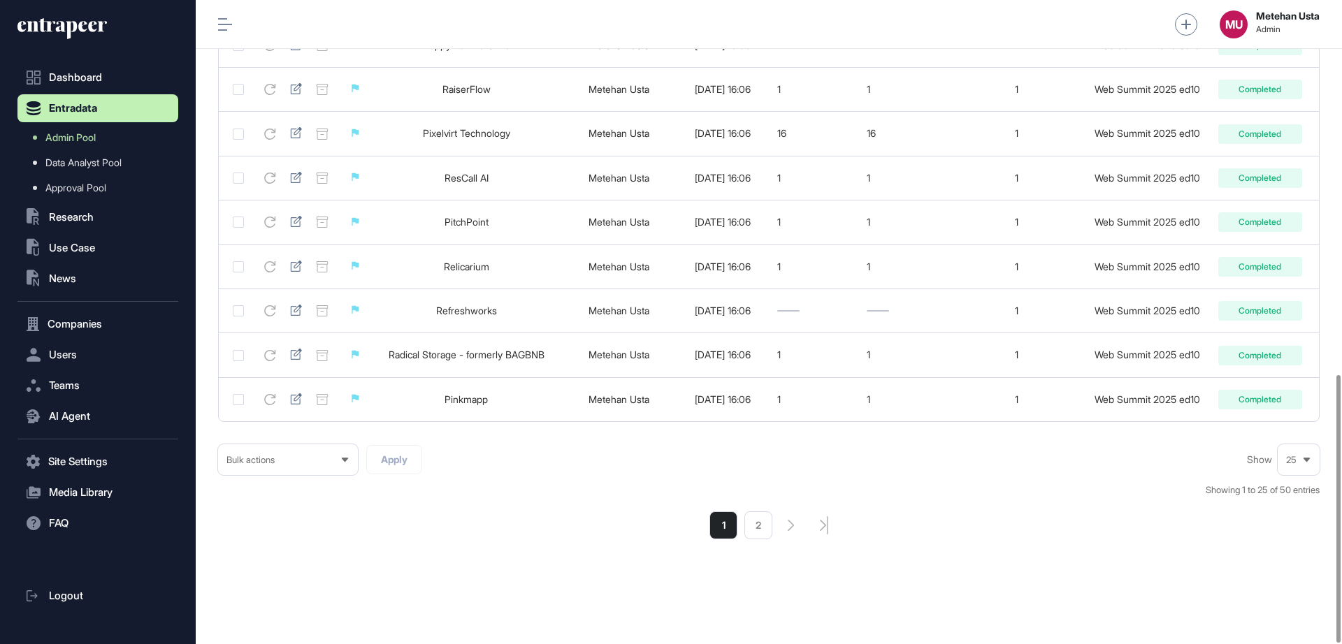
type input "**********"
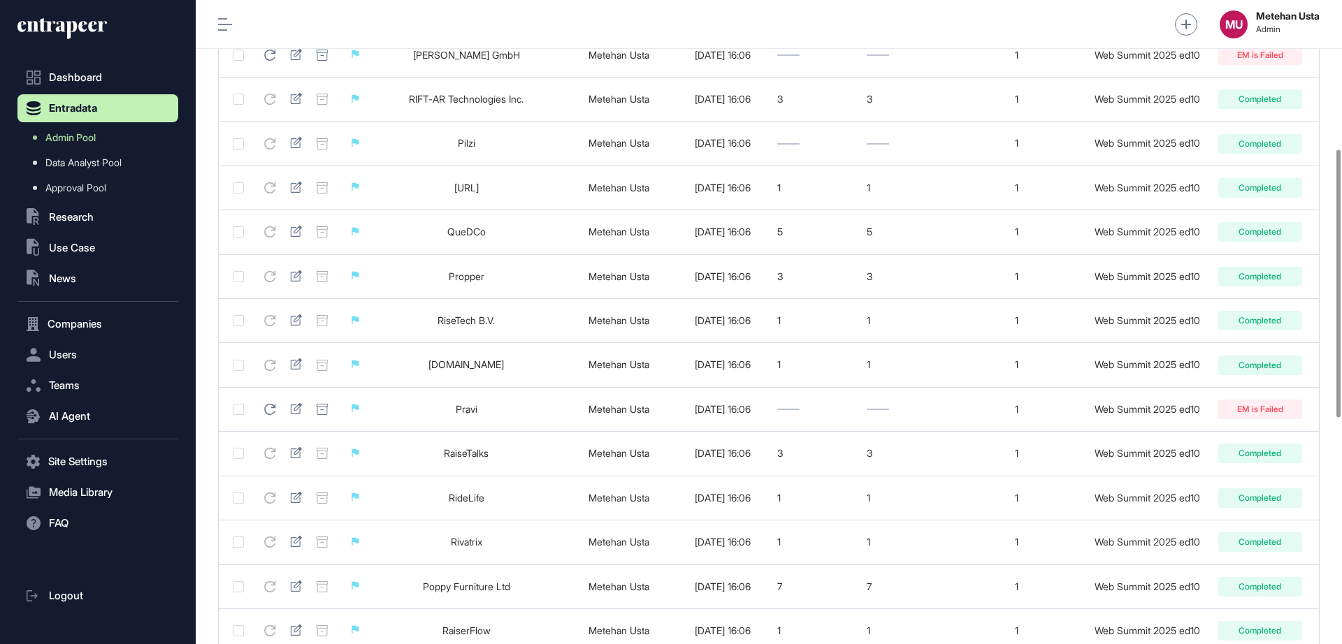
scroll to position [0, 0]
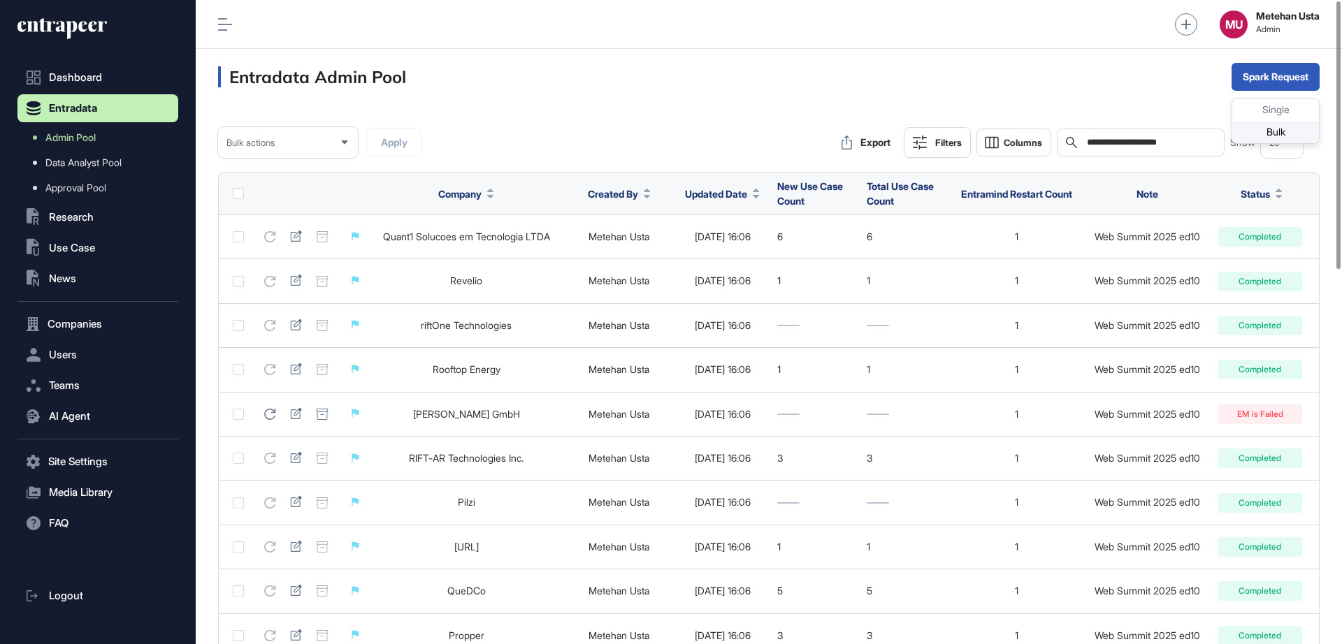
click at [1285, 129] on div "Bulk" at bounding box center [1275, 132] width 87 height 22
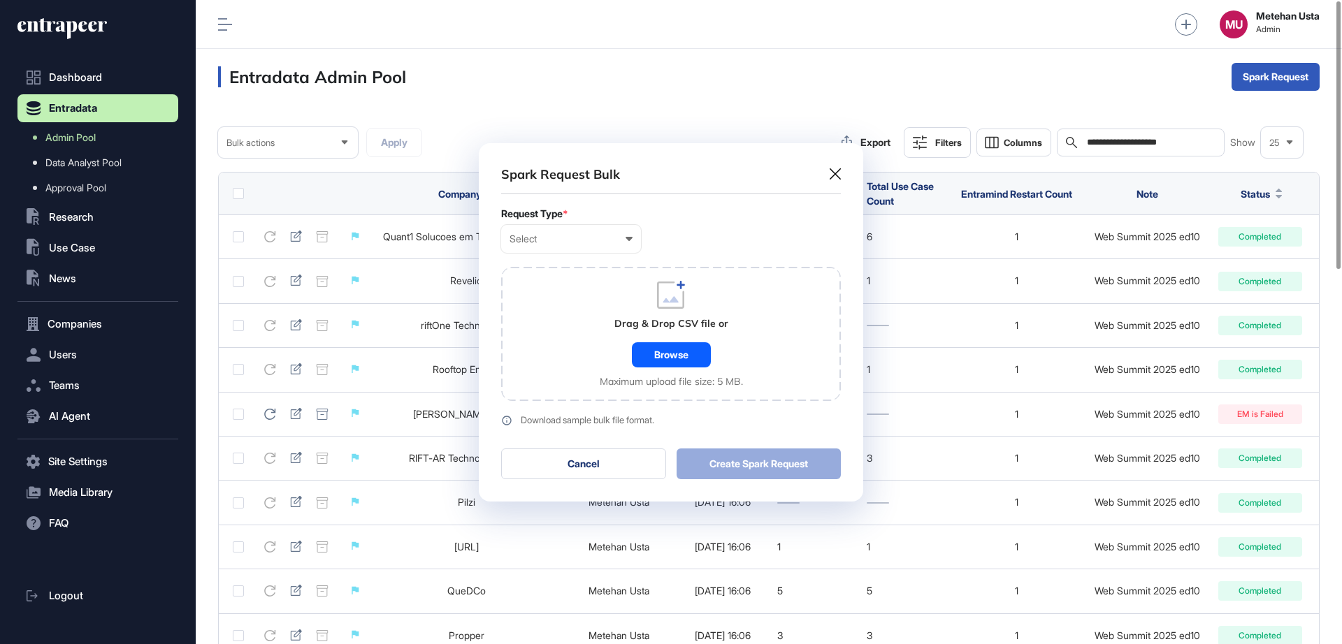
scroll to position [1, 6]
click at [624, 240] on div "Select" at bounding box center [570, 238] width 123 height 11
click at [0, 0] on div "Company" at bounding box center [0, 0] width 0 height 0
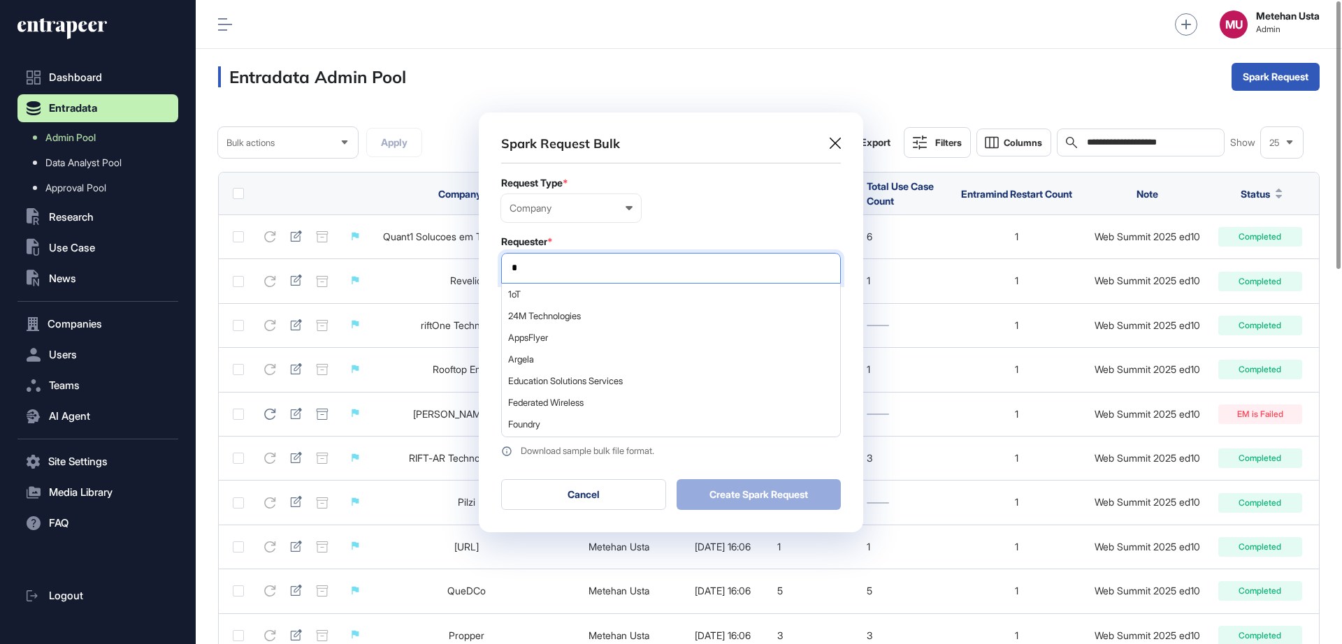
click at [570, 268] on input "*" at bounding box center [670, 268] width 321 height 12
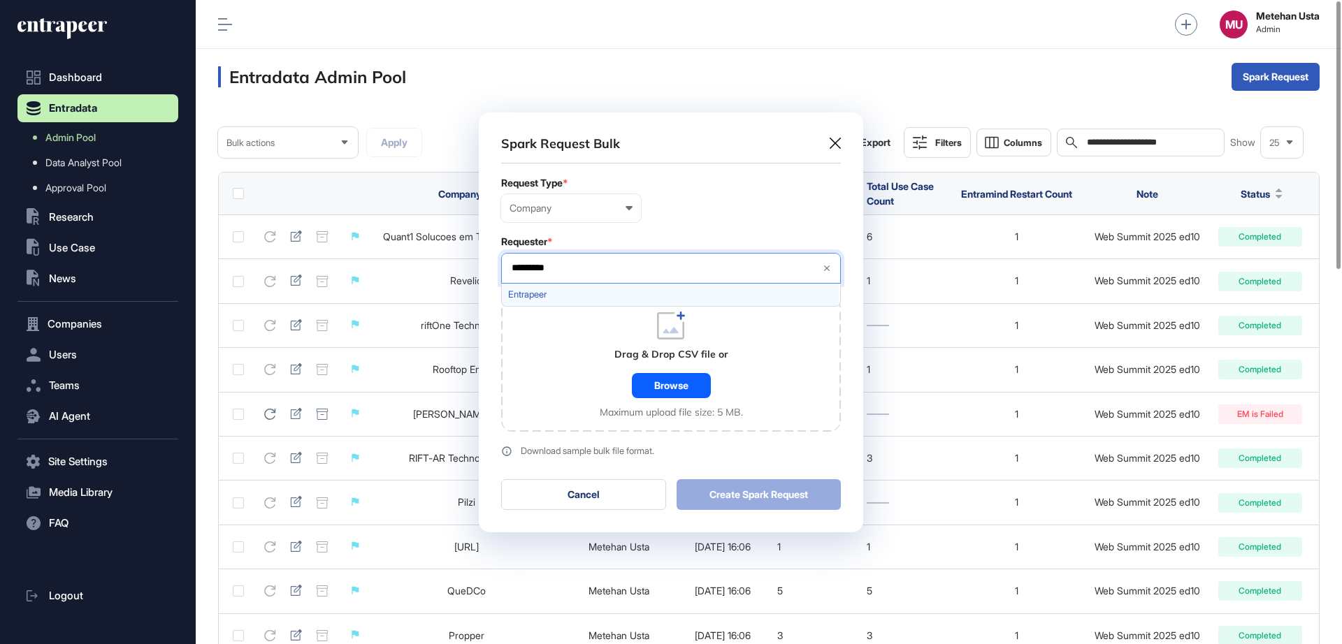
type input "*********"
click at [543, 291] on span "Entrapeer" at bounding box center [670, 294] width 324 height 10
click at [696, 228] on form "Request Type * Company User Company Customer Request ID Requester * Entrapeer *…" at bounding box center [671, 318] width 340 height 280
click at [691, 381] on div "Browse" at bounding box center [671, 385] width 79 height 25
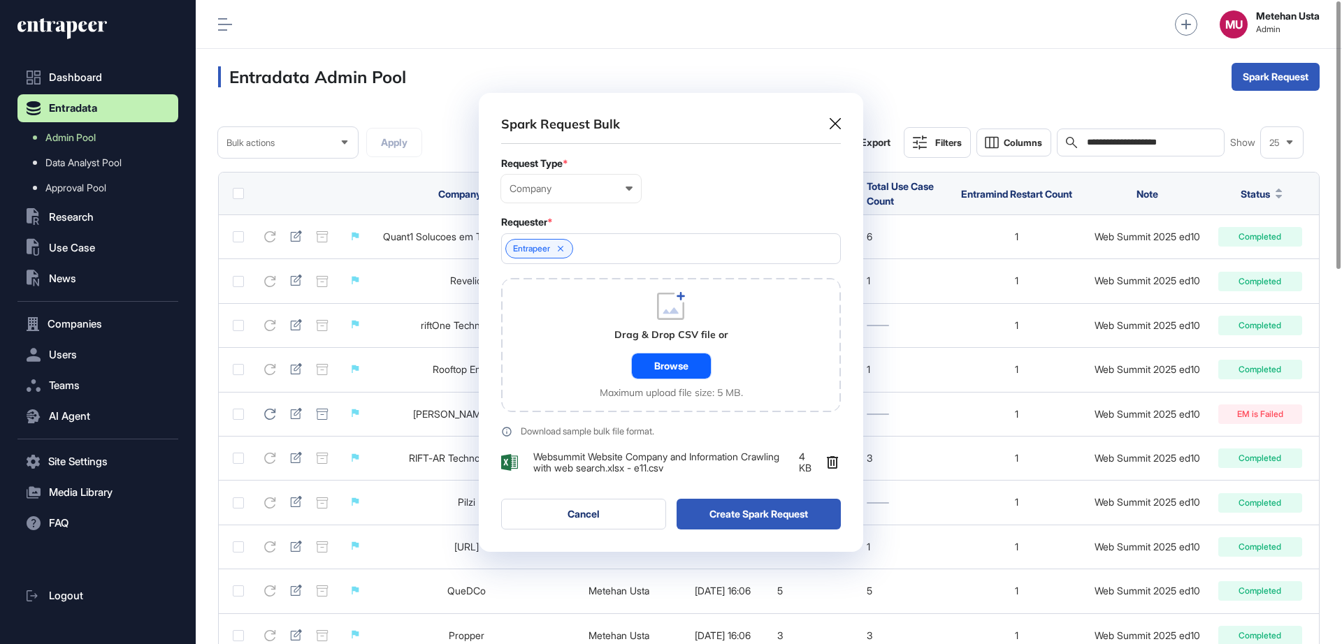
scroll to position [459, 384]
click at [757, 504] on button "Create Spark Request" at bounding box center [758, 514] width 165 height 31
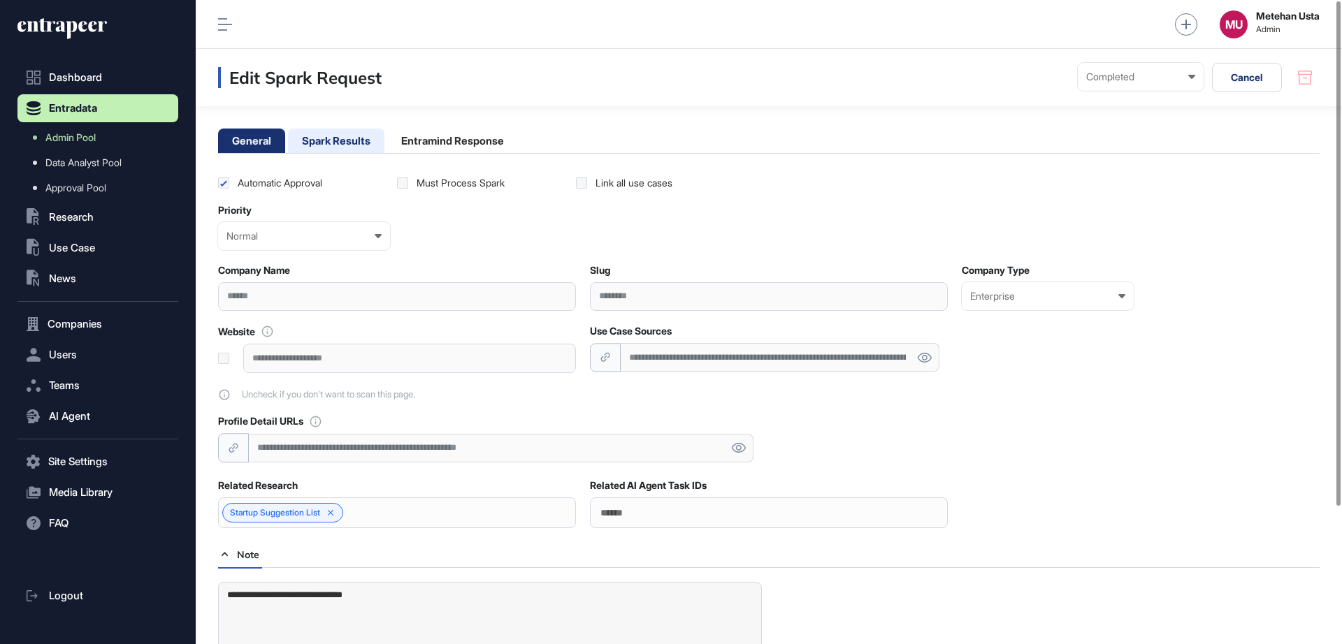
click at [359, 148] on li "Spark Results" at bounding box center [336, 141] width 96 height 24
click at [346, 145] on li "Spark Results" at bounding box center [336, 141] width 96 height 24
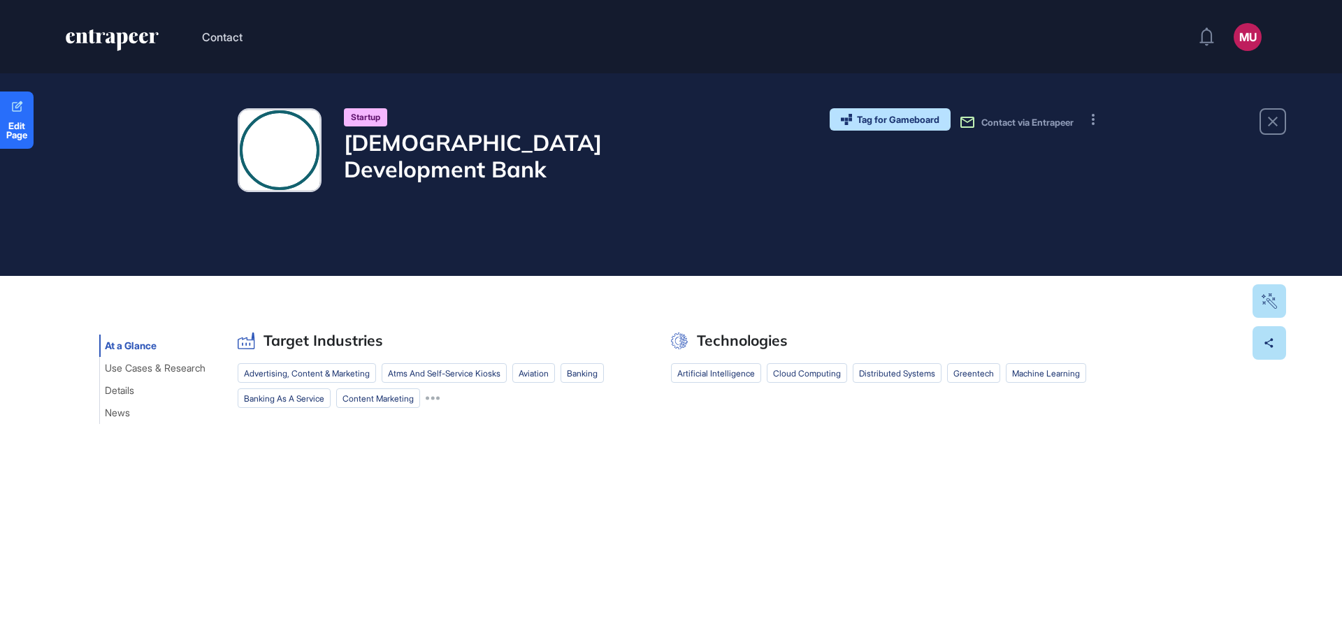
scroll to position [1, 1]
